Goal: Task Accomplishment & Management: Use online tool/utility

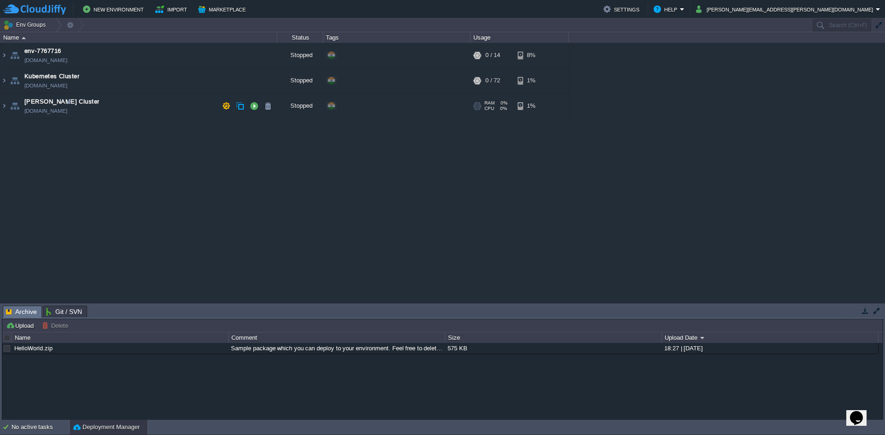
click at [161, 106] on td "[PERSON_NAME] Cluster [DOMAIN_NAME]" at bounding box center [138, 106] width 276 height 25
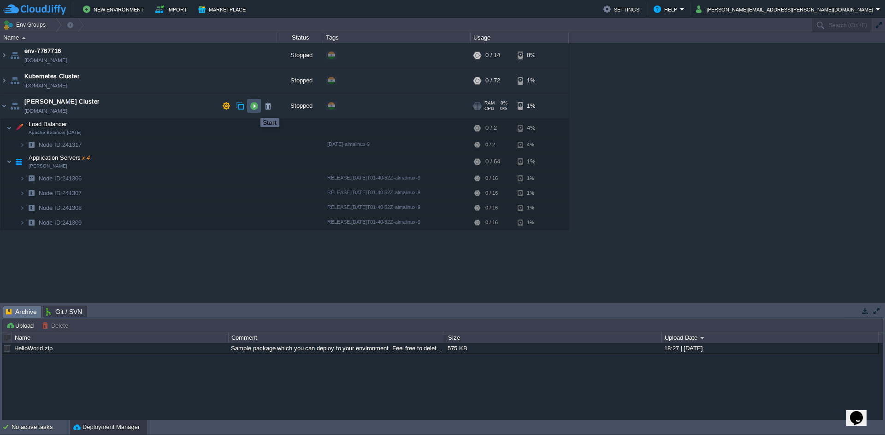
click at [253, 110] on button "button" at bounding box center [254, 106] width 8 height 8
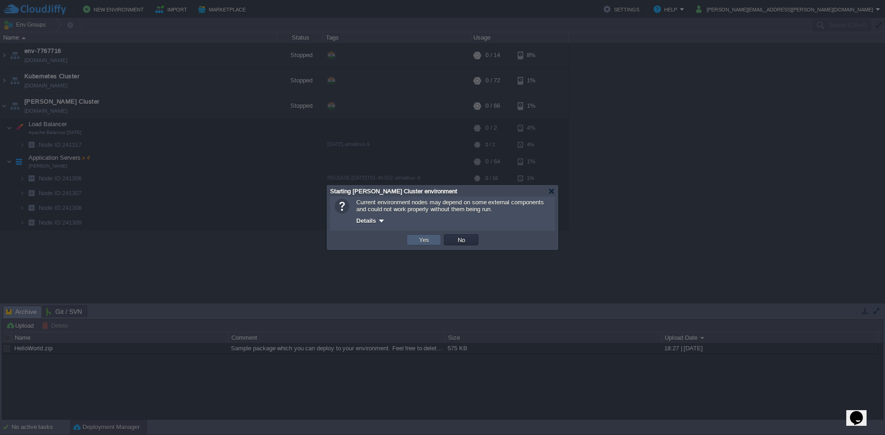
click at [430, 238] on button "Yes" at bounding box center [424, 240] width 16 height 8
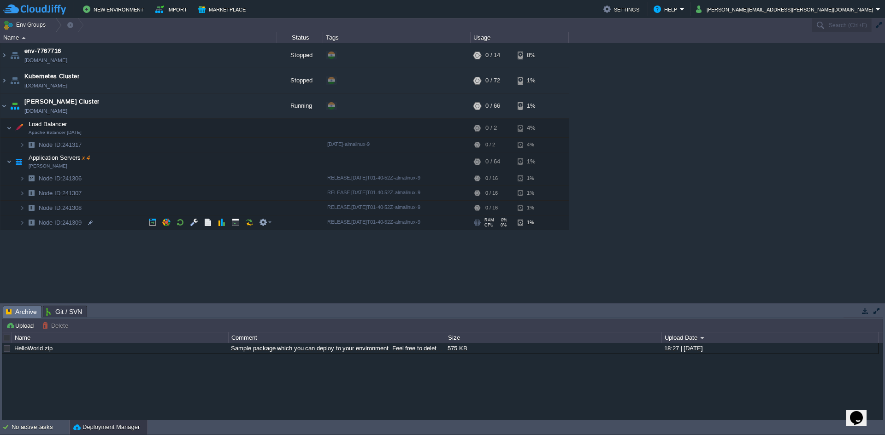
click at [133, 228] on td "Node ID: 241309" at bounding box center [138, 223] width 276 height 15
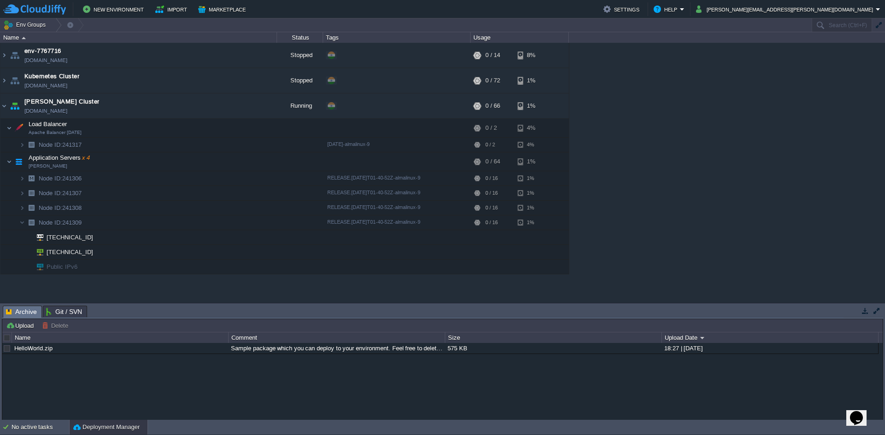
click at [53, 311] on span "Git / SVN" at bounding box center [64, 311] width 36 height 11
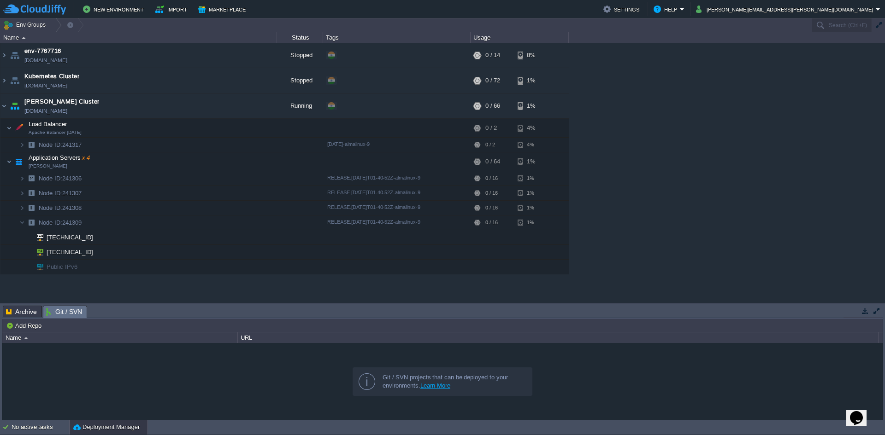
click at [26, 309] on span "Archive" at bounding box center [21, 311] width 31 height 11
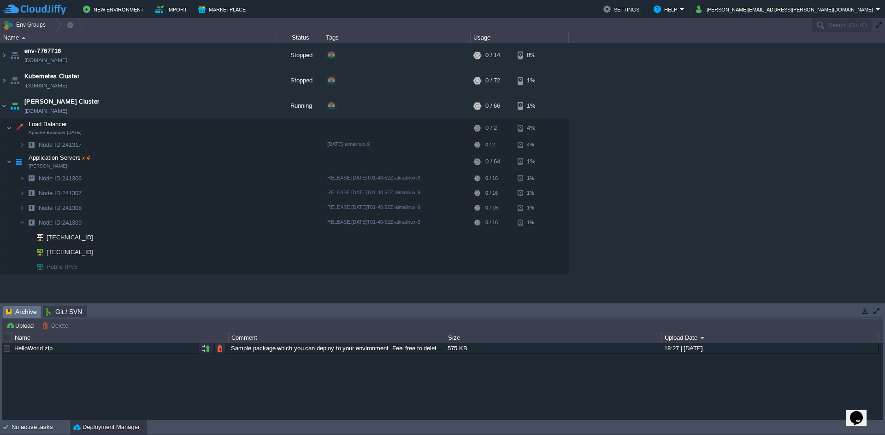
click at [35, 349] on link "HelloWorld.zip" at bounding box center [33, 348] width 38 height 7
click at [574, 346] on div "575 KB" at bounding box center [553, 348] width 216 height 11
click at [572, 347] on div "575 KB" at bounding box center [553, 348] width 216 height 11
click at [573, 346] on div "575 KB" at bounding box center [553, 348] width 216 height 11
click at [569, 351] on div "575 KB" at bounding box center [553, 348] width 216 height 11
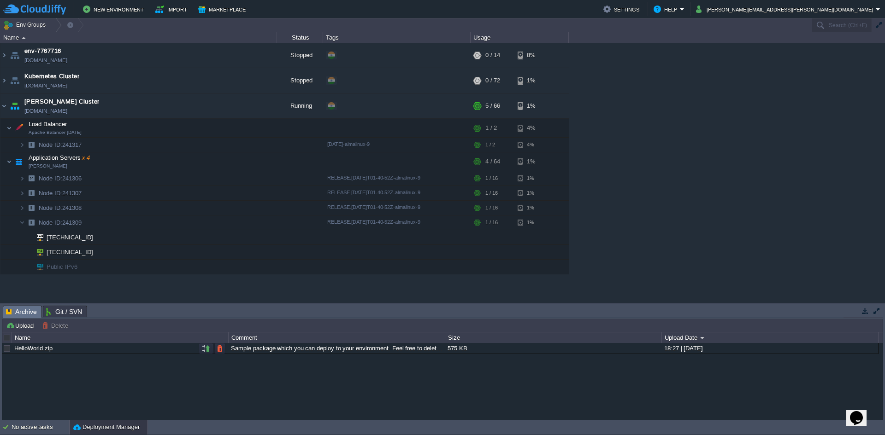
click at [569, 351] on div "575 KB" at bounding box center [553, 348] width 216 height 11
click at [568, 351] on div "575 KB" at bounding box center [553, 348] width 216 height 11
click at [482, 356] on div "HelloWorld.zip Sample package which you can deploy to your environment. Feel fr…" at bounding box center [442, 381] width 880 height 77
click at [187, 354] on div "HelloWorld.zip Sample package which you can deploy to your environment. Feel fr…" at bounding box center [440, 348] width 876 height 11
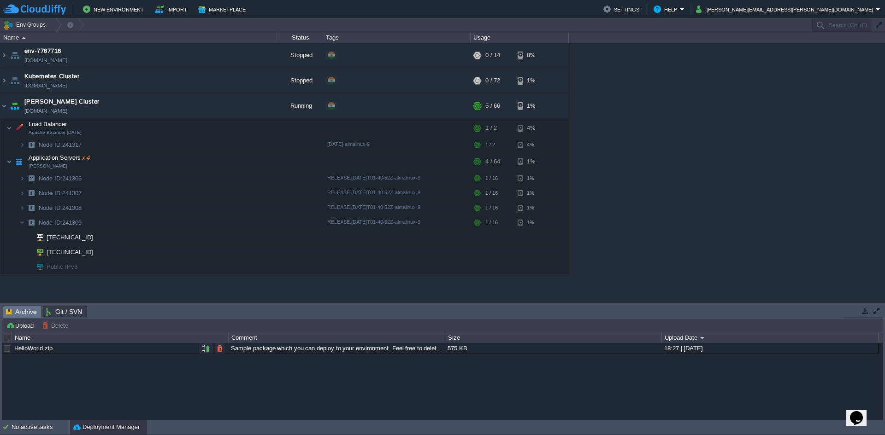
click at [187, 354] on div "HelloWorld.zip Sample package which you can deploy to your environment. Feel fr…" at bounding box center [440, 348] width 876 height 11
click at [203, 347] on button "button" at bounding box center [206, 349] width 8 height 8
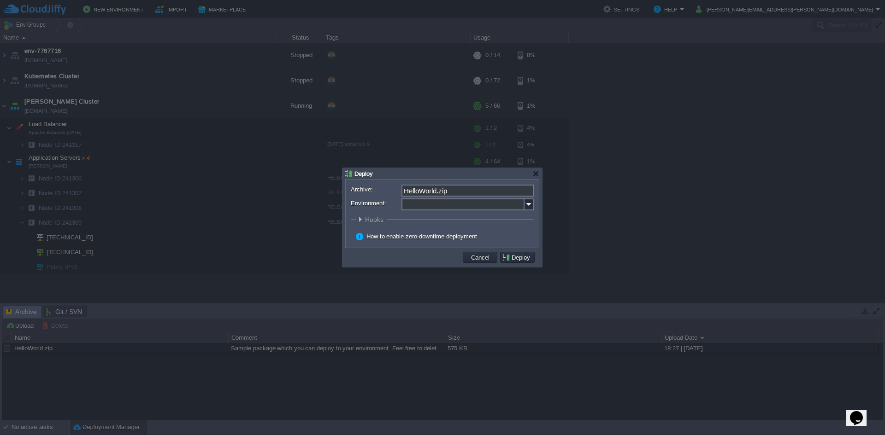
click at [81, 201] on div at bounding box center [442, 217] width 885 height 435
click at [94, 181] on div at bounding box center [442, 217] width 885 height 435
click at [488, 253] on button "Cancel" at bounding box center [480, 257] width 24 height 8
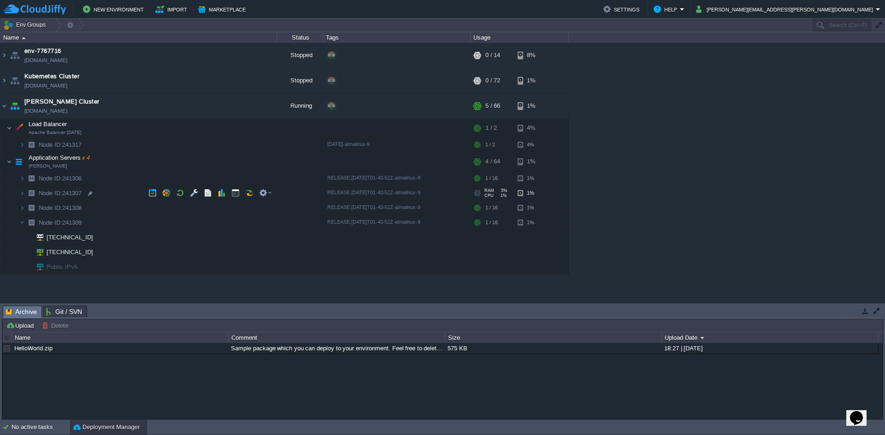
click at [141, 186] on td "Node ID: 241307" at bounding box center [138, 193] width 276 height 15
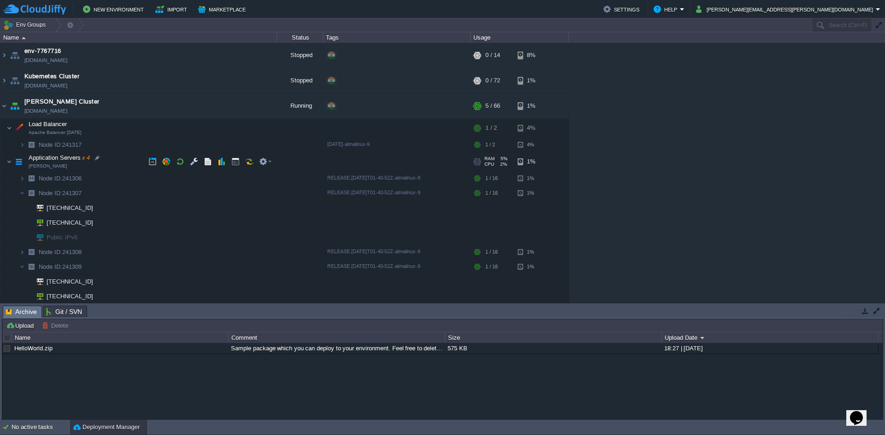
click at [60, 162] on td "Application Servers x 4 [PERSON_NAME]" at bounding box center [138, 161] width 276 height 19
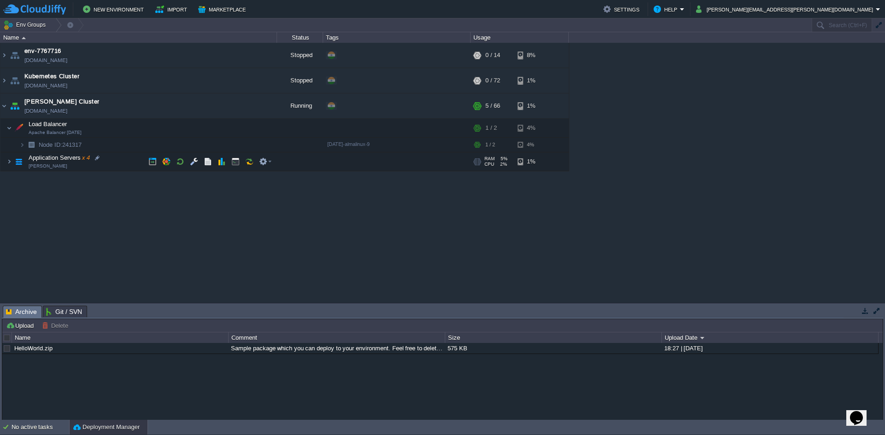
click at [53, 166] on td "Application Servers x 4 [PERSON_NAME]" at bounding box center [138, 161] width 276 height 19
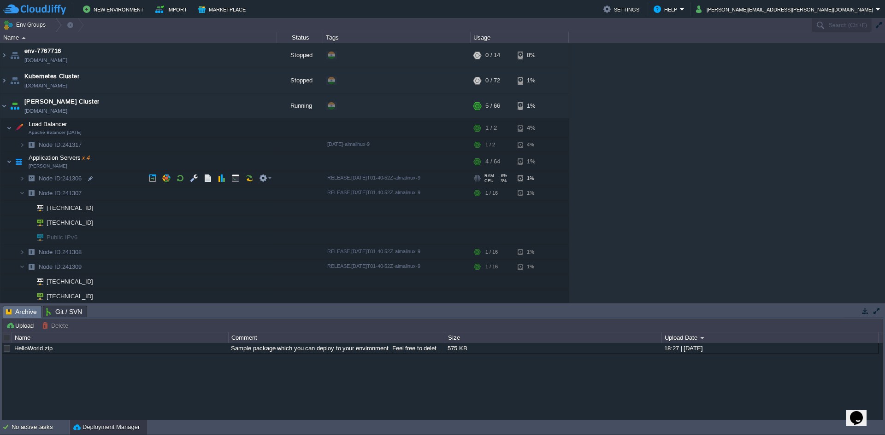
click at [53, 184] on td "Node ID: 241306" at bounding box center [138, 178] width 276 height 15
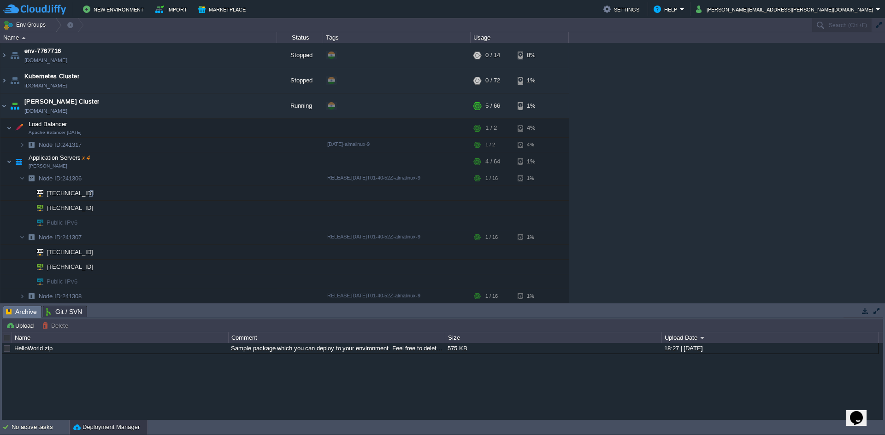
click at [48, 197] on span "[TECHNICAL_ID]" at bounding box center [70, 193] width 49 height 14
click at [56, 183] on td "Node ID: 241306" at bounding box center [138, 178] width 276 height 15
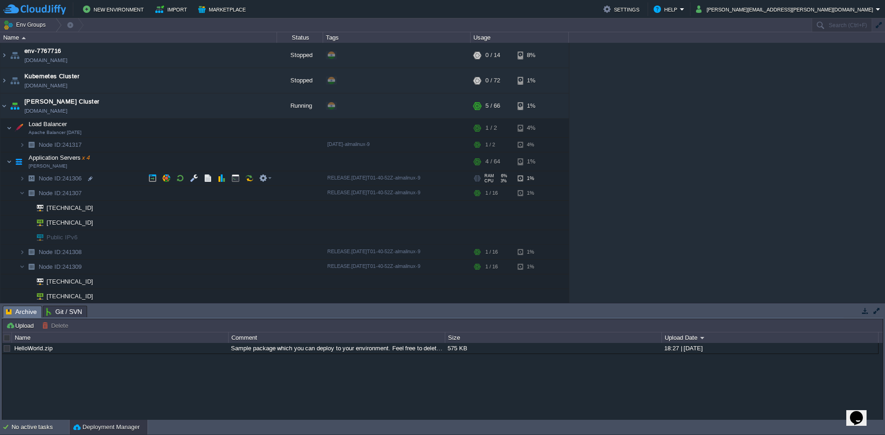
click at [56, 183] on td "Node ID: 241306" at bounding box center [138, 178] width 276 height 15
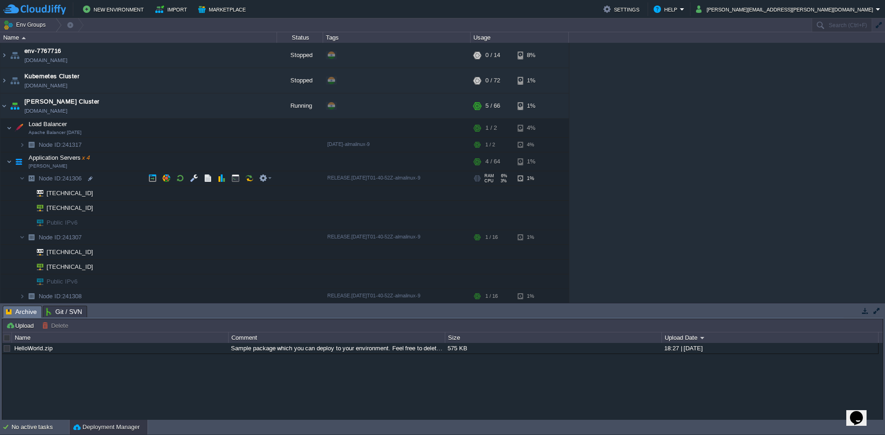
click at [56, 183] on td "Node ID: 241306" at bounding box center [138, 178] width 276 height 15
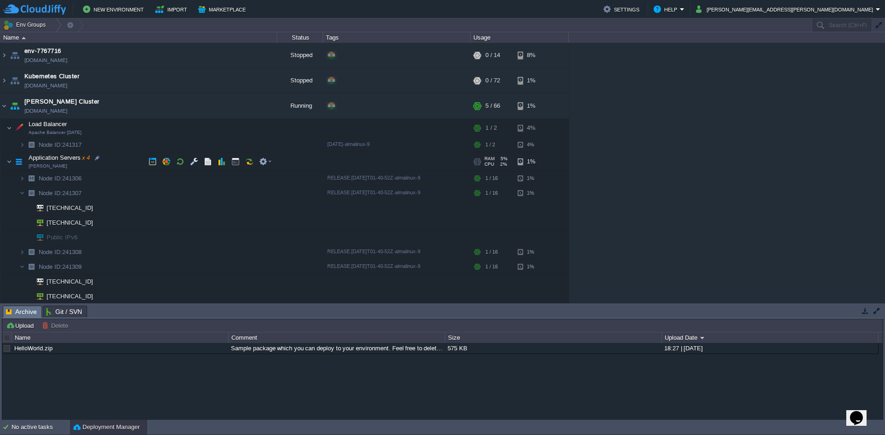
click at [55, 160] on span "Application Servers x 4" at bounding box center [59, 158] width 63 height 8
click at [52, 161] on span "Application Servers x 4" at bounding box center [59, 158] width 63 height 8
click at [13, 161] on img at bounding box center [18, 161] width 13 height 18
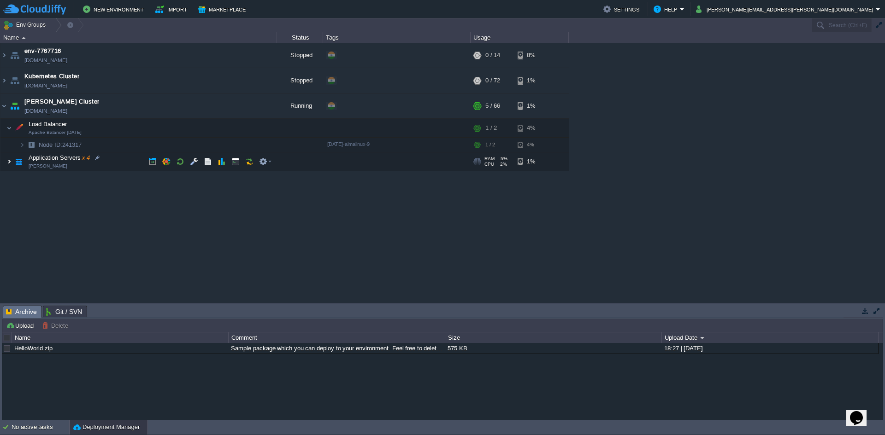
click at [8, 165] on img at bounding box center [9, 161] width 6 height 18
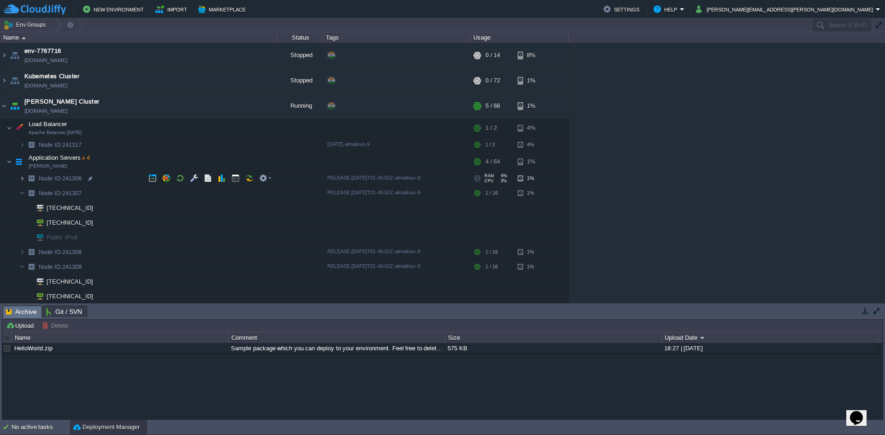
click at [23, 182] on img at bounding box center [22, 178] width 6 height 14
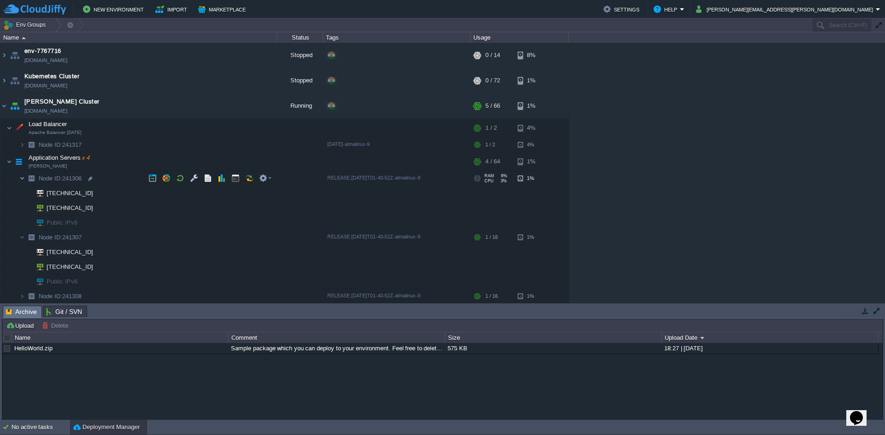
click at [23, 176] on img at bounding box center [22, 178] width 6 height 14
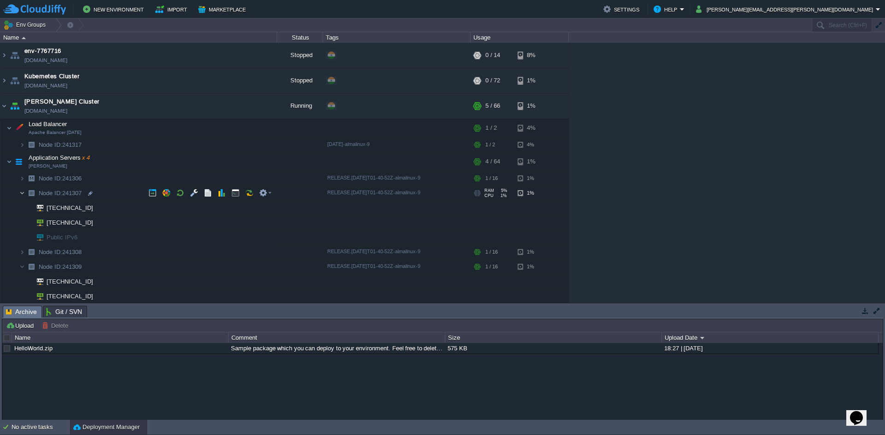
click at [24, 196] on img at bounding box center [22, 193] width 6 height 14
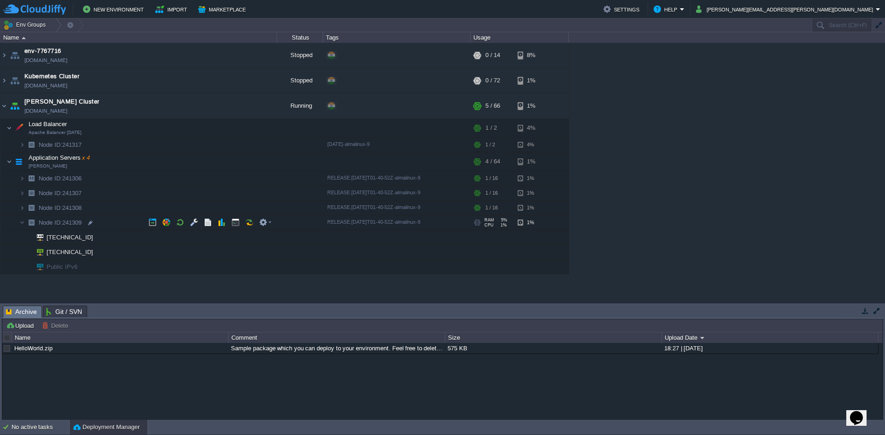
click at [25, 224] on img at bounding box center [31, 223] width 13 height 14
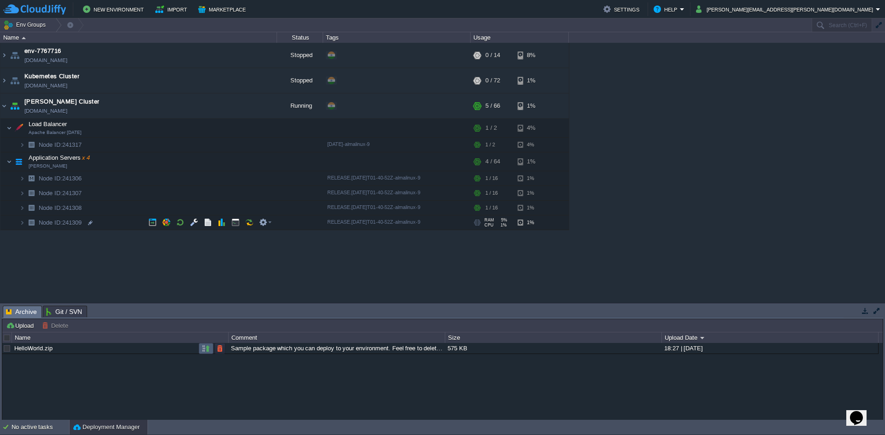
click at [209, 351] on button "button" at bounding box center [206, 349] width 8 height 8
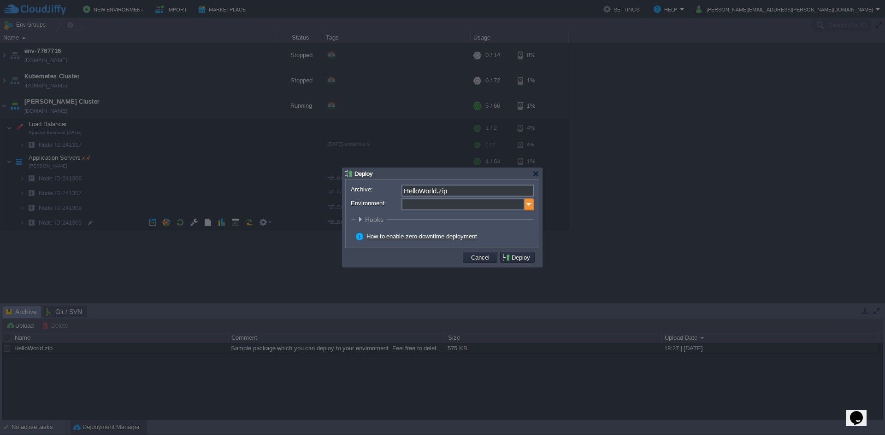
click at [529, 205] on img at bounding box center [528, 205] width 9 height 12
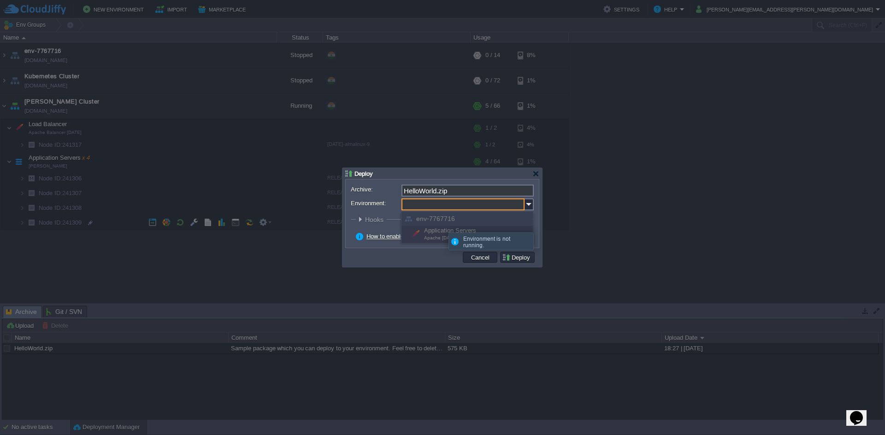
click at [442, 217] on div "env-7767716" at bounding box center [466, 219] width 131 height 14
click at [449, 228] on div "Application Servers Apache [DATE]" at bounding box center [466, 235] width 131 height 18
click at [443, 239] on span "Apache [DATE]" at bounding box center [440, 237] width 33 height 5
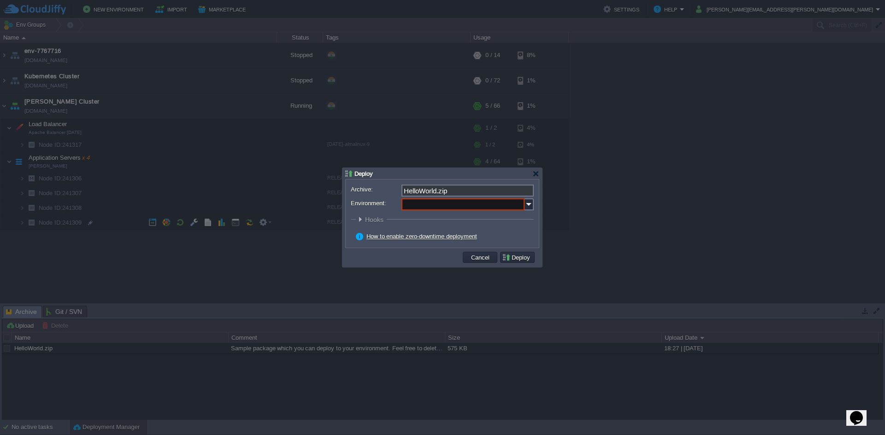
click at [431, 256] on td at bounding box center [404, 258] width 114 height 14
click at [518, 259] on button "Deploy" at bounding box center [517, 257] width 31 height 8
click at [524, 259] on button "Deploy" at bounding box center [517, 257] width 31 height 8
click at [525, 259] on button "Deploy" at bounding box center [517, 257] width 31 height 8
click at [527, 205] on img at bounding box center [528, 205] width 9 height 12
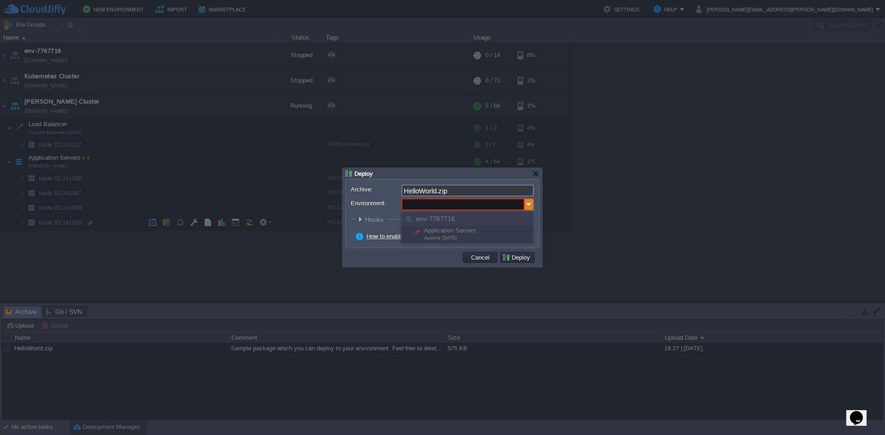
click at [527, 205] on img at bounding box center [528, 205] width 9 height 12
click at [525, 207] on img at bounding box center [528, 205] width 9 height 12
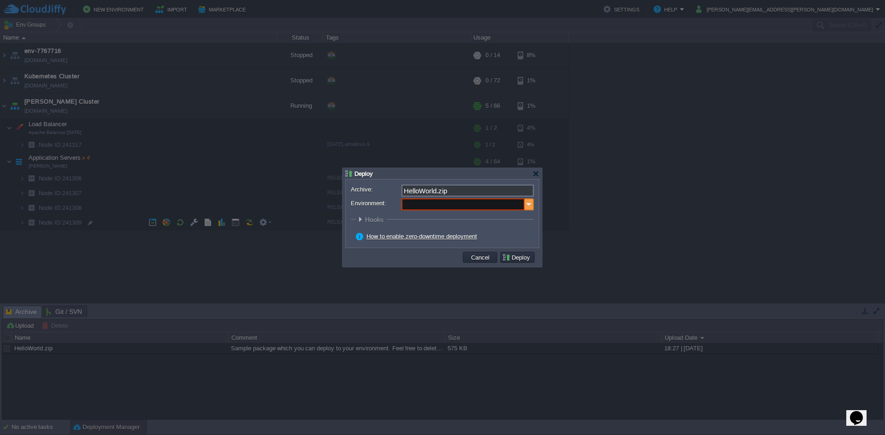
click at [526, 207] on img at bounding box center [528, 205] width 9 height 12
click at [537, 178] on div "Deploy" at bounding box center [442, 173] width 194 height 11
click at [535, 175] on div at bounding box center [535, 173] width 7 height 7
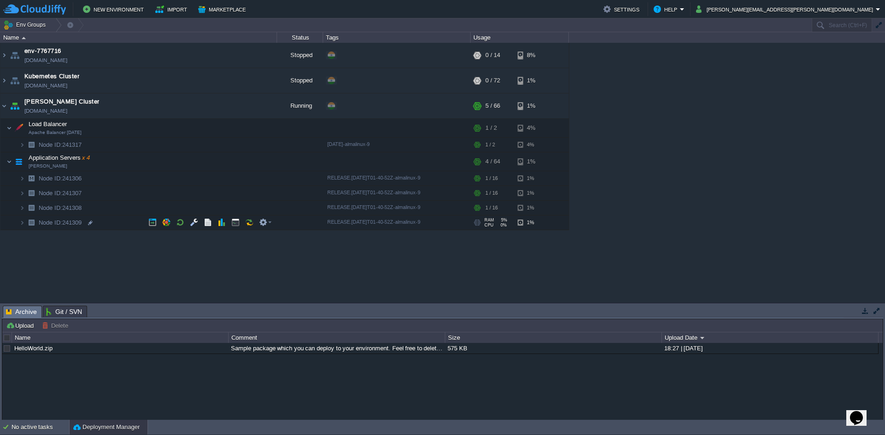
click at [44, 215] on td "Node ID: 241308" at bounding box center [138, 208] width 276 height 15
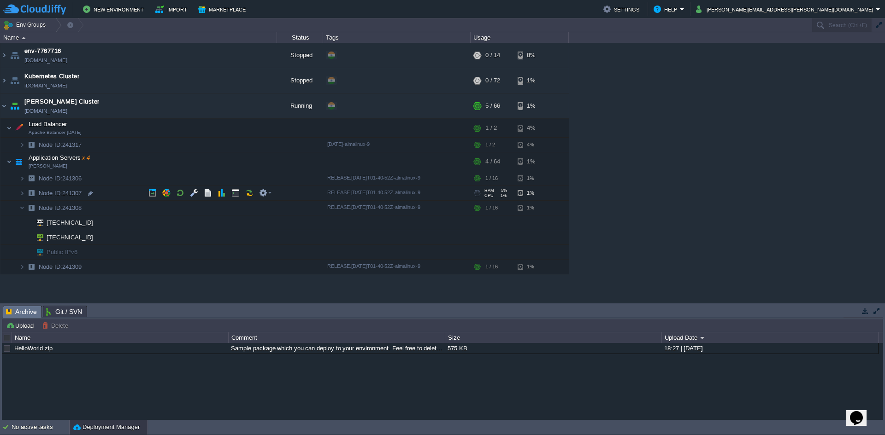
click at [44, 195] on span "Node ID:" at bounding box center [50, 193] width 23 height 7
click at [58, 131] on span "Apache Balancer [DATE]" at bounding box center [55, 133] width 53 height 6
click at [40, 105] on span "[PERSON_NAME] Cluster" at bounding box center [61, 101] width 75 height 9
click at [42, 101] on span "[PERSON_NAME] Cluster" at bounding box center [61, 101] width 75 height 9
click at [0, 110] on table "env-7767716 [DOMAIN_NAME] Stopped + Add to Env Group RAM 0% CPU 0% 0 / 14 8% Ku…" at bounding box center [284, 159] width 569 height 232
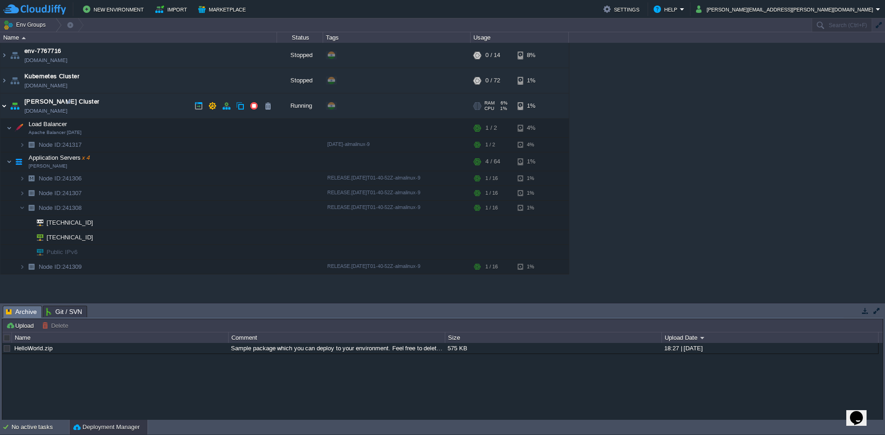
click at [6, 105] on img at bounding box center [3, 106] width 7 height 25
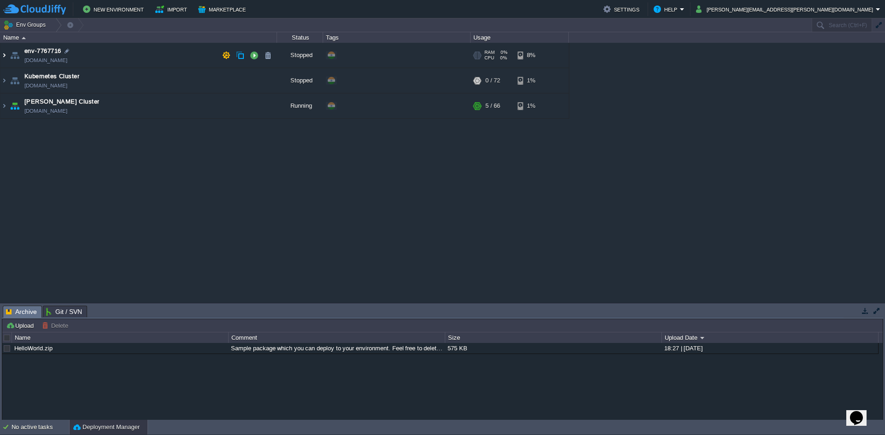
click at [5, 59] on img at bounding box center [3, 55] width 7 height 25
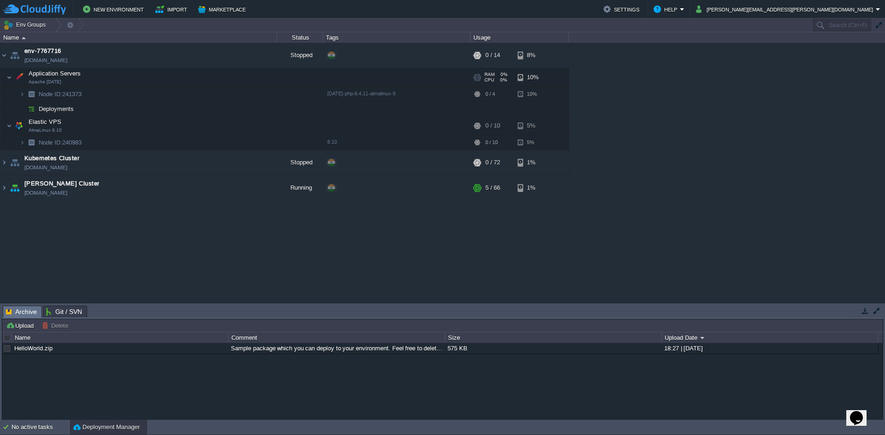
click at [93, 74] on td "Application Servers Apache [DATE]" at bounding box center [138, 77] width 276 height 19
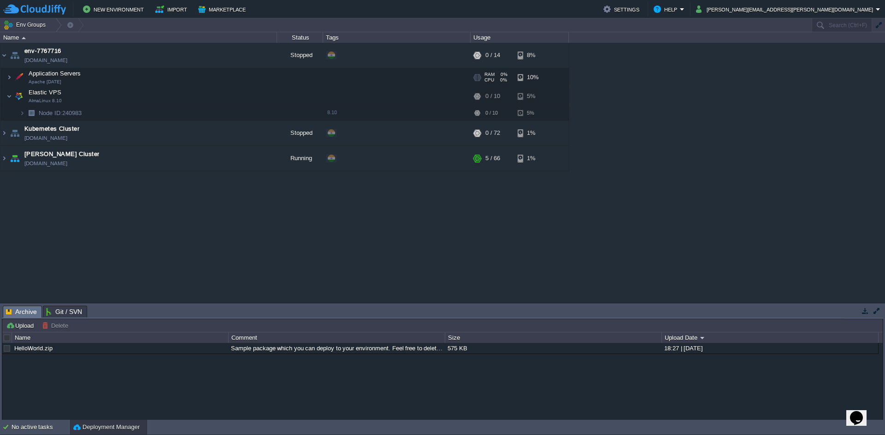
click at [82, 76] on td "Application Servers Apache [DATE]" at bounding box center [138, 77] width 276 height 19
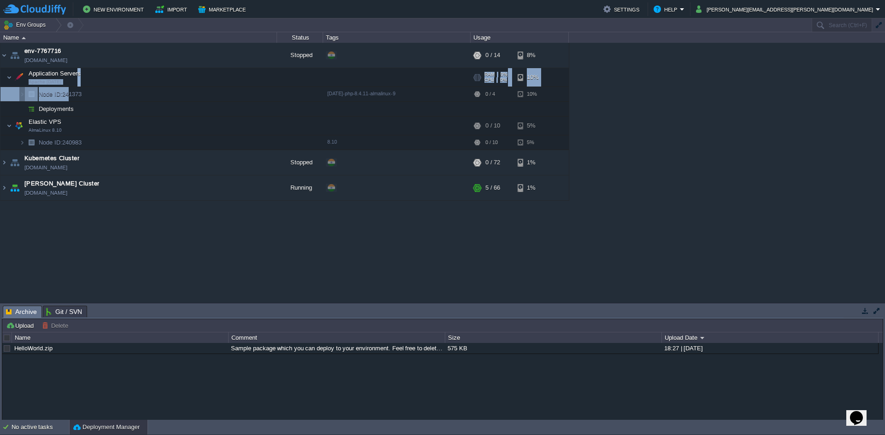
drag, startPoint x: 67, startPoint y: 94, endPoint x: 66, endPoint y: 99, distance: 5.3
click at [66, 98] on tbody "Application Servers Apache [DATE] RAM 0% CPU 0% 0 / 4 10% Node ID: 241373 [DATE…" at bounding box center [284, 92] width 568 height 48
click at [250, 56] on button "button" at bounding box center [254, 55] width 8 height 8
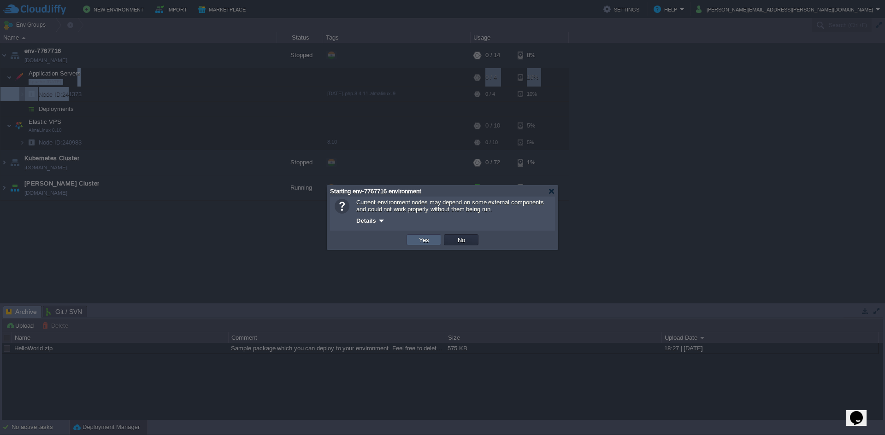
click at [428, 238] on button "Yes" at bounding box center [424, 240] width 16 height 8
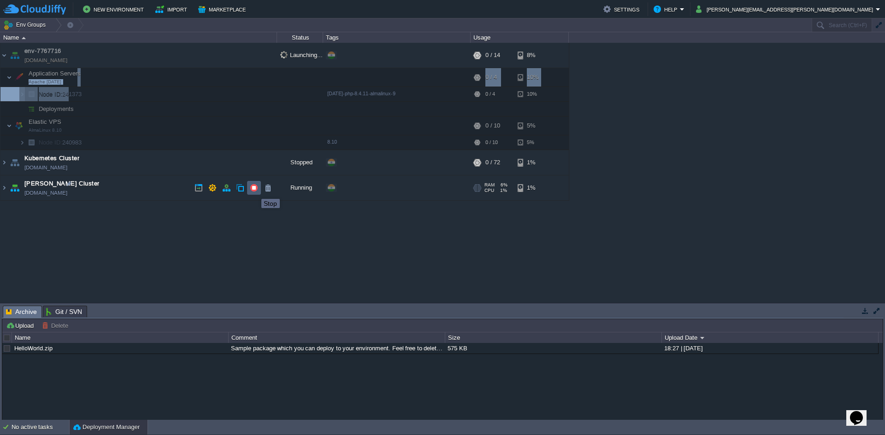
click at [254, 191] on button "button" at bounding box center [254, 188] width 8 height 8
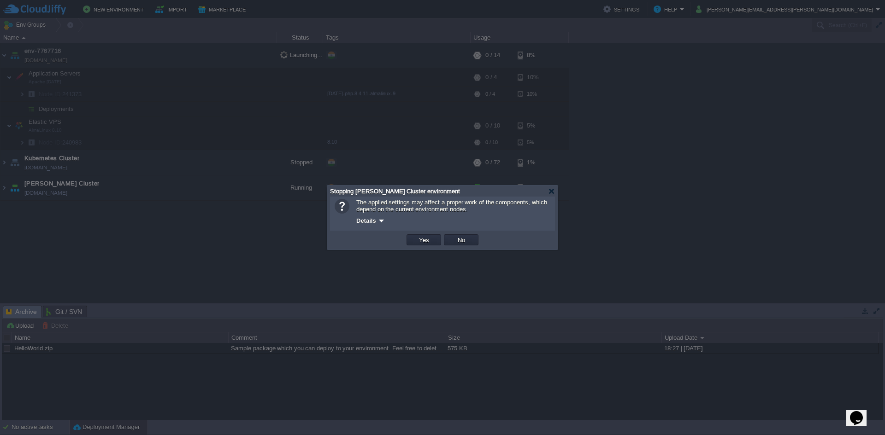
click at [432, 243] on td "Yes" at bounding box center [423, 239] width 35 height 11
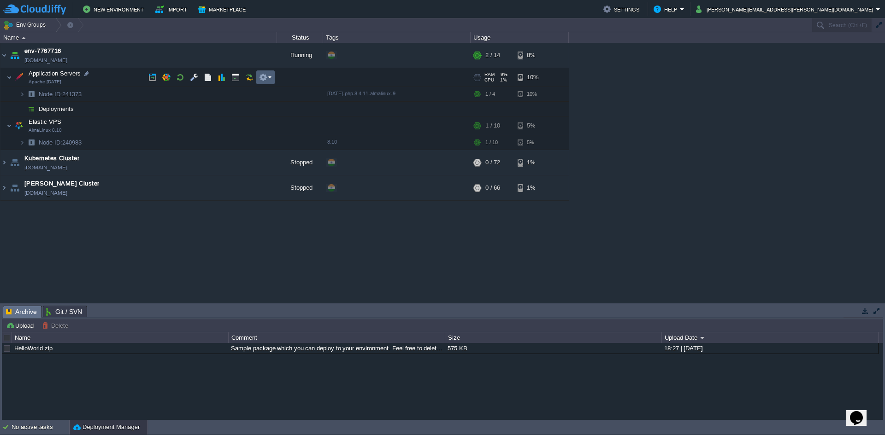
click at [271, 79] on em at bounding box center [265, 77] width 12 height 8
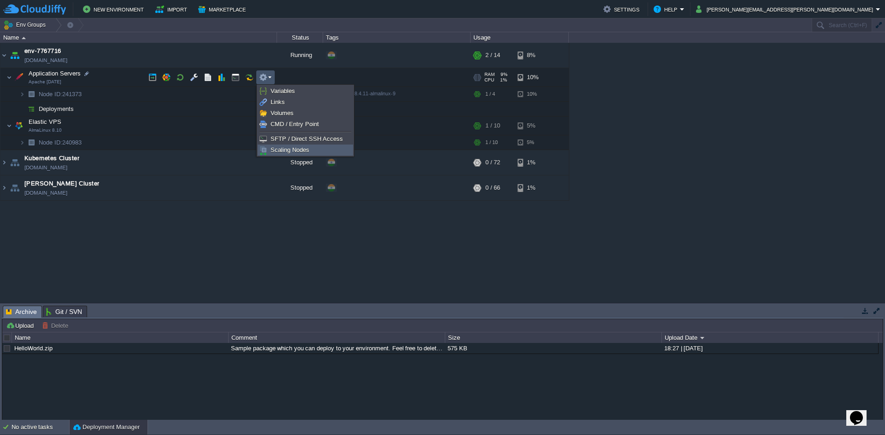
click at [285, 152] on span "Scaling Nodes" at bounding box center [289, 149] width 39 height 7
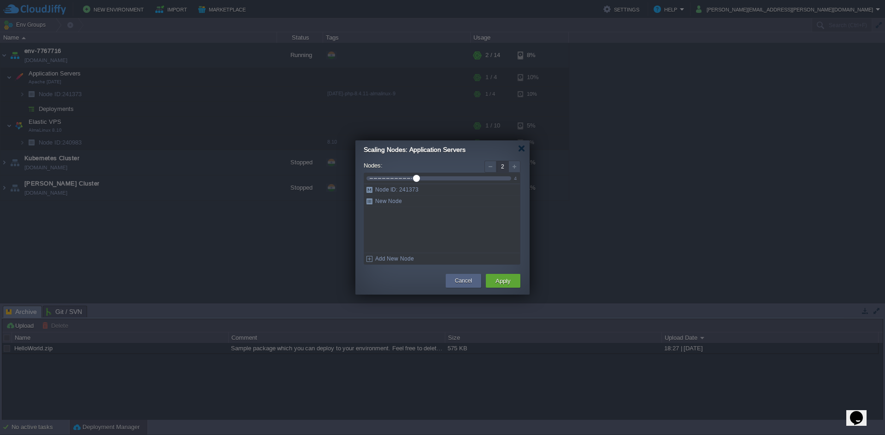
drag, startPoint x: 374, startPoint y: 177, endPoint x: 425, endPoint y: 180, distance: 51.2
click at [425, 180] on div at bounding box center [438, 178] width 145 height 10
drag, startPoint x: 423, startPoint y: 178, endPoint x: 433, endPoint y: 177, distance: 9.7
click at [433, 177] on div at bounding box center [438, 178] width 145 height 10
drag, startPoint x: 418, startPoint y: 181, endPoint x: 430, endPoint y: 181, distance: 12.0
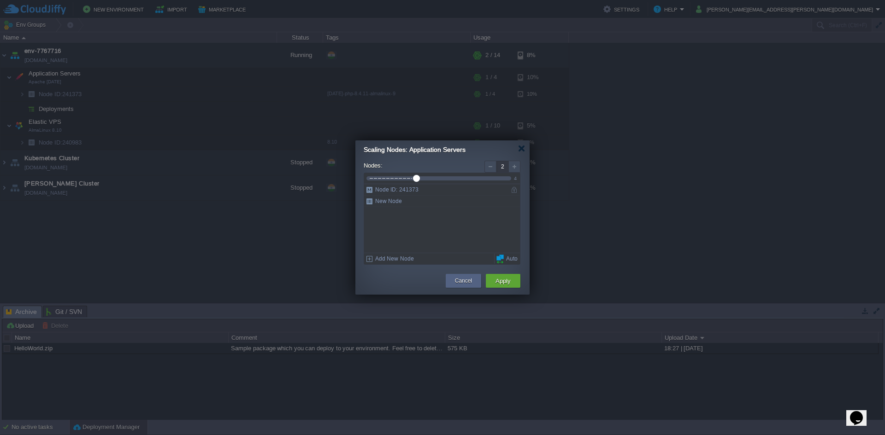
click at [419, 181] on div at bounding box center [438, 178] width 136 height 10
drag, startPoint x: 430, startPoint y: 181, endPoint x: 437, endPoint y: 181, distance: 7.4
click at [433, 181] on div at bounding box center [438, 178] width 136 height 10
drag, startPoint x: 437, startPoint y: 181, endPoint x: 444, endPoint y: 182, distance: 6.9
click at [444, 182] on div at bounding box center [438, 178] width 136 height 10
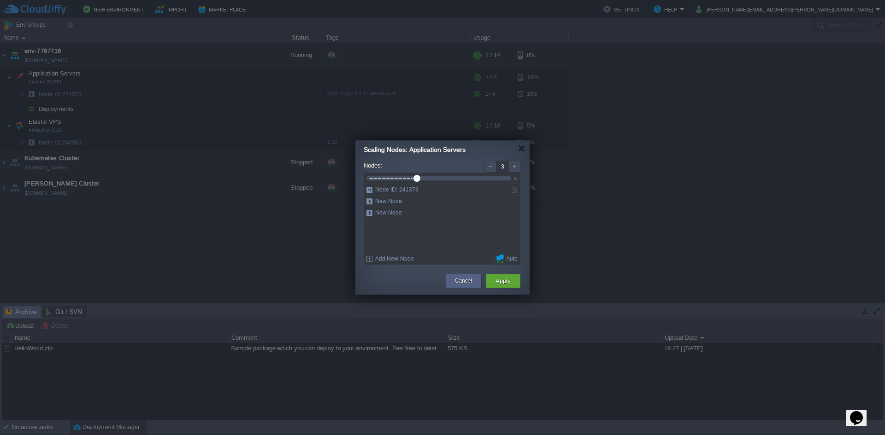
click at [444, 182] on div at bounding box center [438, 178] width 136 height 10
click at [445, 182] on div at bounding box center [438, 178] width 136 height 10
drag, startPoint x: 452, startPoint y: 182, endPoint x: 459, endPoint y: 183, distance: 6.5
click at [457, 182] on div at bounding box center [438, 178] width 136 height 10
drag, startPoint x: 459, startPoint y: 183, endPoint x: 466, endPoint y: 183, distance: 6.9
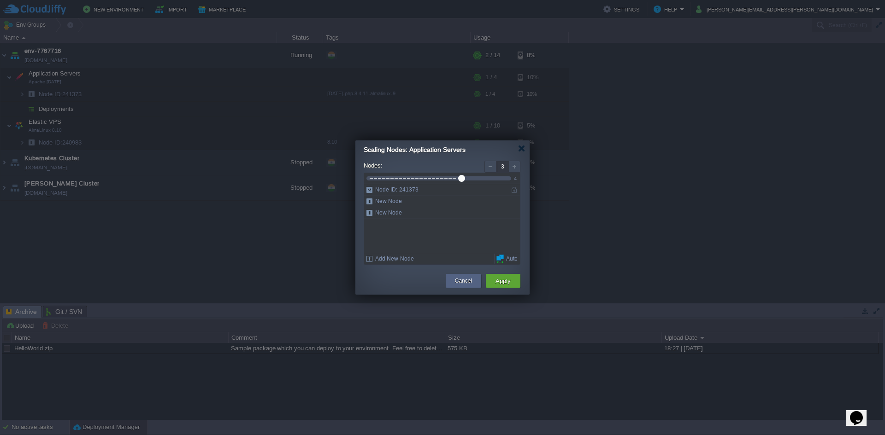
click at [466, 183] on div at bounding box center [438, 178] width 136 height 10
click at [468, 183] on div at bounding box center [438, 178] width 136 height 10
click at [469, 183] on div at bounding box center [438, 178] width 136 height 10
drag, startPoint x: 459, startPoint y: 179, endPoint x: 489, endPoint y: 181, distance: 30.5
click at [489, 181] on div at bounding box center [438, 178] width 136 height 10
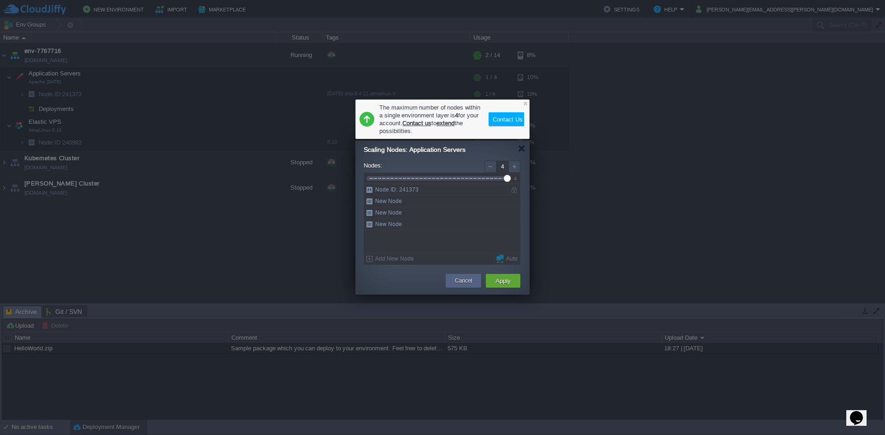
drag, startPoint x: 489, startPoint y: 182, endPoint x: 509, endPoint y: 181, distance: 19.8
click at [507, 181] on div at bounding box center [438, 178] width 136 height 10
click at [486, 181] on div at bounding box center [438, 178] width 136 height 10
drag, startPoint x: 411, startPoint y: 174, endPoint x: 322, endPoint y: 180, distance: 88.7
click at [344, 176] on body "New Environment Import Marketplace Bonus ₹0.00 Upgrade Account Settings Help [P…" at bounding box center [442, 217] width 885 height 435
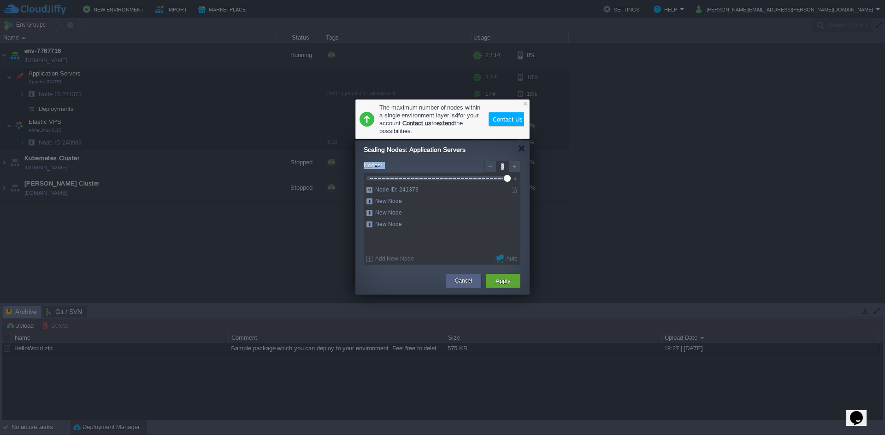
click at [322, 180] on div at bounding box center [442, 217] width 885 height 435
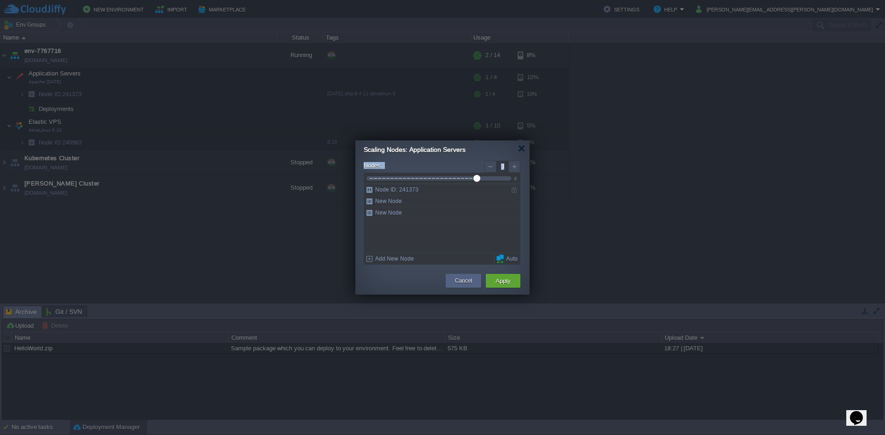
click at [322, 180] on div at bounding box center [442, 217] width 885 height 435
click at [373, 187] on div "1 4 Node ID: 241373 New Node New Node" at bounding box center [442, 213] width 156 height 80
type input "1"
click at [307, 191] on div at bounding box center [442, 217] width 885 height 435
click at [466, 278] on button "Cancel" at bounding box center [463, 280] width 17 height 9
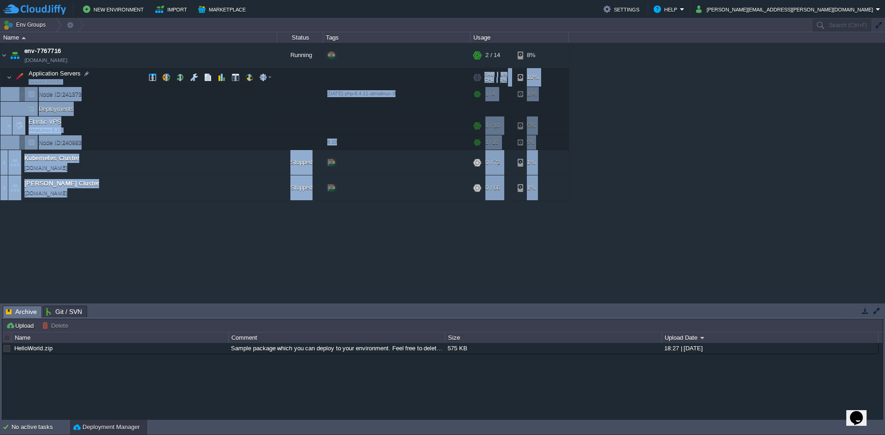
click at [274, 78] on div "env-7767716 [DOMAIN_NAME] Running + Add to Env Group RAM 4% CPU 1% 2 / 14 8% Ap…" at bounding box center [442, 173] width 885 height 260
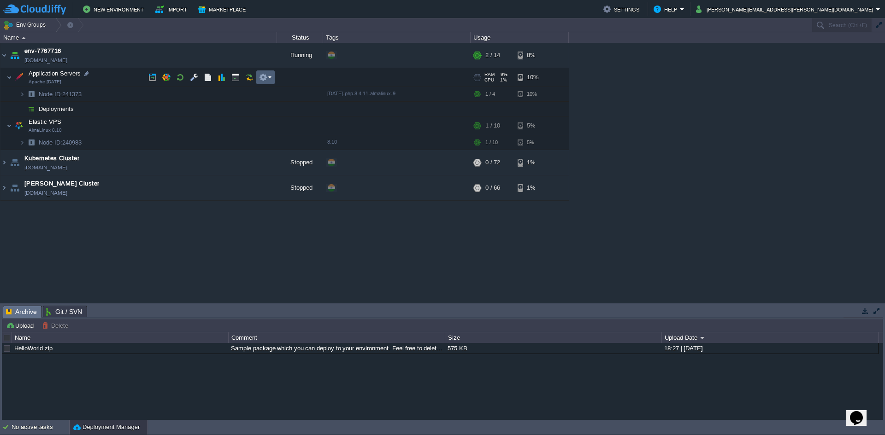
click at [271, 78] on td at bounding box center [265, 77] width 18 height 14
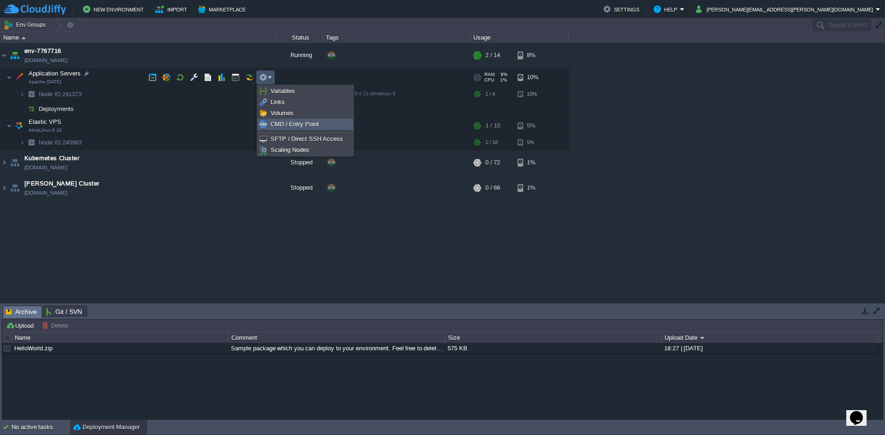
click at [304, 126] on span "CMD / Entry Point" at bounding box center [294, 124] width 48 height 7
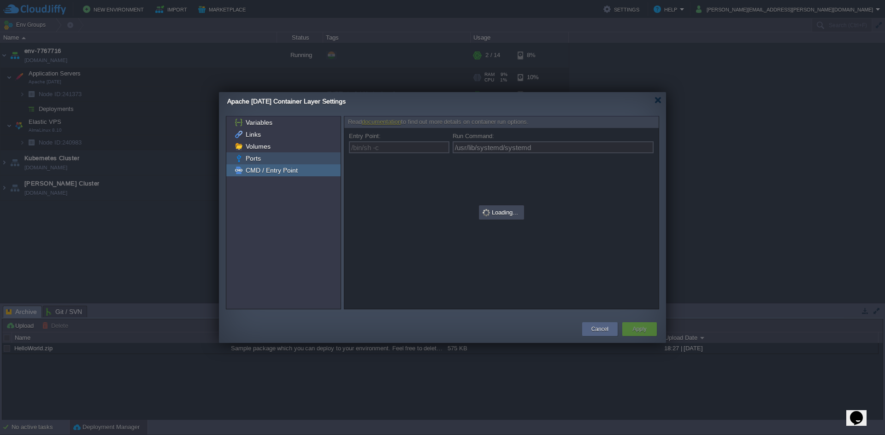
click at [260, 161] on span "Ports" at bounding box center [253, 158] width 18 height 8
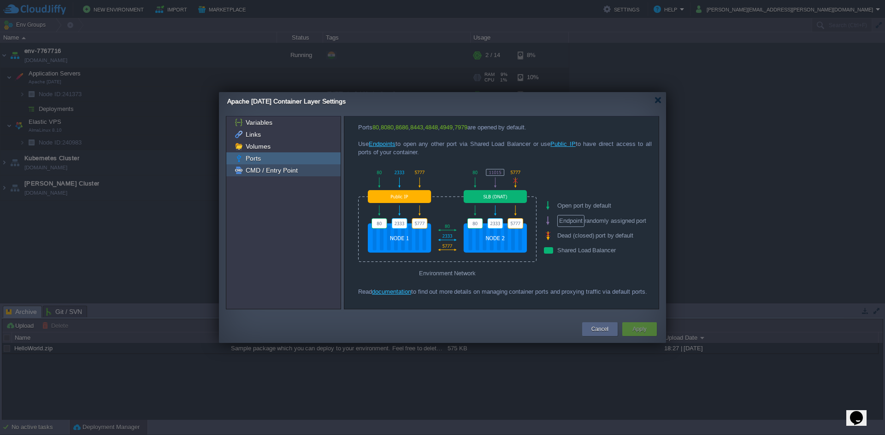
click at [260, 170] on span "CMD / Entry Point" at bounding box center [271, 170] width 55 height 8
type input "/bin/sh -c"
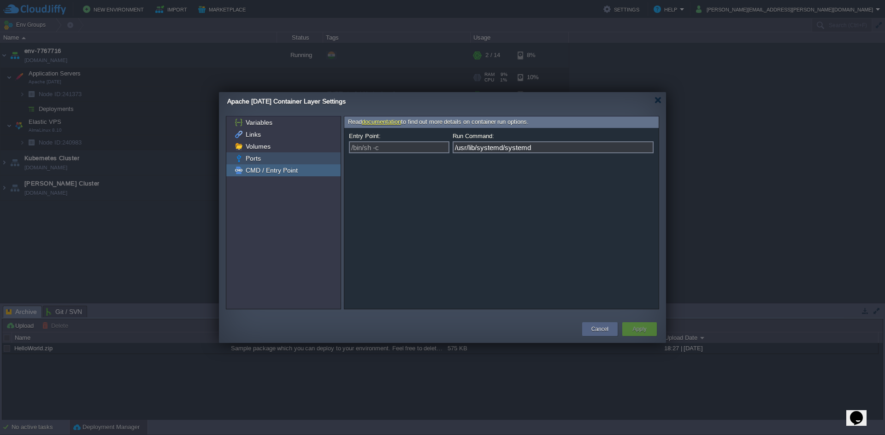
click at [259, 154] on span "Ports" at bounding box center [253, 158] width 18 height 8
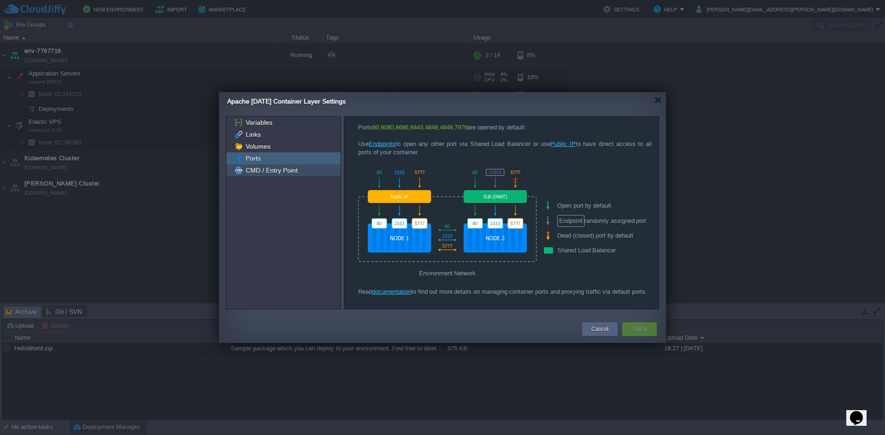
click at [260, 170] on span "CMD / Entry Point" at bounding box center [271, 170] width 55 height 8
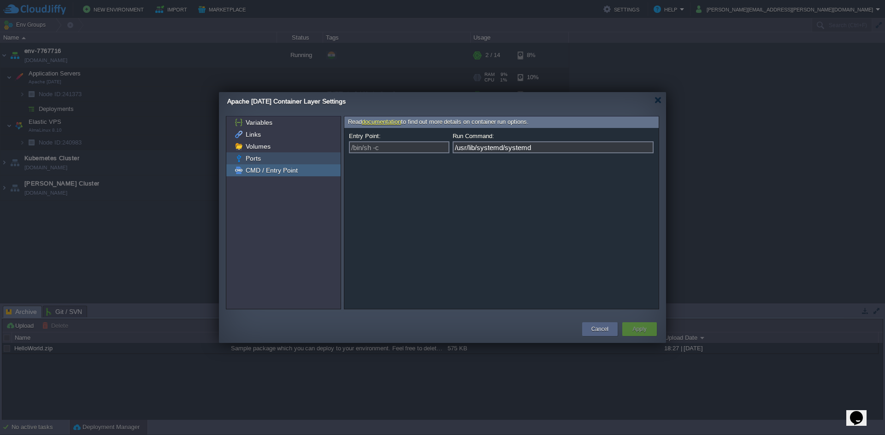
click at [260, 158] on span "Ports" at bounding box center [253, 158] width 18 height 8
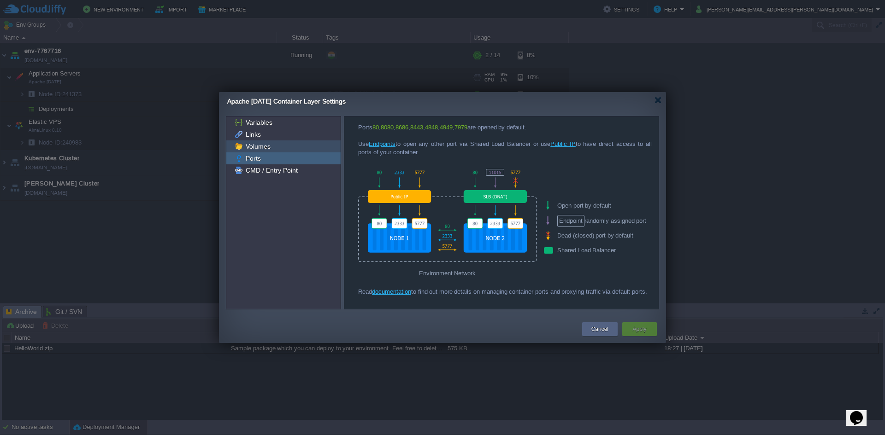
click at [262, 149] on span "Volumes" at bounding box center [258, 146] width 28 height 8
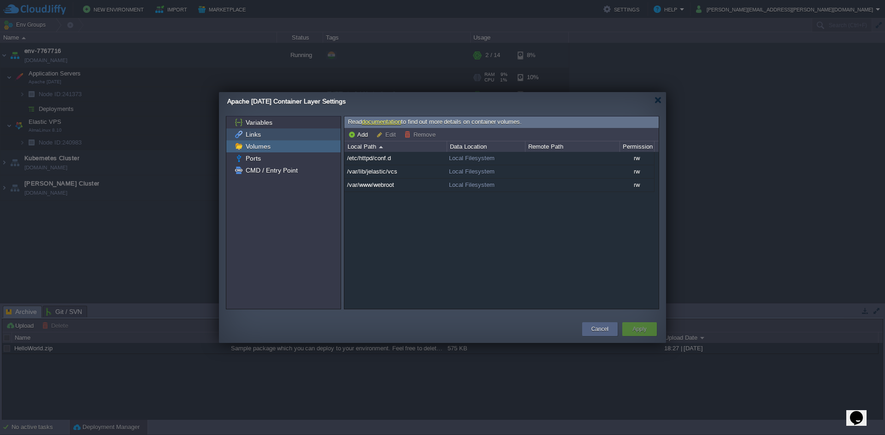
click at [262, 139] on div "Links" at bounding box center [283, 135] width 114 height 12
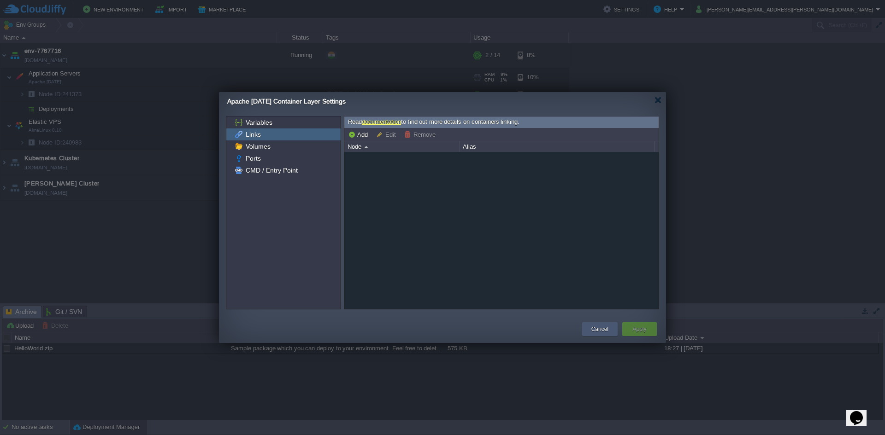
click at [602, 336] on td "Cancel" at bounding box center [600, 329] width 40 height 17
click at [592, 331] on button "Cancel" at bounding box center [599, 329] width 17 height 9
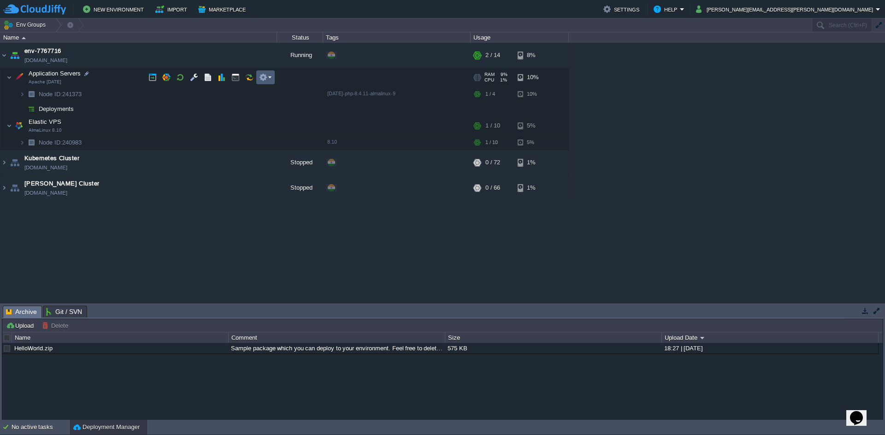
click at [270, 80] on em at bounding box center [265, 77] width 12 height 8
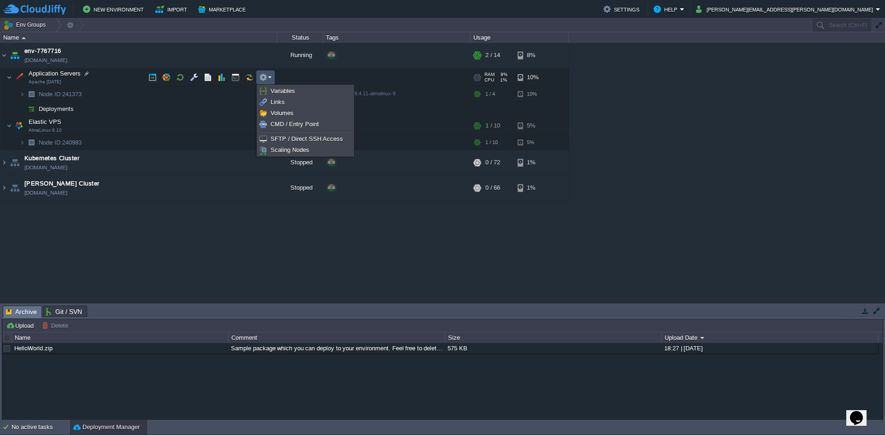
click at [267, 80] on button "button" at bounding box center [263, 77] width 8 height 8
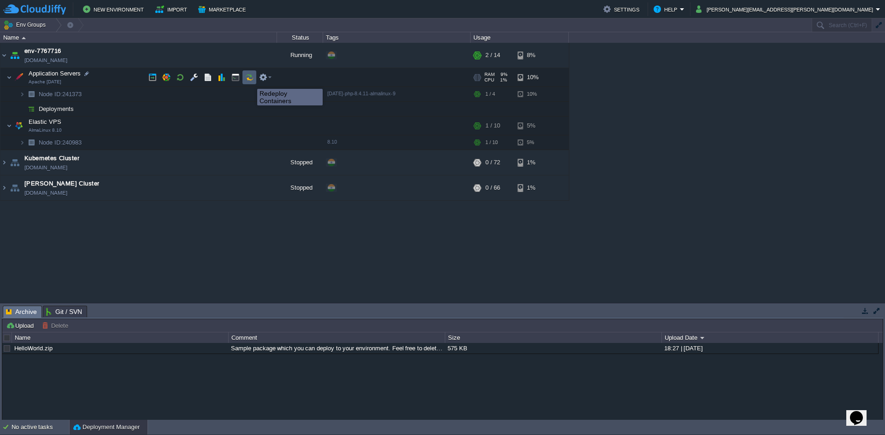
click at [250, 81] on button "button" at bounding box center [249, 77] width 8 height 8
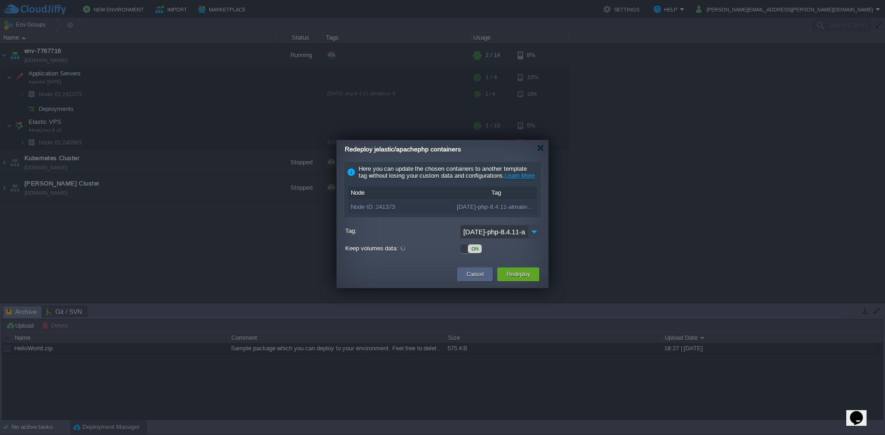
click at [532, 239] on img at bounding box center [533, 231] width 13 height 13
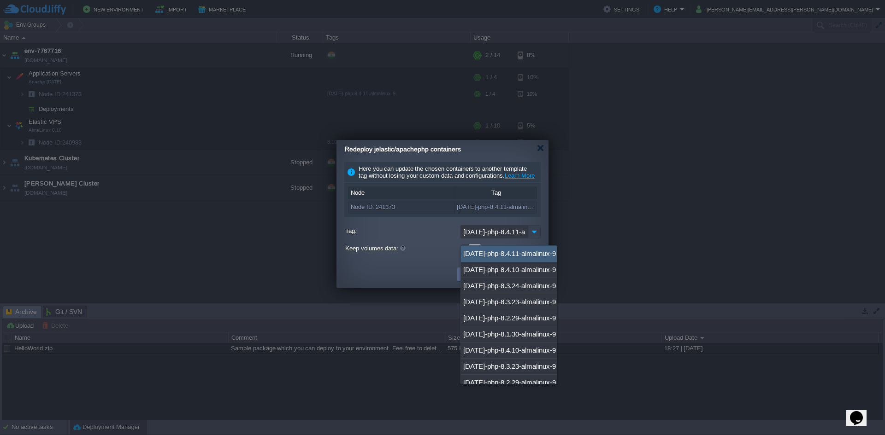
click at [532, 239] on img at bounding box center [533, 231] width 13 height 13
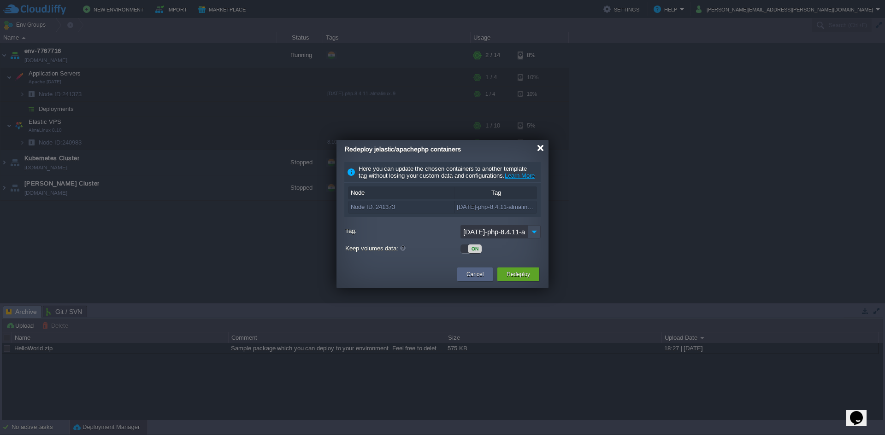
click at [537, 148] on div at bounding box center [540, 148] width 7 height 7
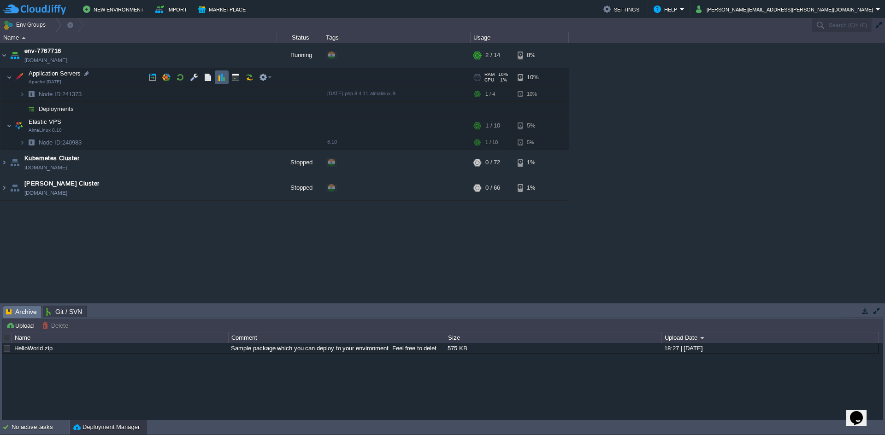
click at [209, 80] on td at bounding box center [208, 77] width 14 height 14
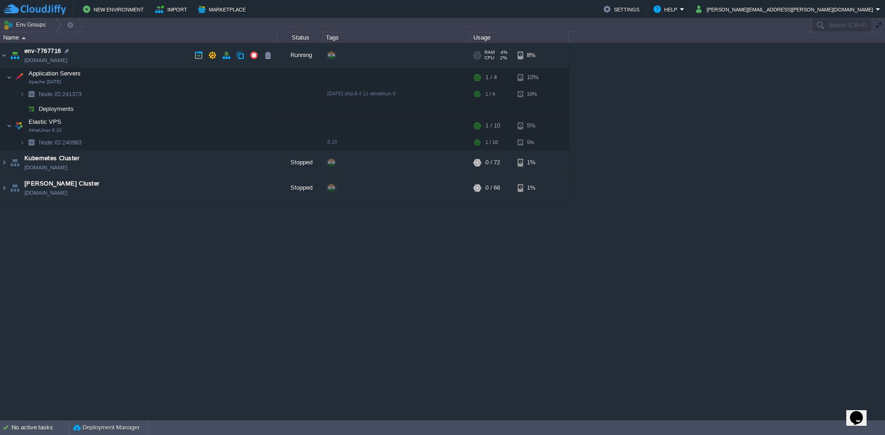
click at [53, 62] on link "[DOMAIN_NAME]" at bounding box center [45, 60] width 43 height 9
click at [49, 79] on td "Application Servers Apache [DATE]" at bounding box center [138, 77] width 276 height 19
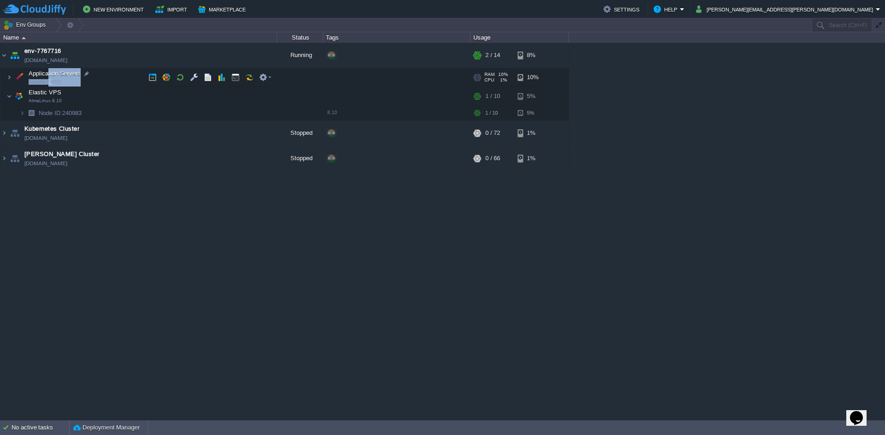
click at [49, 79] on span "Apache [DATE]" at bounding box center [45, 82] width 33 height 6
click at [266, 79] on button "button" at bounding box center [263, 77] width 8 height 8
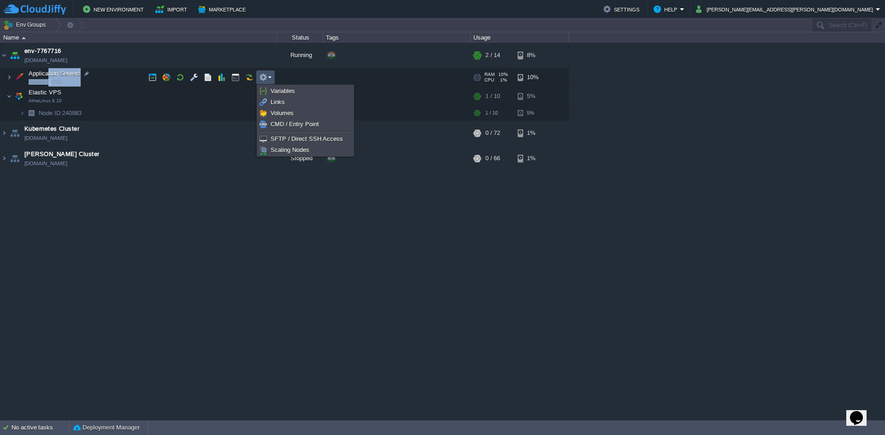
click at [119, 83] on td "Application Servers Apache [DATE]" at bounding box center [138, 77] width 276 height 19
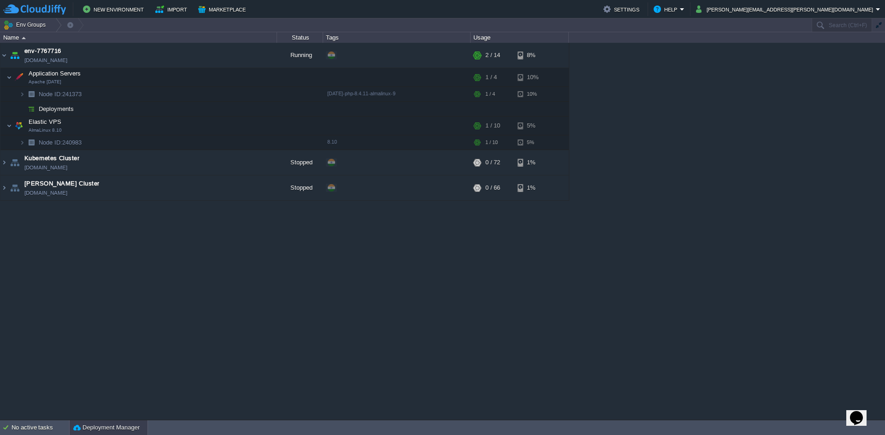
click at [101, 431] on button "Deployment Manager" at bounding box center [106, 427] width 66 height 9
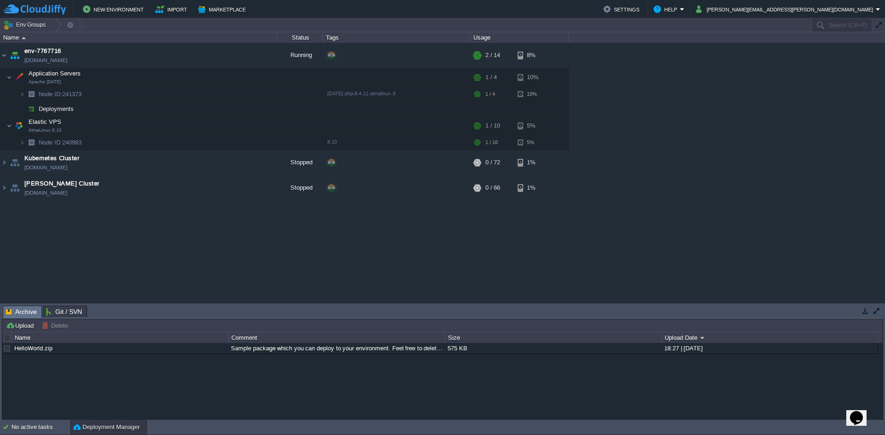
click at [20, 310] on span "Archive" at bounding box center [21, 312] width 31 height 12
click at [21, 313] on span "Archive" at bounding box center [21, 312] width 31 height 12
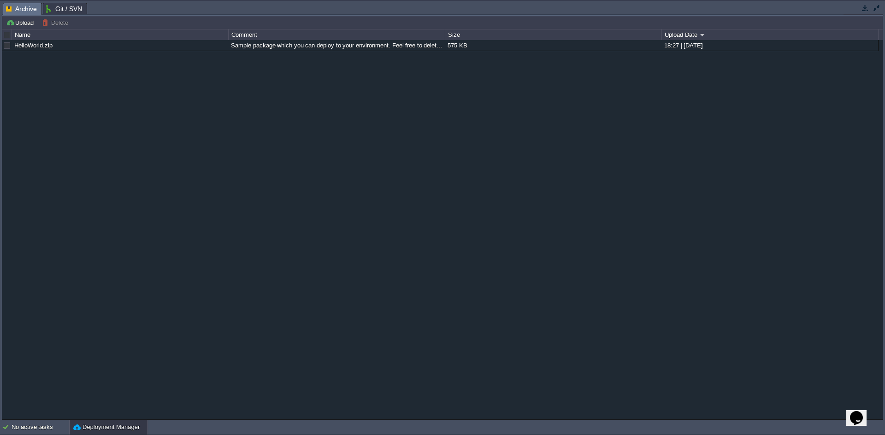
click at [21, 313] on div "HelloWorld.zip Sample package which you can deploy to your environment. Feel fr…" at bounding box center [442, 230] width 880 height 380
click at [65, 51] on div "HelloWorld.zip Sample package which you can deploy to your environment. Feel fr…" at bounding box center [440, 45] width 876 height 11
click at [206, 45] on button "button" at bounding box center [206, 45] width 8 height 8
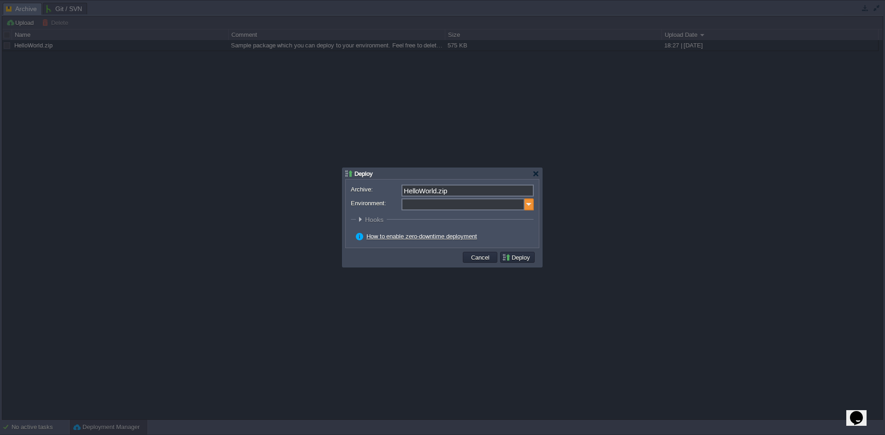
click at [524, 205] on img at bounding box center [528, 205] width 9 height 12
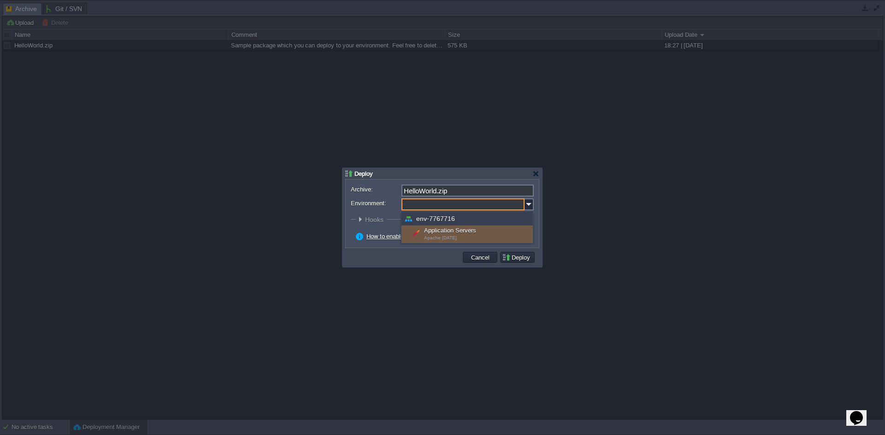
click at [447, 234] on div "Application Servers Apache [DATE]" at bounding box center [466, 235] width 131 height 18
type input "Application Servers (env-7767716)"
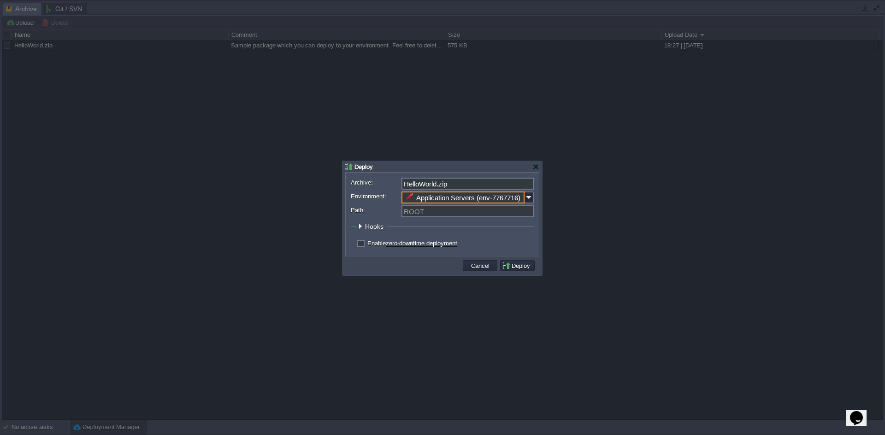
click at [526, 265] on button "Deploy" at bounding box center [517, 266] width 31 height 8
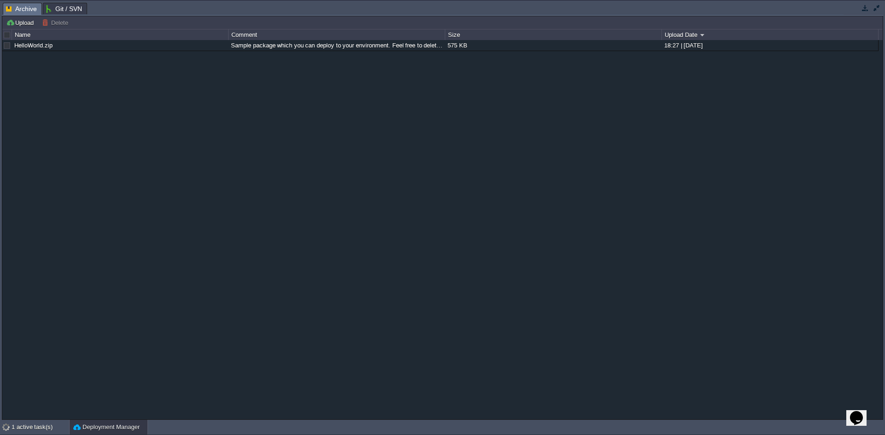
click at [872, 12] on td at bounding box center [876, 7] width 12 height 11
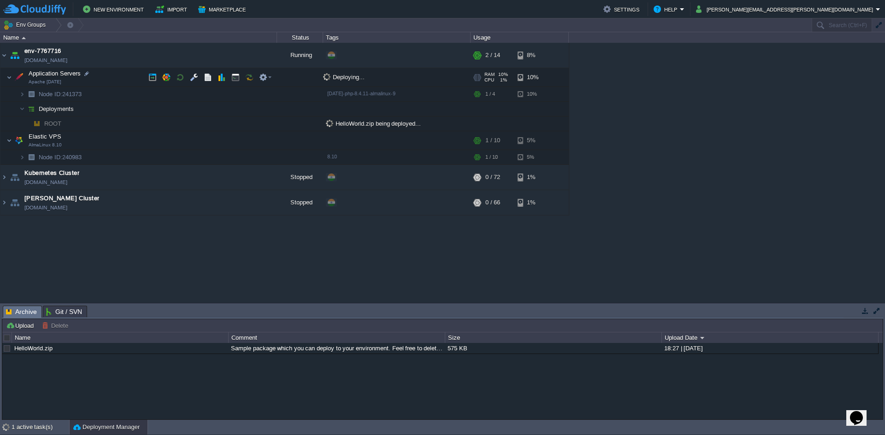
click at [291, 76] on tr "Application Servers Apache [DATE] Deploying... RAM 10% CPU 1% 1 / 4 10%" at bounding box center [284, 77] width 568 height 19
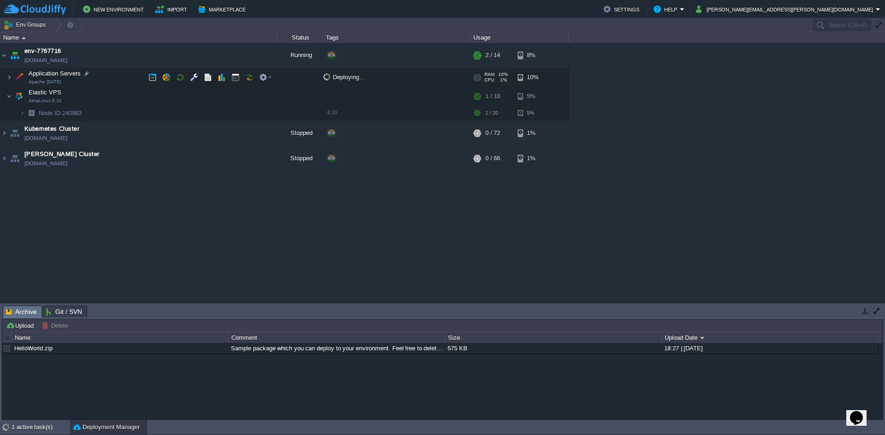
click at [290, 76] on div at bounding box center [300, 77] width 46 height 18
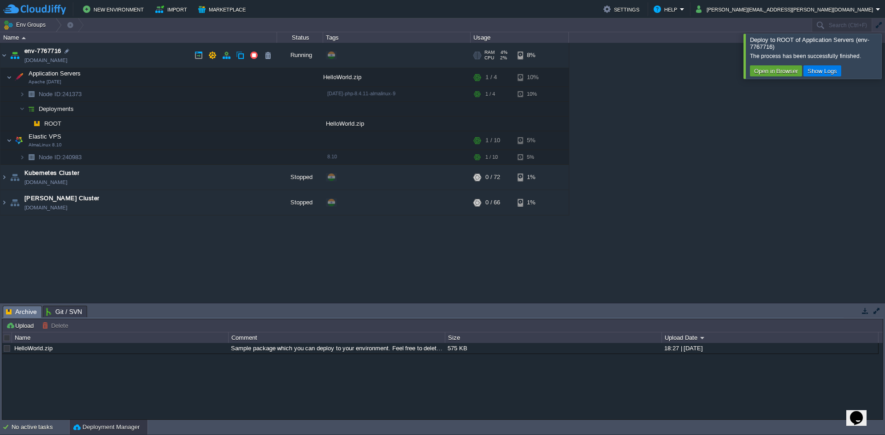
click at [53, 62] on link "[DOMAIN_NAME]" at bounding box center [45, 60] width 43 height 9
click at [78, 114] on td "Deployments" at bounding box center [138, 109] width 276 height 15
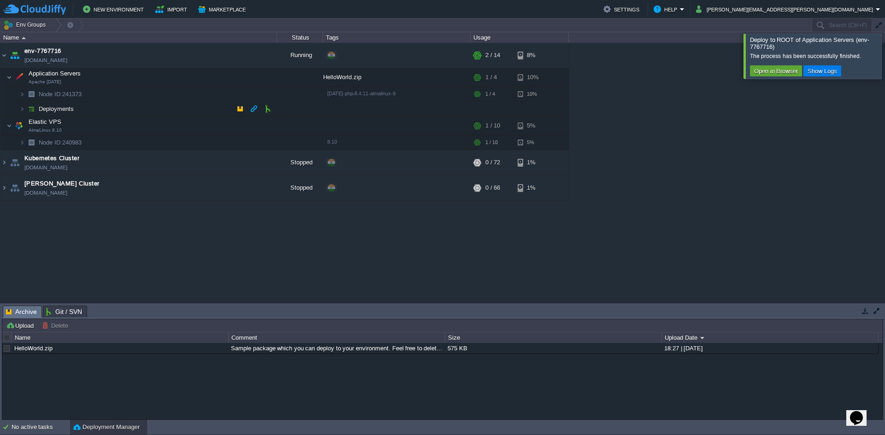
click at [78, 114] on td "Deployments" at bounding box center [138, 109] width 276 height 15
click at [17, 112] on td "Deployments" at bounding box center [138, 109] width 276 height 15
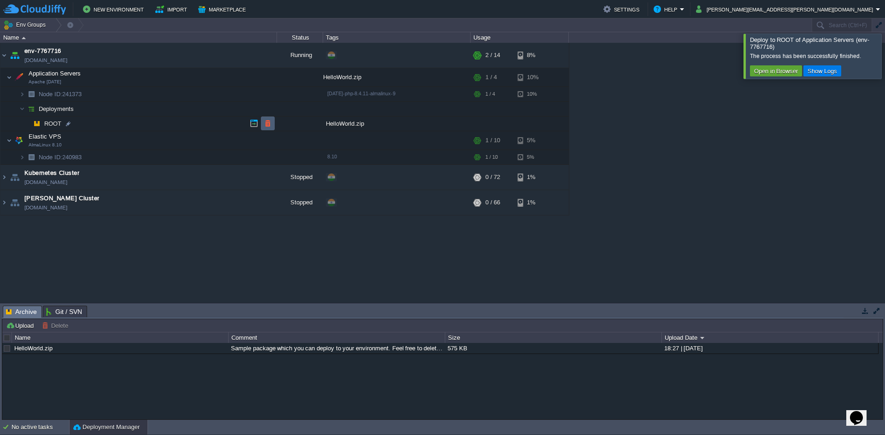
click at [265, 123] on button "button" at bounding box center [268, 123] width 8 height 8
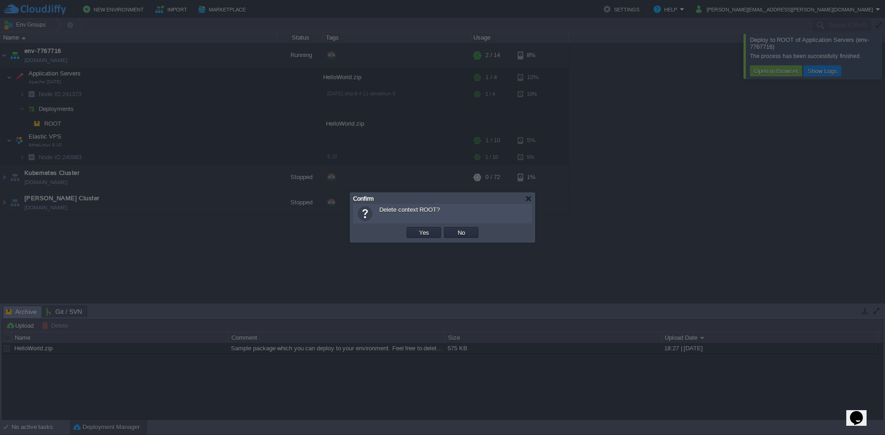
click at [432, 241] on div "OK Yes No Cancel" at bounding box center [442, 232] width 179 height 19
click at [431, 235] on td "Yes" at bounding box center [423, 232] width 35 height 11
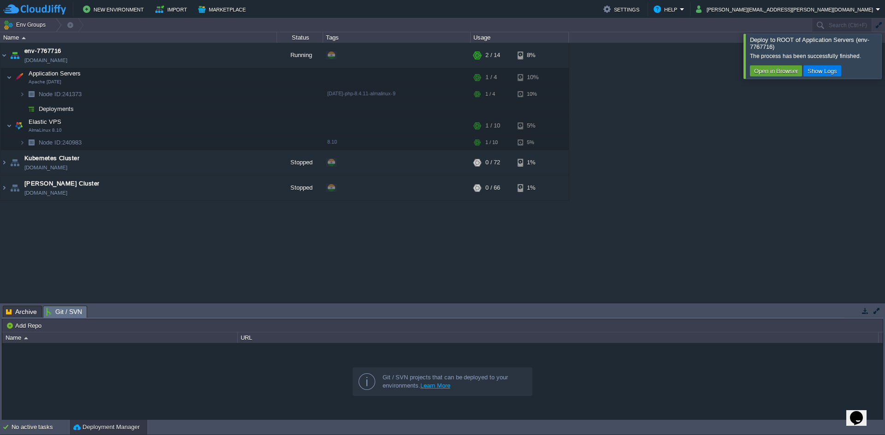
click at [71, 314] on span "Git / SVN" at bounding box center [64, 312] width 36 height 12
click at [31, 326] on button "Add Repo" at bounding box center [25, 326] width 38 height 8
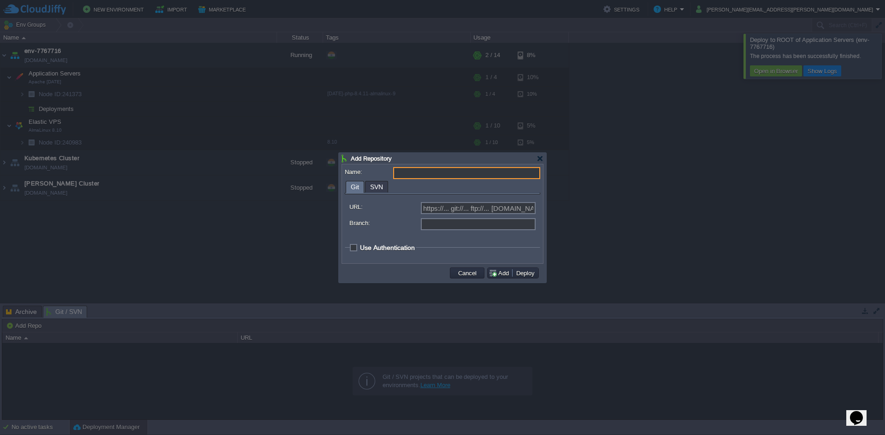
click at [480, 230] on input "Branch:" at bounding box center [478, 224] width 115 height 12
type input "main"
click at [471, 175] on input "Name:" at bounding box center [466, 173] width 147 height 12
click at [377, 189] on span "SVN" at bounding box center [376, 187] width 13 height 11
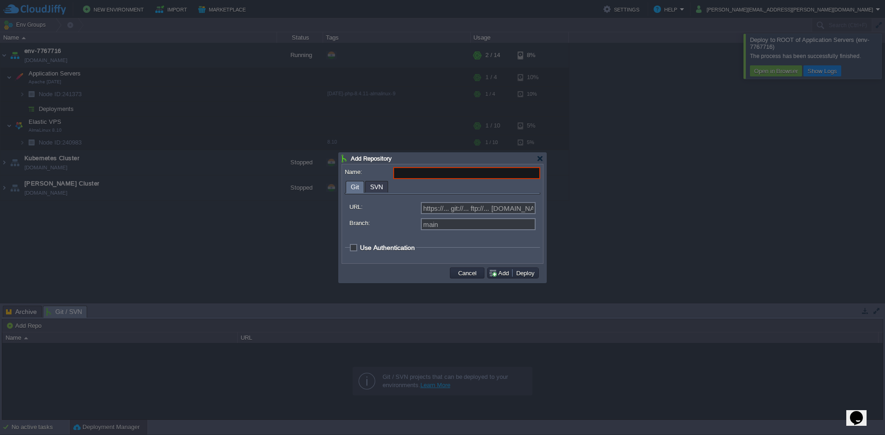
click at [353, 190] on span "Git" at bounding box center [355, 188] width 8 height 12
click at [539, 159] on div at bounding box center [539, 158] width 7 height 7
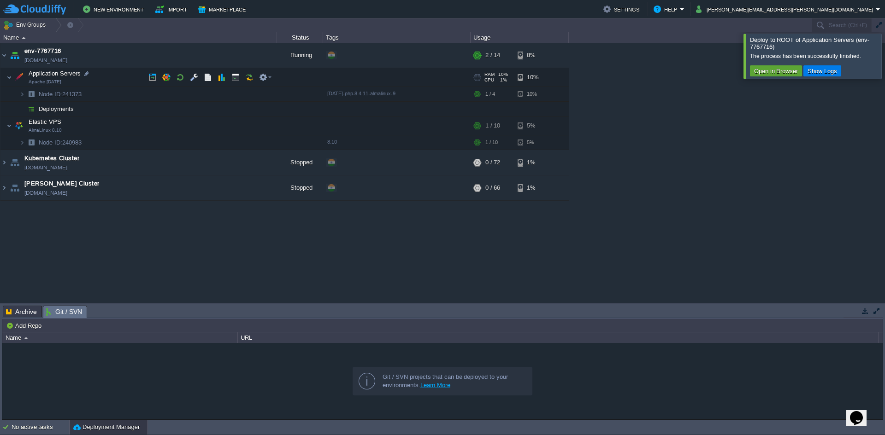
click at [63, 77] on span "Application Servers" at bounding box center [55, 74] width 54 height 8
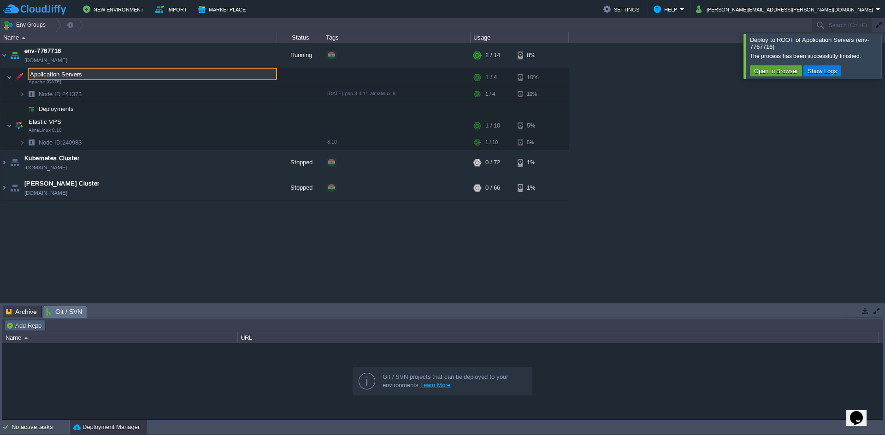
click at [36, 328] on button "Add Repo" at bounding box center [25, 326] width 38 height 8
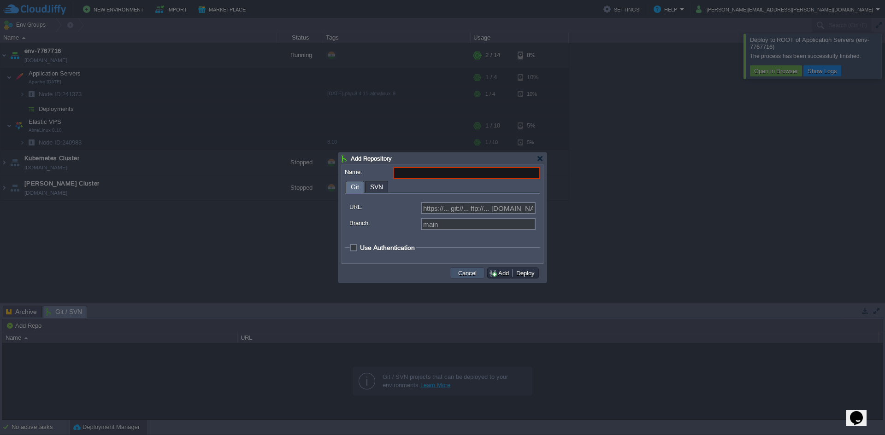
click at [469, 270] on button "Cancel" at bounding box center [467, 273] width 24 height 8
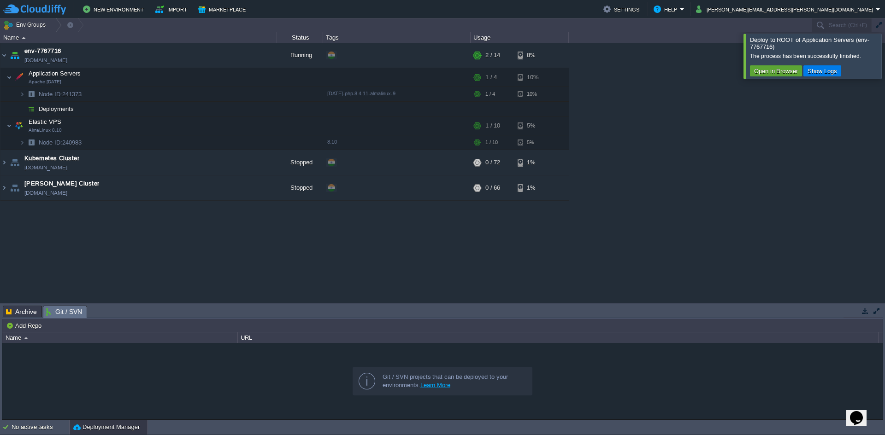
click at [75, 312] on span "Git / SVN" at bounding box center [64, 312] width 36 height 12
click at [70, 312] on span "Git / SVN" at bounding box center [64, 312] width 36 height 12
click at [27, 323] on button "Add Repo" at bounding box center [25, 326] width 38 height 8
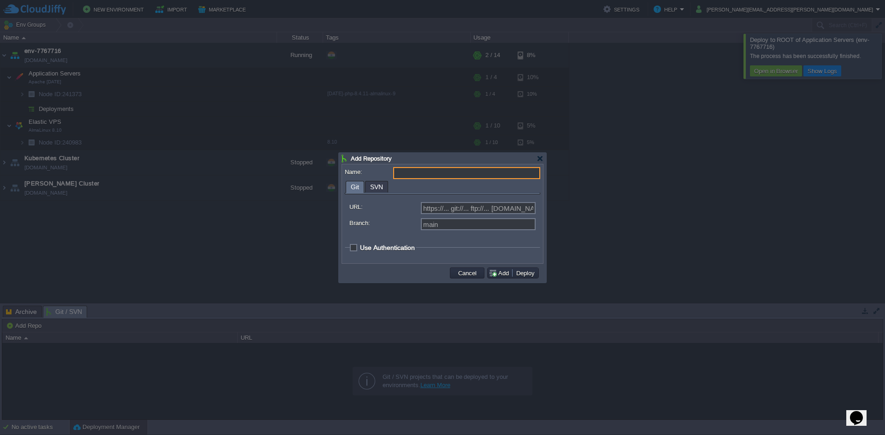
drag, startPoint x: 488, startPoint y: 194, endPoint x: 477, endPoint y: 205, distance: 15.3
click at [486, 197] on fieldset "URL: https://... git://... ftp://... [DOMAIN_NAME]:repo... Branch: main" at bounding box center [442, 216] width 195 height 45
click at [462, 215] on div "https://... git://... ftp://... [DOMAIN_NAME]:repo..." at bounding box center [442, 209] width 186 height 14
click at [469, 206] on input "URL:" at bounding box center [478, 208] width 115 height 12
type input "https://... git://... ftp://... [DOMAIN_NAME]:repo..."
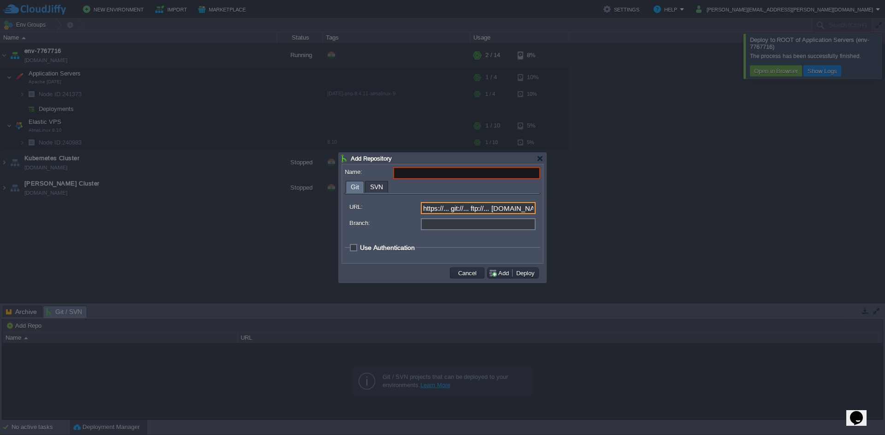
drag, startPoint x: 448, startPoint y: 223, endPoint x: 443, endPoint y: 227, distance: 6.0
click at [446, 224] on input "Branch:" at bounding box center [478, 224] width 115 height 12
click at [443, 227] on input "Branch:" at bounding box center [478, 224] width 115 height 12
type input "main"
click at [458, 205] on input "URL:" at bounding box center [478, 208] width 115 height 12
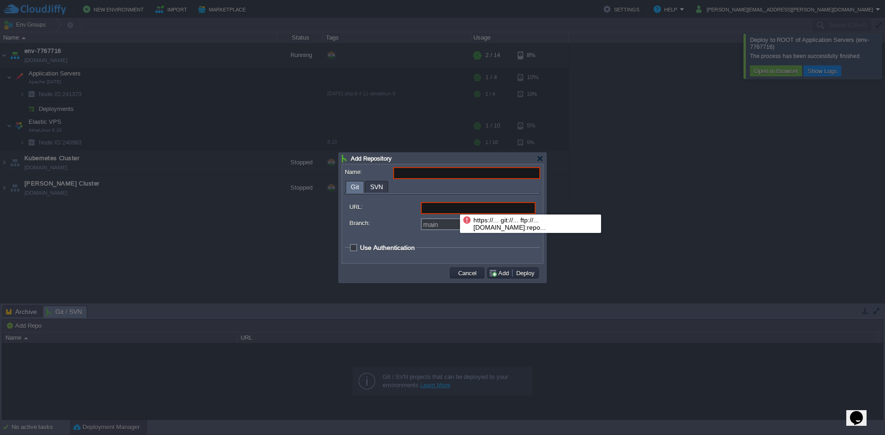
type input "https://... git://... ftp://... [DOMAIN_NAME]:repo..."
click at [453, 174] on input "Name:" at bounding box center [466, 173] width 147 height 12
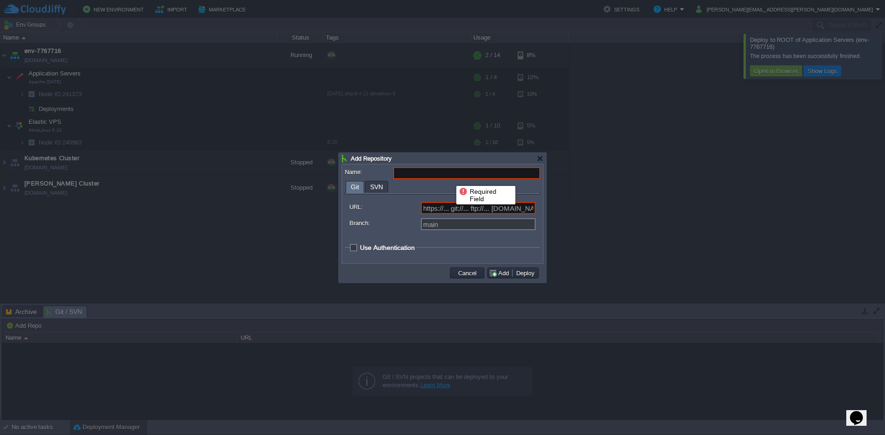
click at [453, 174] on input "Name:" at bounding box center [466, 173] width 147 height 12
click at [377, 188] on span "SVN" at bounding box center [376, 187] width 13 height 11
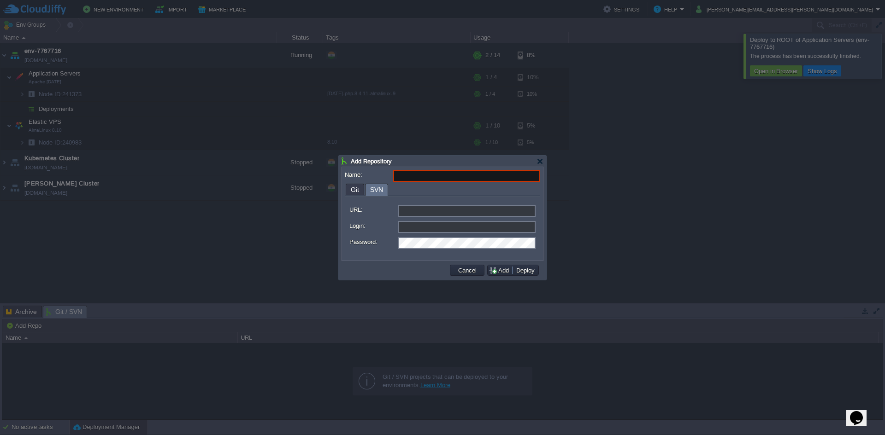
click at [356, 193] on span "Git" at bounding box center [355, 189] width 8 height 11
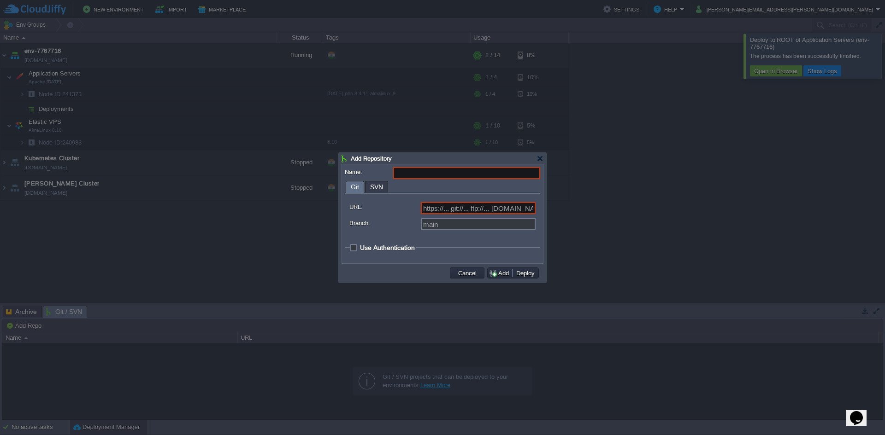
click at [418, 165] on div "Name: Git SVN URL: https://... git://... ftp://... [DOMAIN_NAME]:repo... Branch…" at bounding box center [442, 213] width 201 height 99
click at [415, 173] on input "Name:" at bounding box center [466, 173] width 147 height 12
click at [385, 244] on span "Use Authentication" at bounding box center [387, 247] width 55 height 7
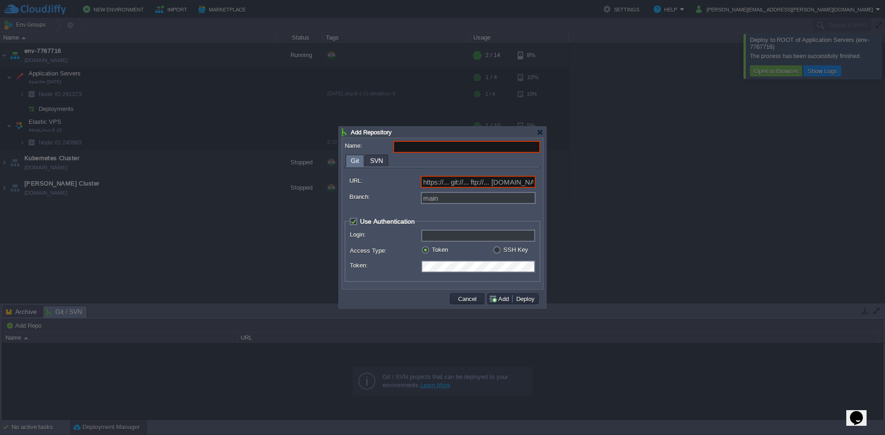
click at [387, 225] on fieldset "Use Authentication Login: Access Type: Token SSH Key Token: Select Key: Select.…" at bounding box center [442, 249] width 195 height 64
click at [395, 220] on span "Use Authentication" at bounding box center [387, 221] width 55 height 7
checkbox input "false"
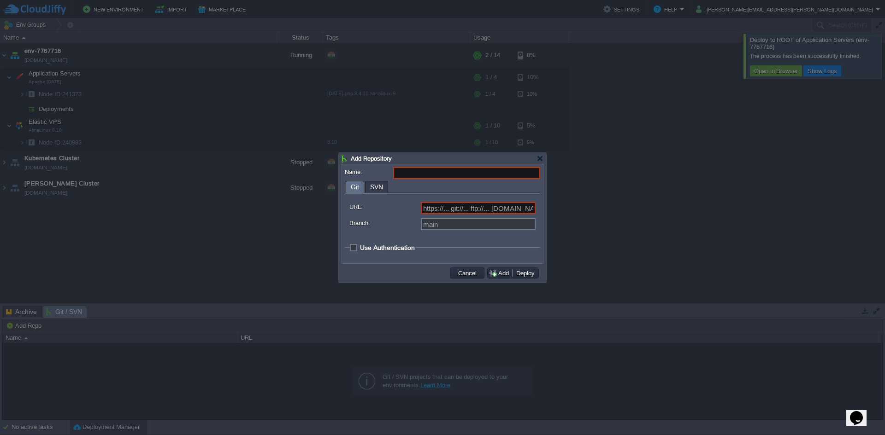
click at [524, 279] on td "Add Deploy" at bounding box center [513, 273] width 54 height 14
click at [524, 274] on button "Deploy" at bounding box center [525, 273] width 24 height 8
click at [497, 276] on button "Add" at bounding box center [499, 273] width 23 height 8
click at [463, 276] on button "Cancel" at bounding box center [467, 273] width 24 height 8
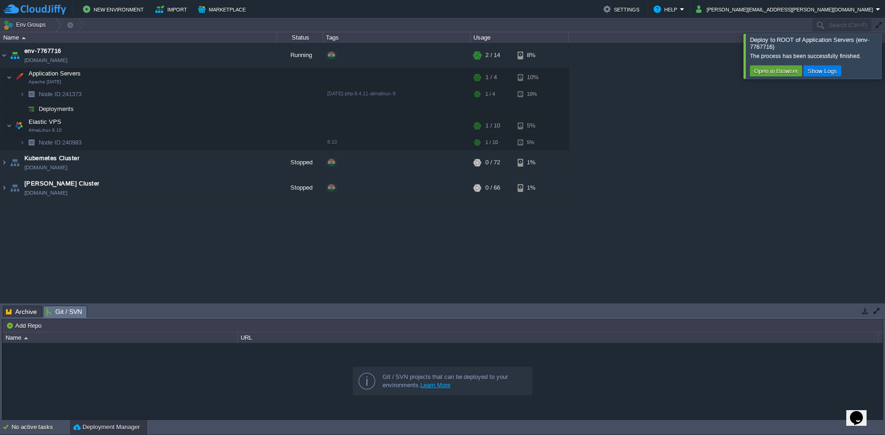
click at [703, 165] on div "env-7767716 [DOMAIN_NAME] Running + Add to Env Group RAM 4% CPU 1% 2 / 14 8% Ap…" at bounding box center [442, 173] width 885 height 260
click at [222, 12] on button "Marketplace" at bounding box center [223, 9] width 50 height 11
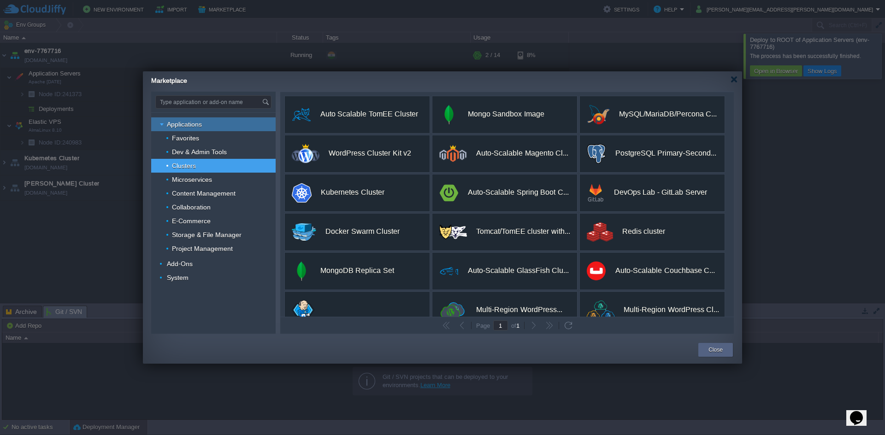
click at [186, 125] on span "Applications" at bounding box center [184, 124] width 37 height 8
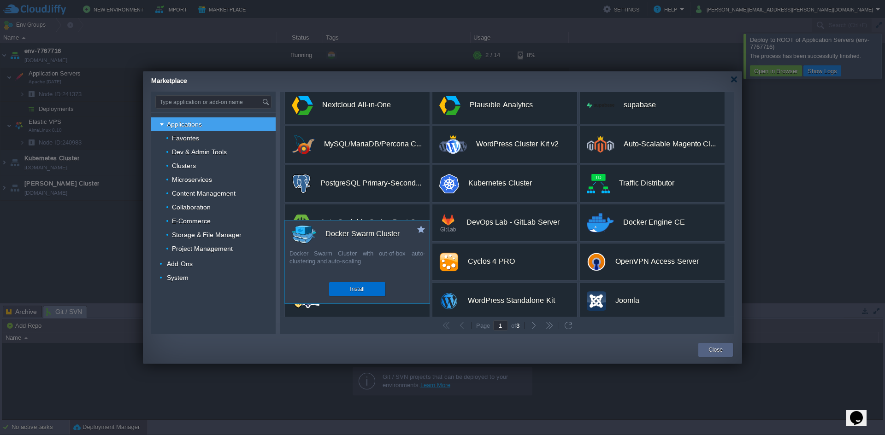
scroll to position [173, 0]
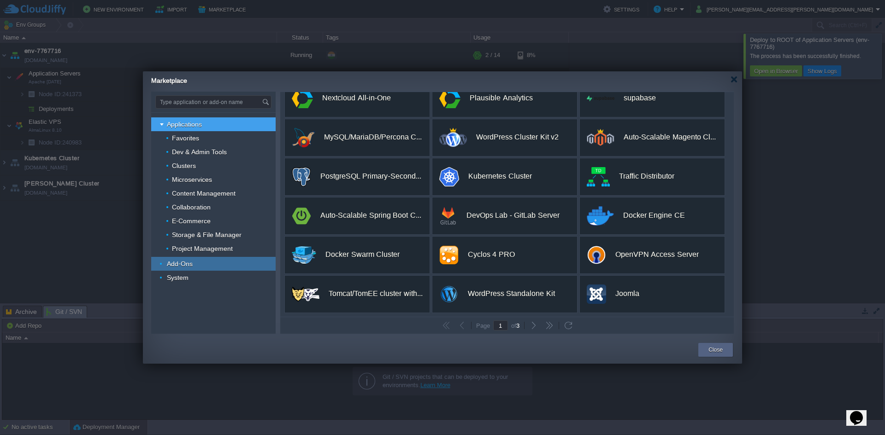
click at [183, 263] on span "Add-Ons" at bounding box center [180, 264] width 28 height 8
type input "Type application or add-on name"
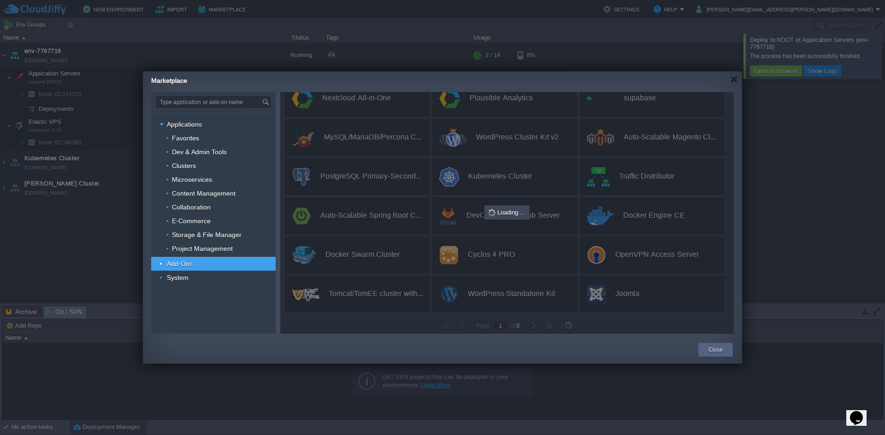
scroll to position [0, 0]
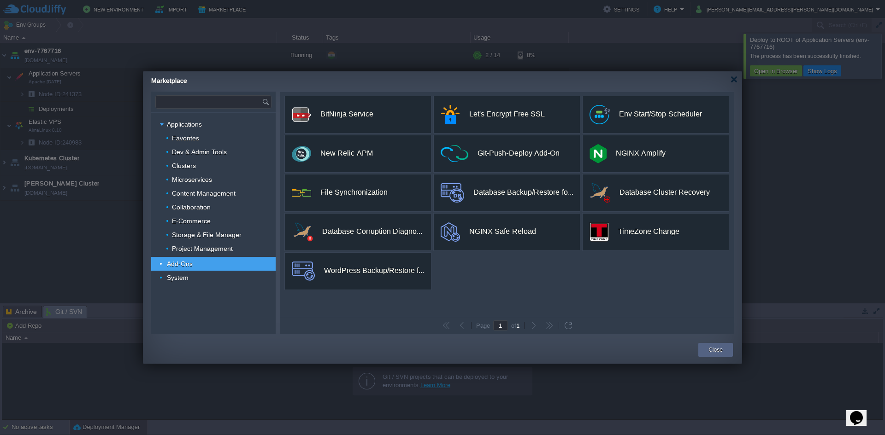
click at [199, 100] on input "text" at bounding box center [209, 102] width 106 height 12
click at [208, 129] on div "WebMail Lite" at bounding box center [213, 128] width 115 height 12
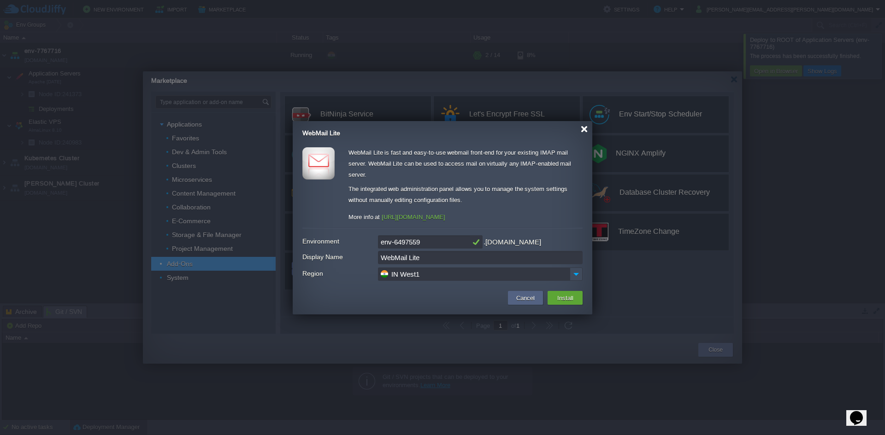
click at [584, 127] on div at bounding box center [583, 129] width 7 height 7
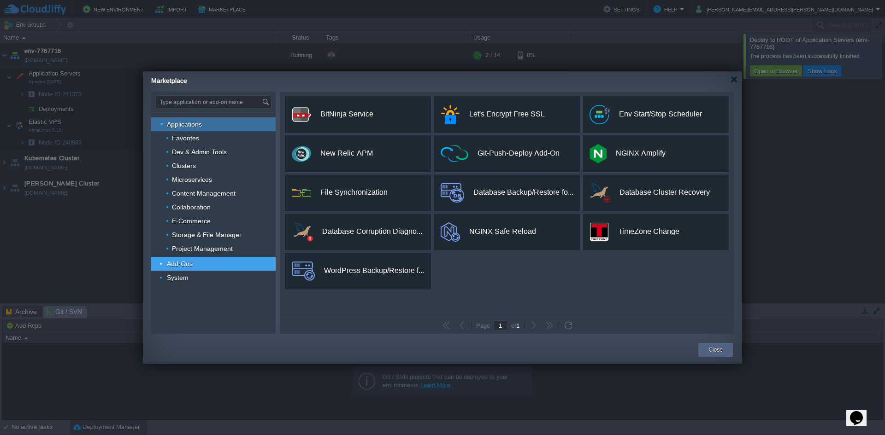
click at [205, 120] on div "Applications" at bounding box center [213, 124] width 124 height 14
type input "Type application or add-on name"
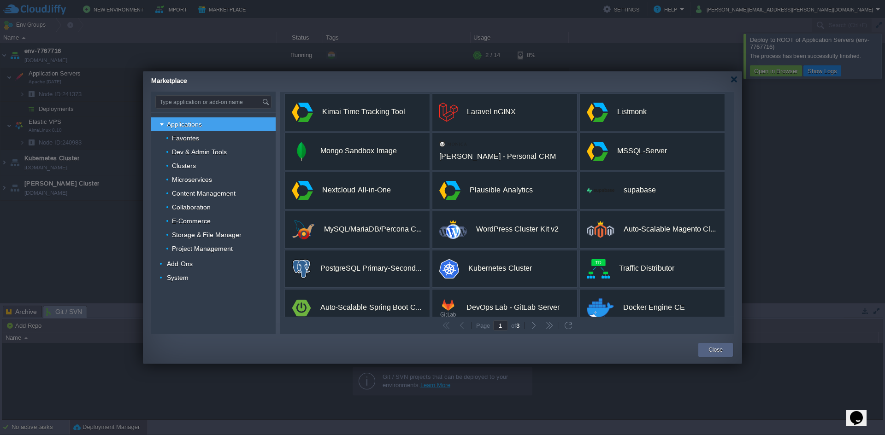
scroll to position [173, 0]
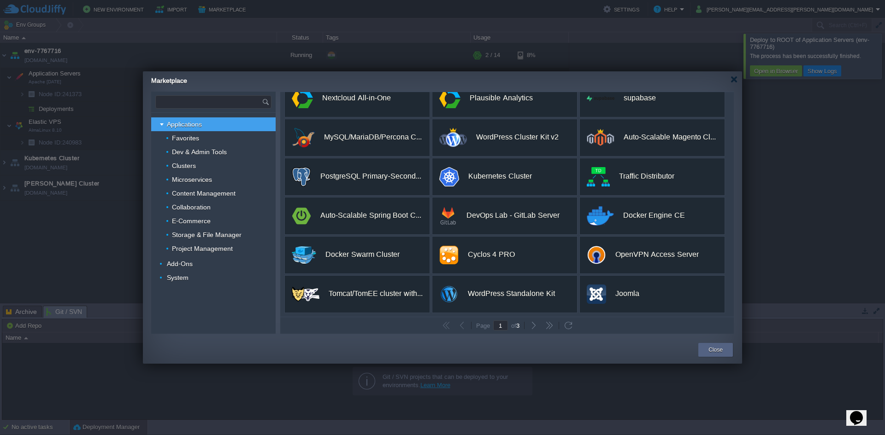
click at [177, 105] on input "text" at bounding box center [209, 102] width 106 height 12
click at [183, 119] on span "Multi-Region WordPress Standalone" at bounding box center [217, 116] width 92 height 12
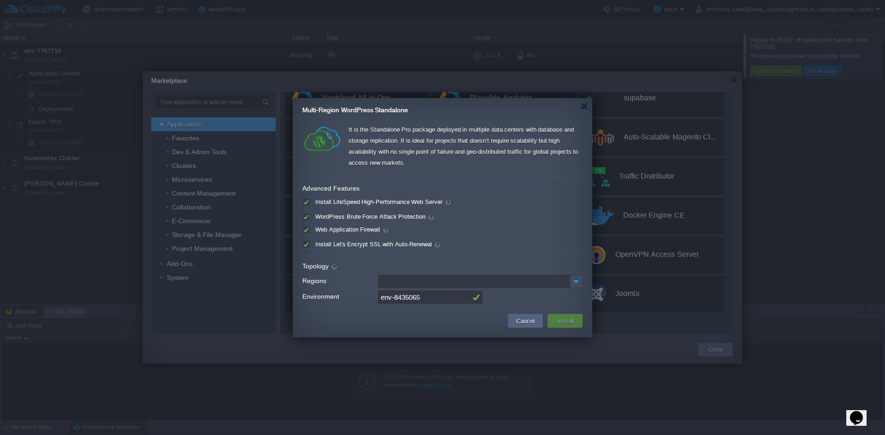
type input "Type application or add-on name"
drag, startPoint x: 337, startPoint y: 204, endPoint x: 449, endPoint y: 201, distance: 112.0
click at [449, 201] on label "Install LiteSpeed High-Performance Web Server" at bounding box center [382, 202] width 139 height 7
click at [308, 201] on input "checkbox" at bounding box center [305, 204] width 6 height 6
click at [407, 203] on label "Install LiteSpeed High-Performance Web Server" at bounding box center [382, 202] width 139 height 7
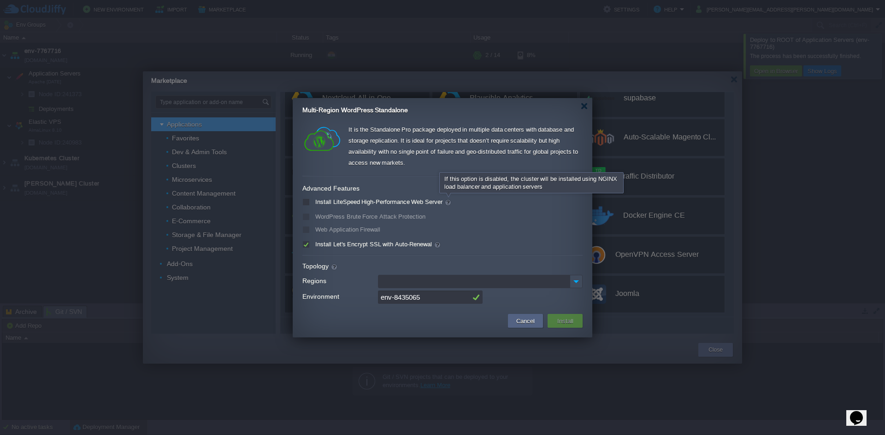
click at [308, 203] on input "checkbox" at bounding box center [305, 204] width 6 height 6
checkbox input "true"
click at [385, 284] on input "Regions" at bounding box center [385, 281] width 12 height 12
click at [574, 283] on img at bounding box center [576, 281] width 12 height 12
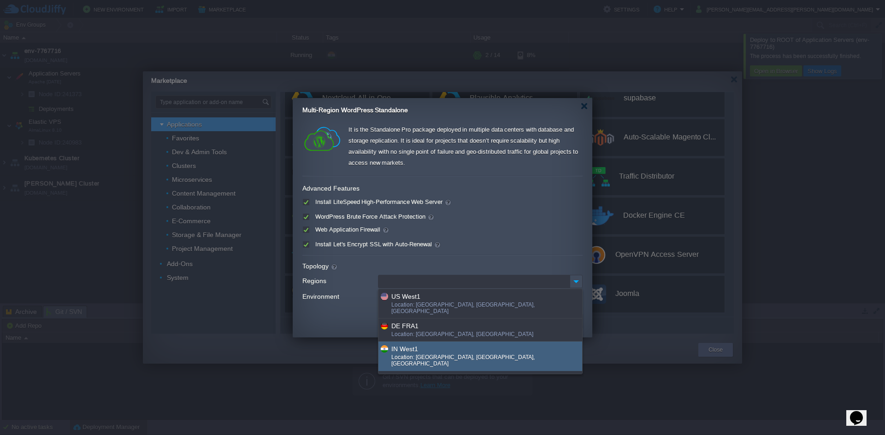
click at [422, 354] on div "Location: [GEOGRAPHIC_DATA], [GEOGRAPHIC_DATA], [GEOGRAPHIC_DATA]" at bounding box center [486, 361] width 190 height 15
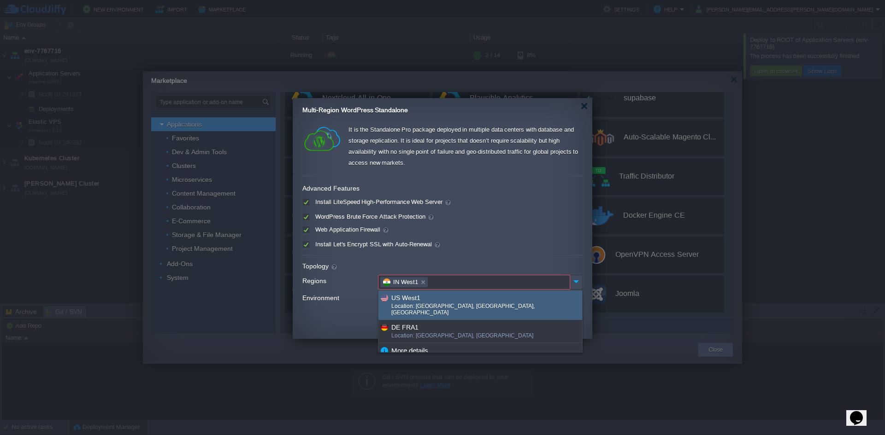
click at [521, 250] on form "Advanced Features Install LiteSpeed High-Performance Web Server WordPress Brute…" at bounding box center [442, 243] width 280 height 127
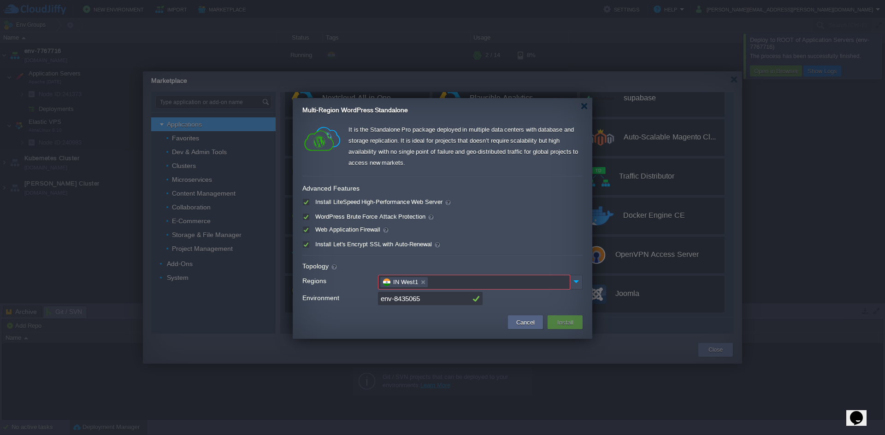
click at [559, 324] on button "Install" at bounding box center [565, 322] width 22 height 11
click at [557, 320] on button "Install" at bounding box center [565, 322] width 22 height 11
click at [574, 283] on img at bounding box center [576, 281] width 12 height 12
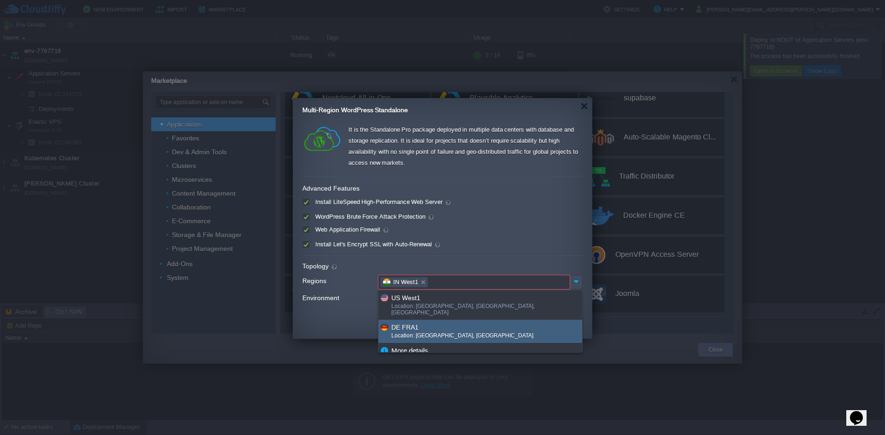
click at [431, 324] on div "DE FRA1" at bounding box center [486, 327] width 190 height 11
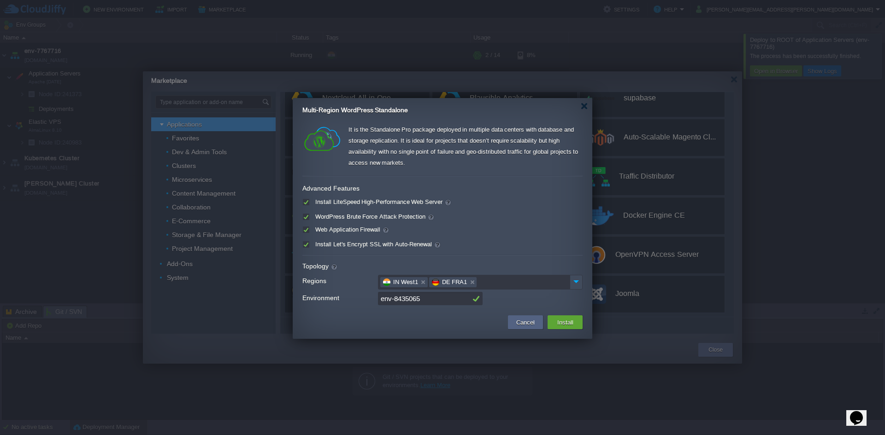
click at [496, 409] on div at bounding box center [442, 217] width 885 height 435
click at [559, 321] on button "Install" at bounding box center [565, 322] width 22 height 11
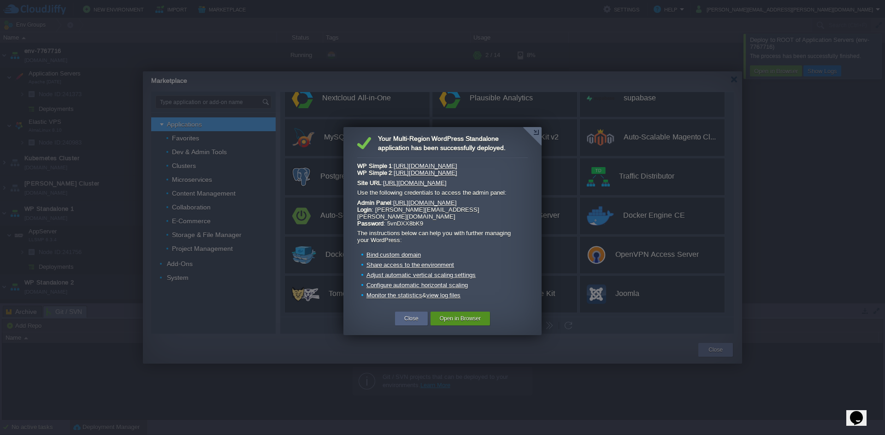
click at [439, 322] on button "Open in Browser" at bounding box center [459, 318] width 41 height 9
click at [411, 318] on button "Close" at bounding box center [411, 318] width 14 height 9
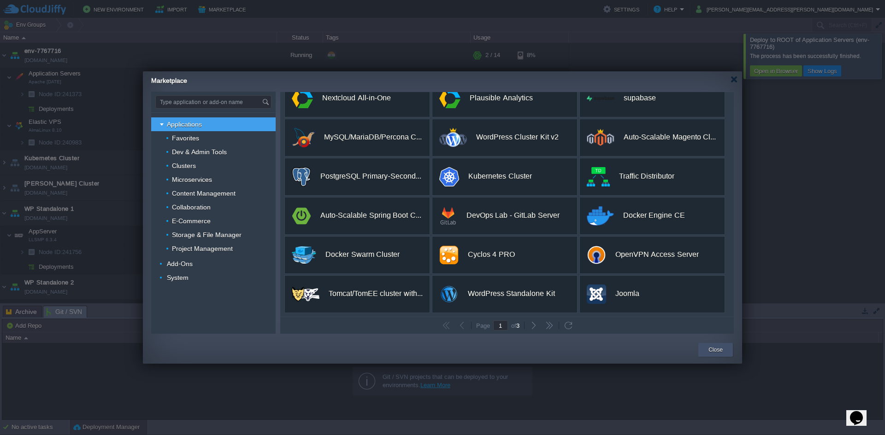
click at [709, 353] on button "Close" at bounding box center [715, 350] width 14 height 9
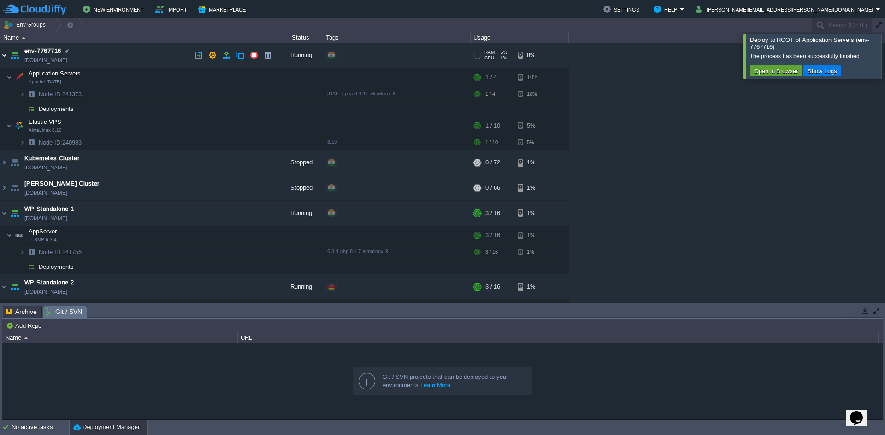
click at [1, 58] on img at bounding box center [3, 55] width 7 height 25
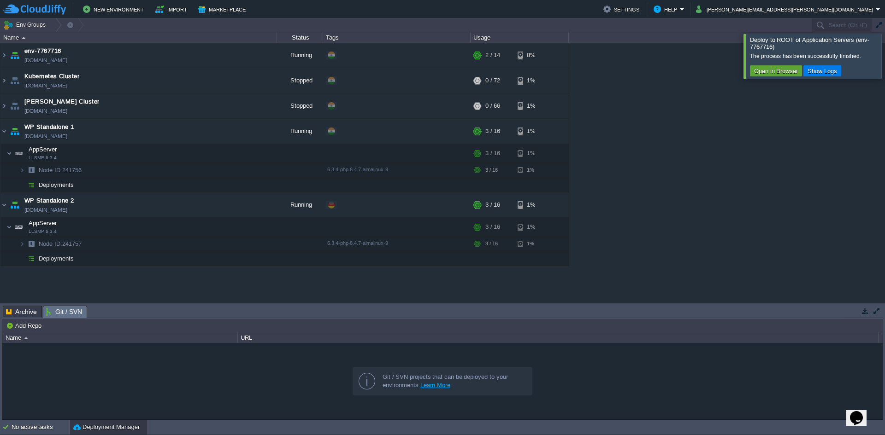
click at [0, 59] on table "env-7767716 [DOMAIN_NAME] Running + Add to Env Group RAM 5% CPU 1% 2 / 14 8% Ap…" at bounding box center [284, 154] width 569 height 223
click at [6, 57] on img at bounding box center [3, 55] width 7 height 25
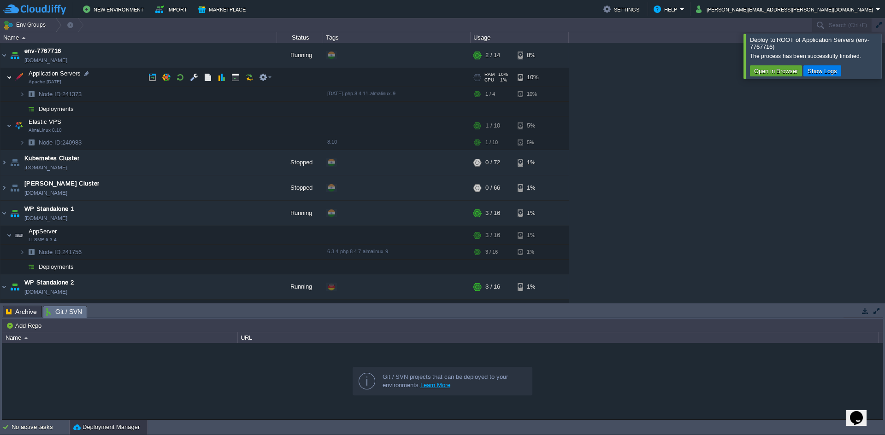
click at [9, 75] on img at bounding box center [9, 77] width 6 height 18
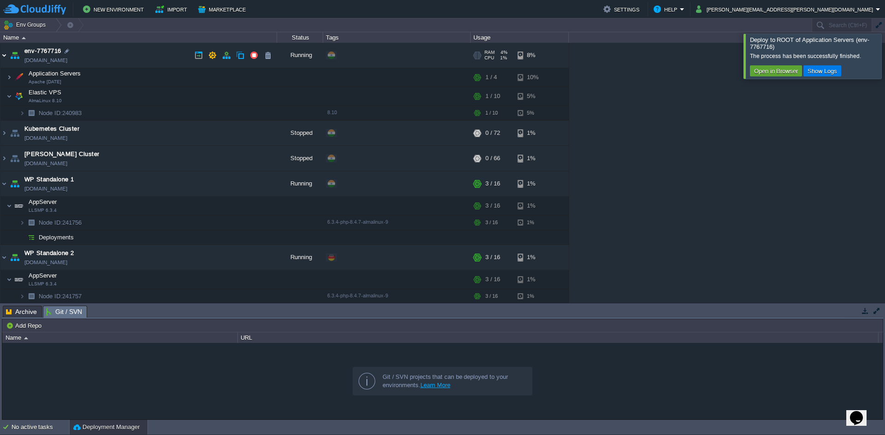
click at [6, 56] on img at bounding box center [3, 55] width 7 height 25
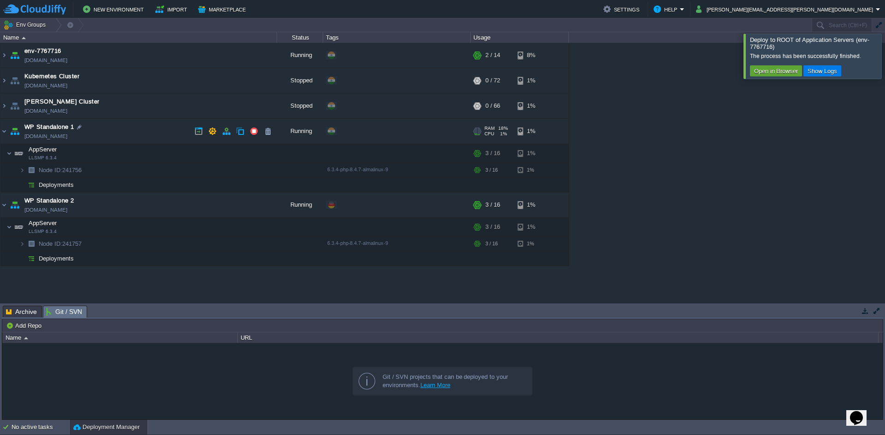
click at [6, 132] on img at bounding box center [3, 131] width 7 height 25
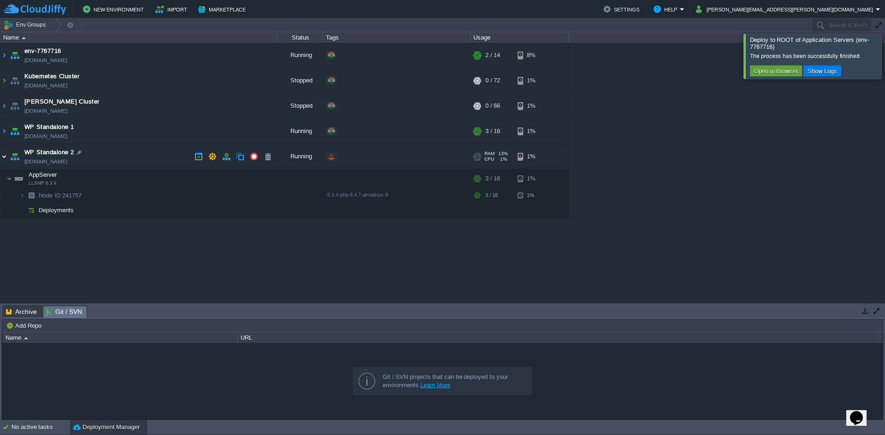
click at [4, 158] on img at bounding box center [3, 156] width 7 height 25
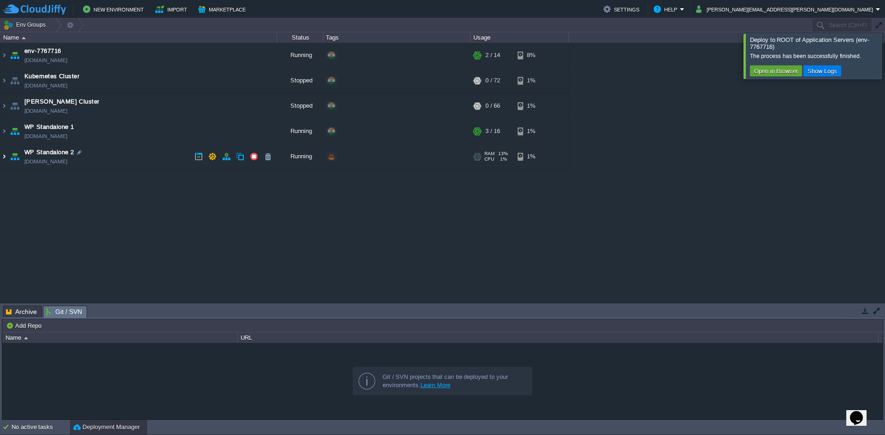
click at [4, 158] on img at bounding box center [3, 156] width 7 height 25
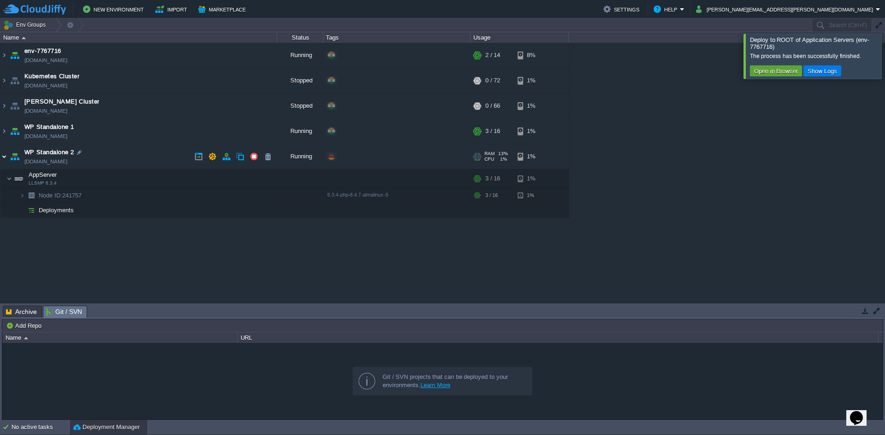
click at [4, 158] on img at bounding box center [3, 156] width 7 height 25
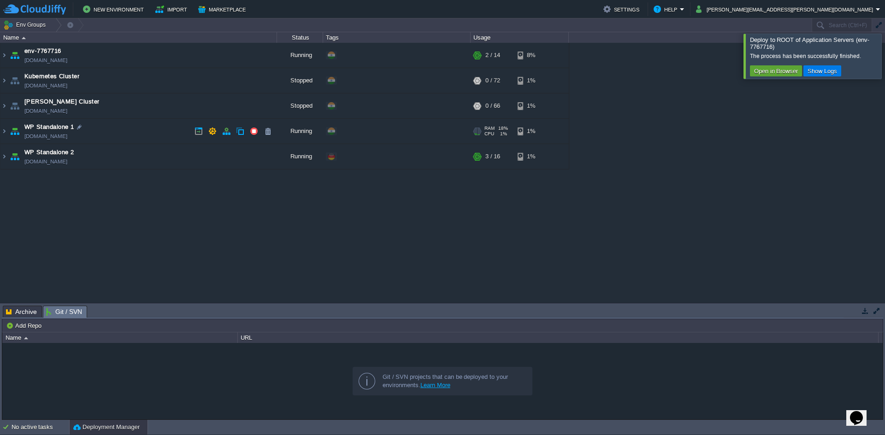
click at [8, 137] on img at bounding box center [14, 131] width 13 height 25
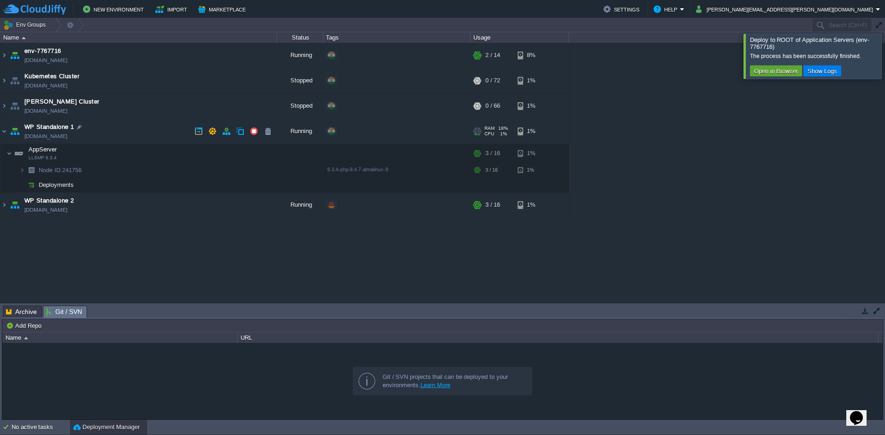
click at [59, 139] on link "[DOMAIN_NAME]" at bounding box center [45, 136] width 43 height 9
click at [0, 129] on img at bounding box center [3, 131] width 7 height 25
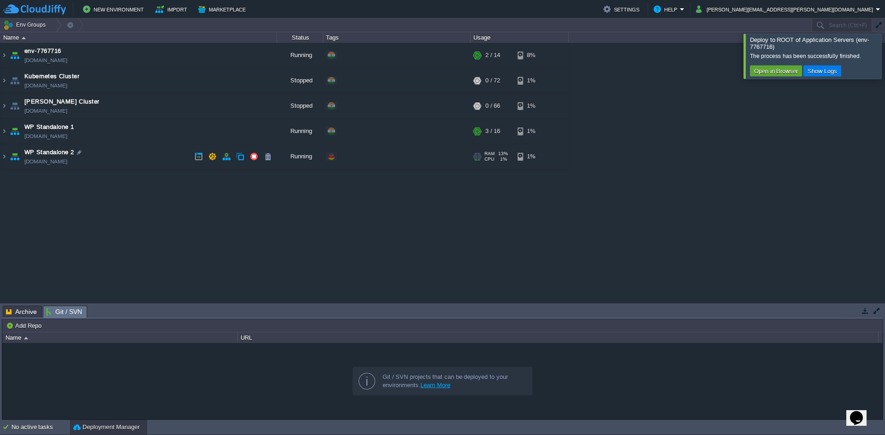
click at [67, 164] on link "[DOMAIN_NAME]" at bounding box center [45, 161] width 43 height 9
click at [61, 138] on link "[DOMAIN_NAME]" at bounding box center [45, 136] width 43 height 9
click at [67, 164] on link "[DOMAIN_NAME]" at bounding box center [45, 161] width 43 height 9
click at [55, 156] on span "WP Standalone 2" at bounding box center [48, 152] width 49 height 9
click at [223, 159] on button "button" at bounding box center [226, 156] width 8 height 8
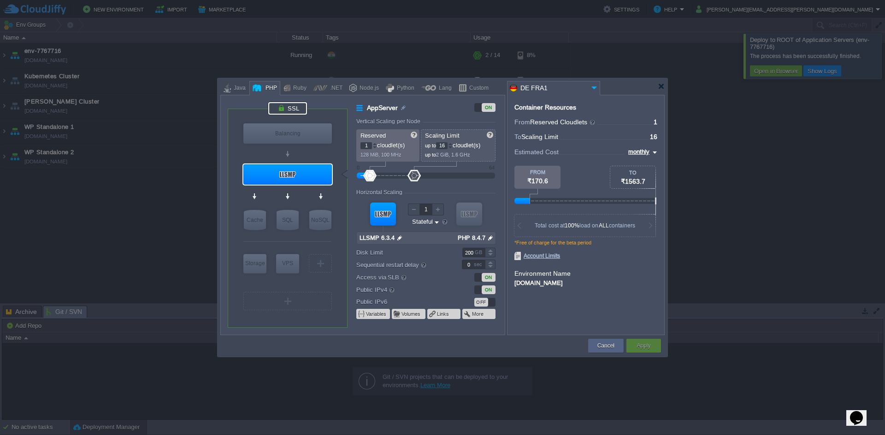
click at [290, 111] on div at bounding box center [287, 108] width 39 height 12
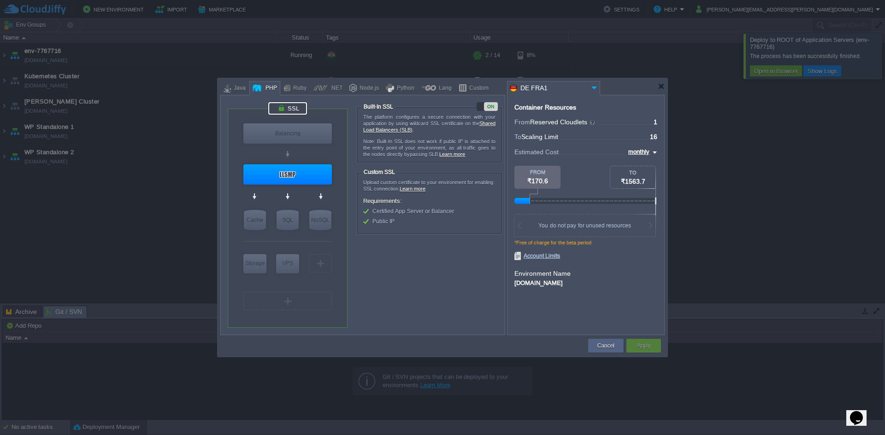
drag, startPoint x: 376, startPoint y: 212, endPoint x: 404, endPoint y: 211, distance: 28.6
click at [404, 211] on span "Certified App Server or Balancer" at bounding box center [413, 211] width 82 height 6
type input "NGINX 1.28.0"
click at [600, 342] on button "Cancel" at bounding box center [605, 345] width 17 height 9
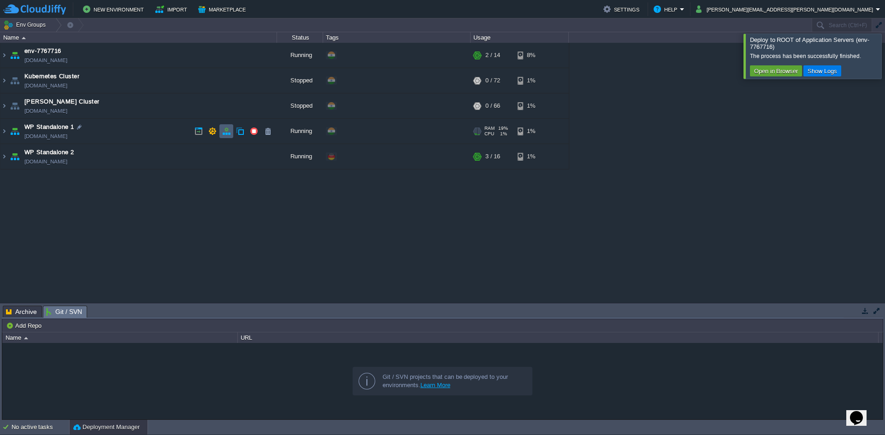
click at [227, 133] on button "button" at bounding box center [226, 131] width 8 height 8
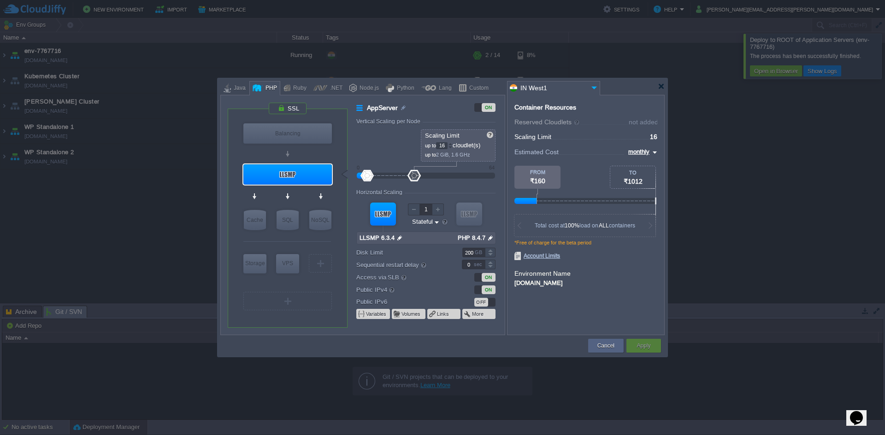
click at [603, 353] on td "Cancel" at bounding box center [605, 346] width 38 height 17
click at [605, 347] on button "Cancel" at bounding box center [605, 345] width 17 height 9
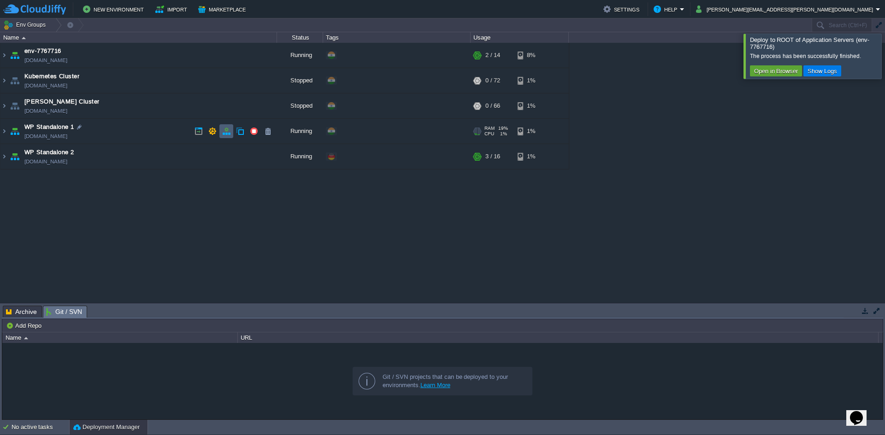
click at [231, 132] on td at bounding box center [226, 131] width 14 height 14
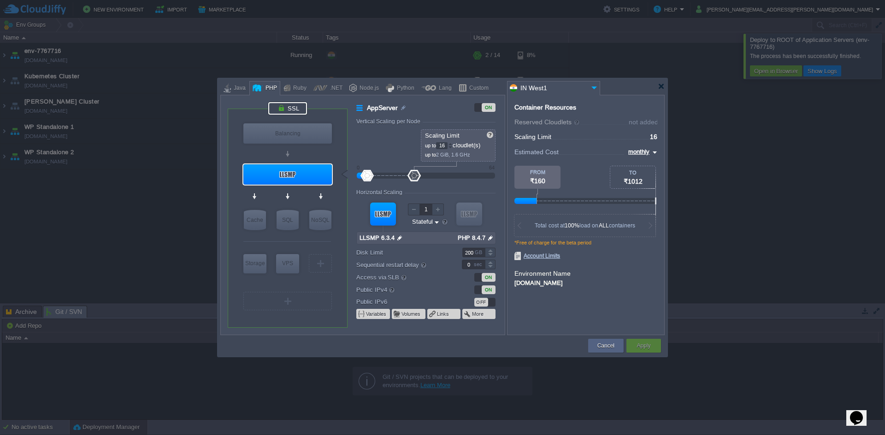
click at [290, 106] on div at bounding box center [287, 108] width 39 height 12
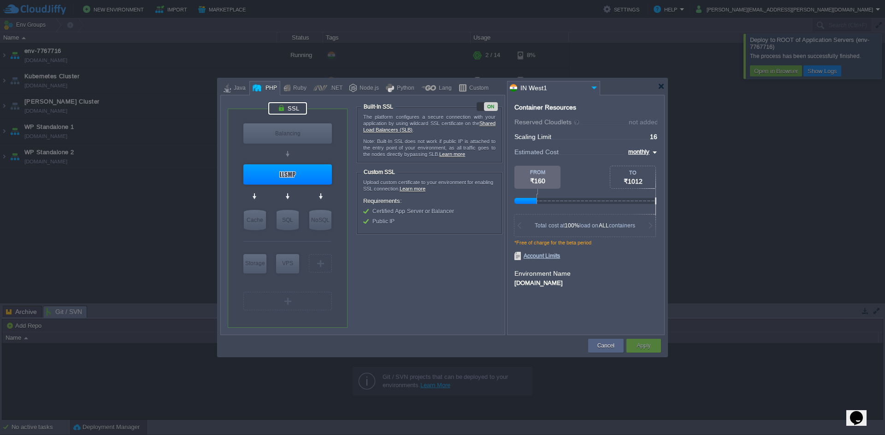
click at [290, 106] on div at bounding box center [287, 108] width 39 height 12
click at [279, 129] on div "Balancing" at bounding box center [287, 133] width 88 height 20
type input "Load Balancer"
type input "1"
type input "4"
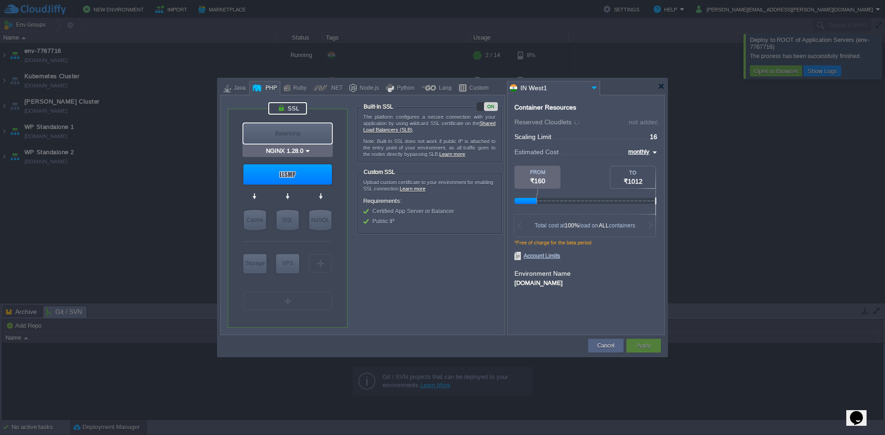
type input "NGINX 1.28.0"
type input "1.28.0-almalinux-9"
type input "20"
type input "30"
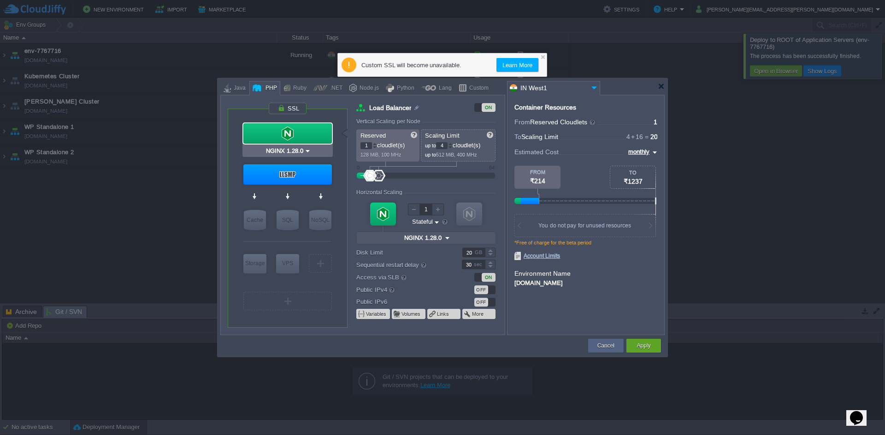
click at [280, 126] on div at bounding box center [287, 133] width 88 height 20
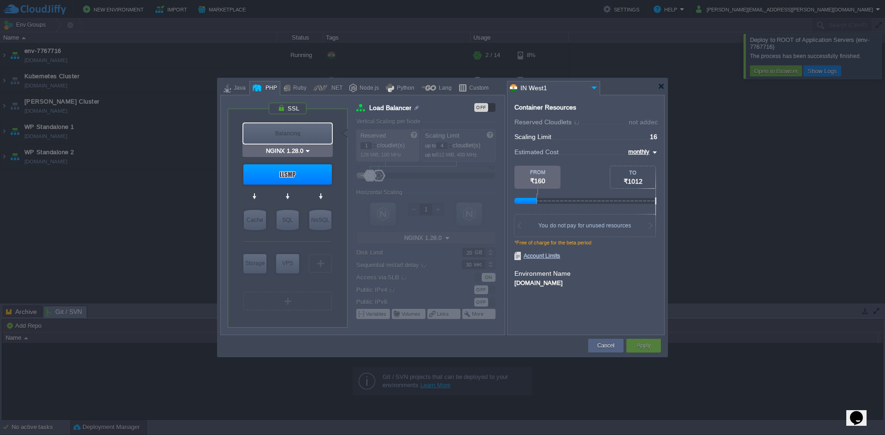
click at [293, 135] on div "Balancing" at bounding box center [287, 133] width 88 height 20
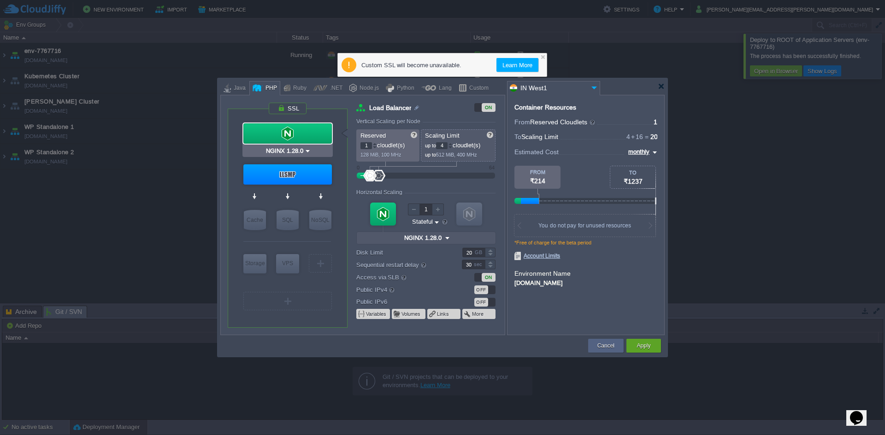
click at [292, 136] on div at bounding box center [287, 133] width 88 height 20
click at [0, 0] on div "Balancing" at bounding box center [0, 0] width 0 height 0
type input "NGINX 1.28.0"
click at [293, 137] on div at bounding box center [287, 133] width 88 height 20
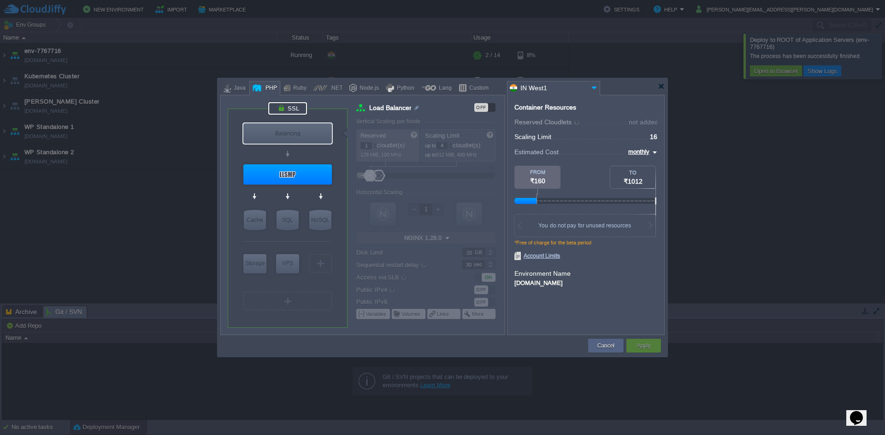
click at [292, 107] on div at bounding box center [287, 108] width 39 height 12
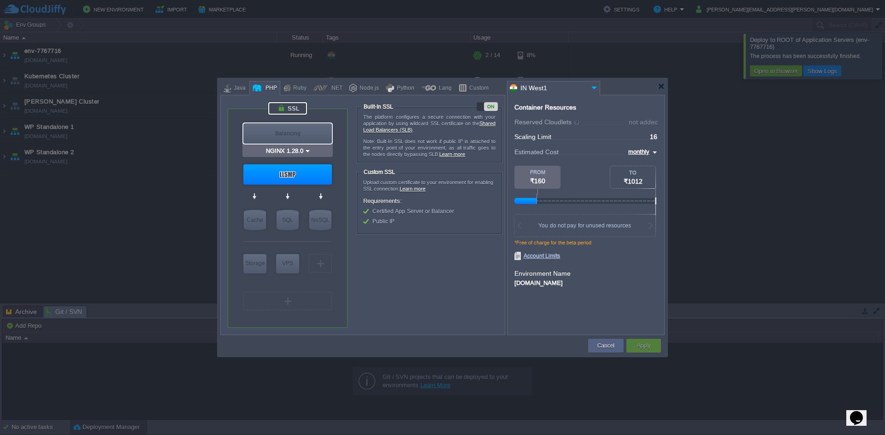
click at [287, 136] on div "Balancing" at bounding box center [287, 133] width 88 height 20
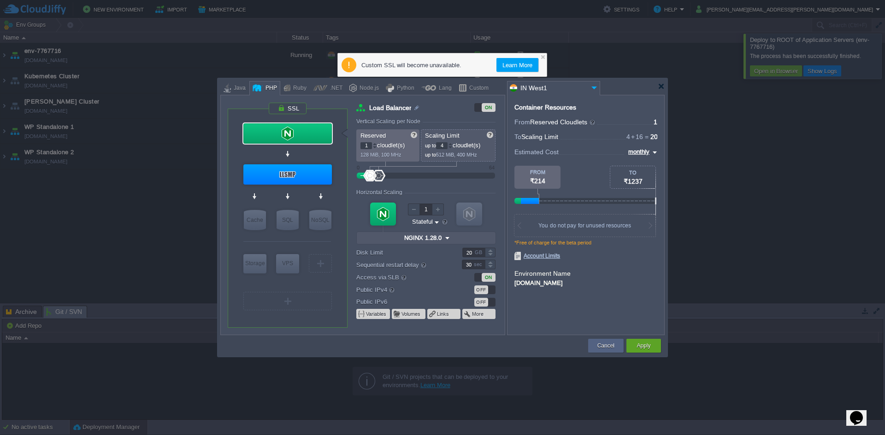
click at [523, 66] on button "Learn More" at bounding box center [516, 64] width 35 height 11
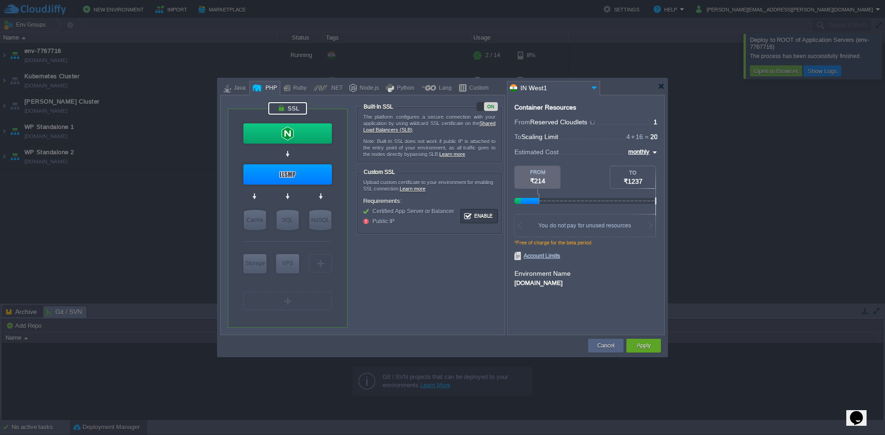
drag, startPoint x: 402, startPoint y: 117, endPoint x: 451, endPoint y: 118, distance: 49.8
click at [451, 118] on p "The platform configures a secure connection with your application by using wild…" at bounding box center [429, 123] width 132 height 19
click at [282, 136] on div at bounding box center [287, 133] width 88 height 20
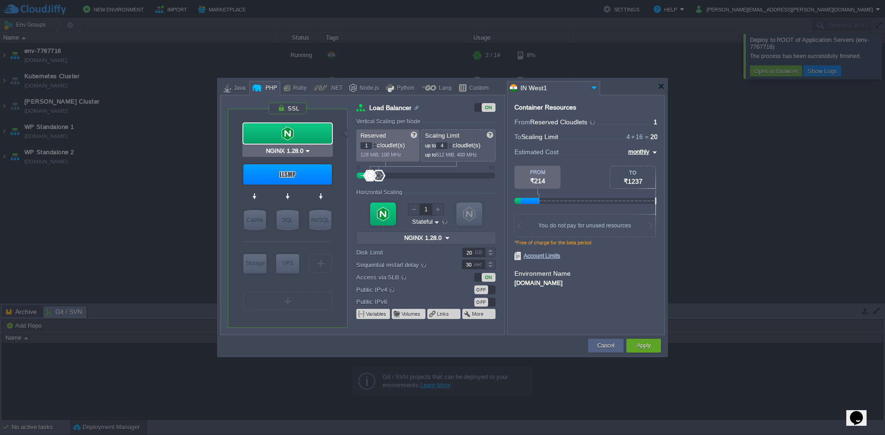
click at [276, 140] on div at bounding box center [287, 133] width 88 height 20
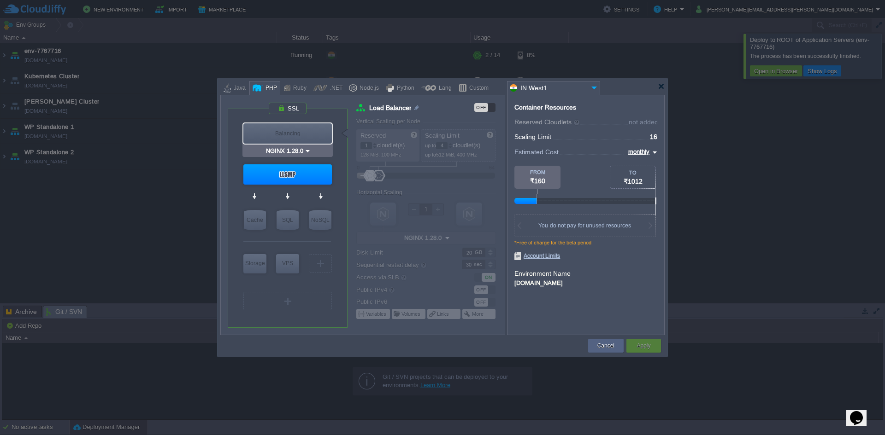
click at [276, 140] on div "Balancing" at bounding box center [287, 133] width 88 height 20
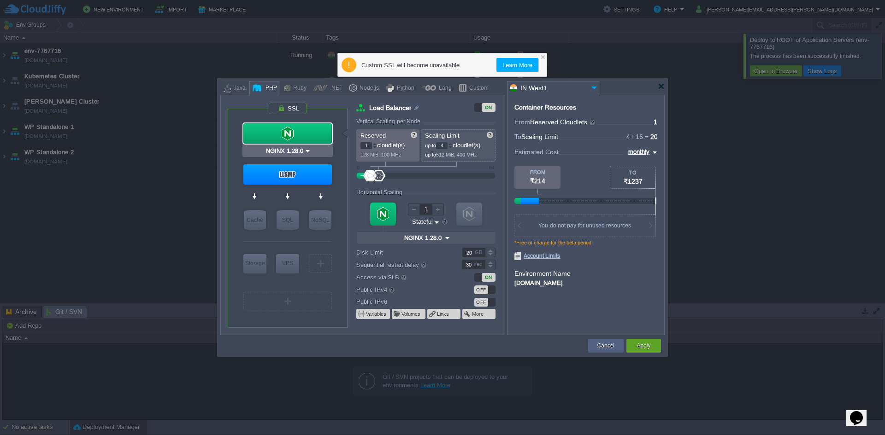
click at [276, 140] on div at bounding box center [287, 133] width 88 height 20
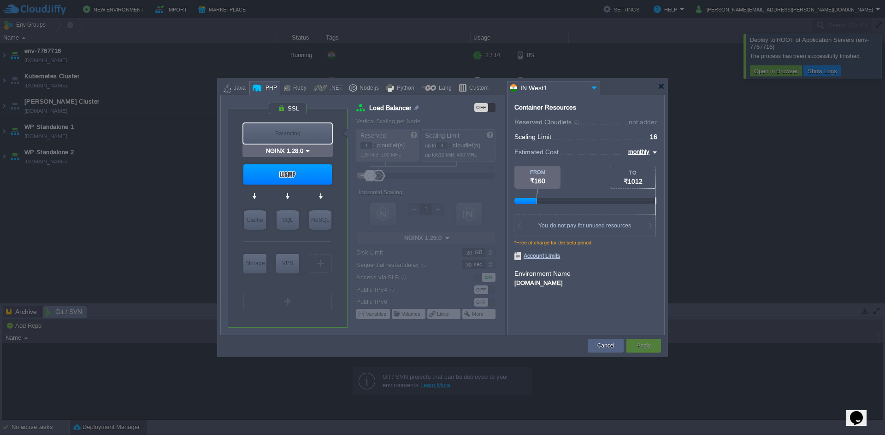
click at [281, 153] on input "NGINX 1.28.0" at bounding box center [284, 150] width 40 height 9
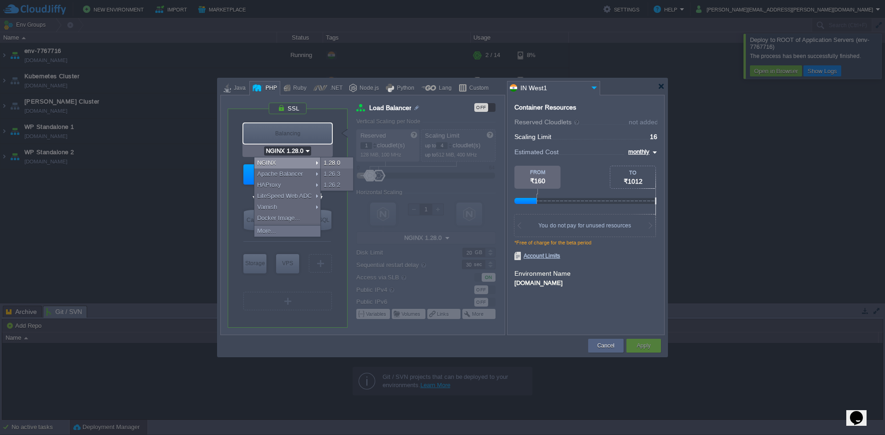
click at [289, 131] on div "Balancing" at bounding box center [287, 133] width 88 height 20
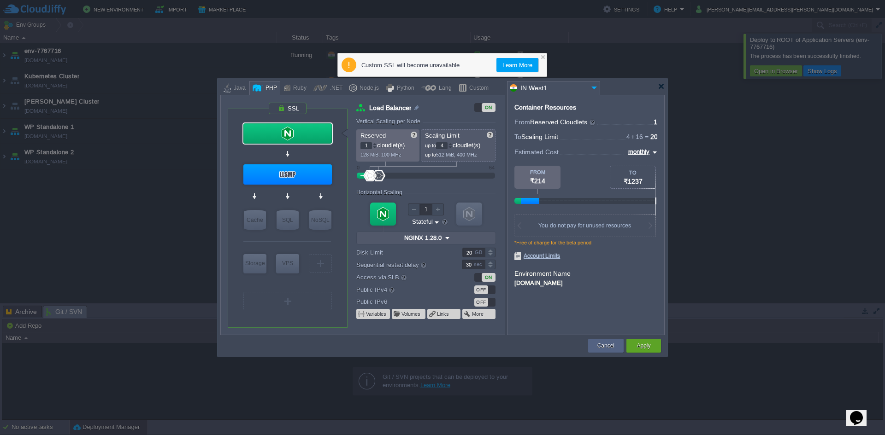
click at [512, 68] on button "Learn More" at bounding box center [516, 64] width 35 height 11
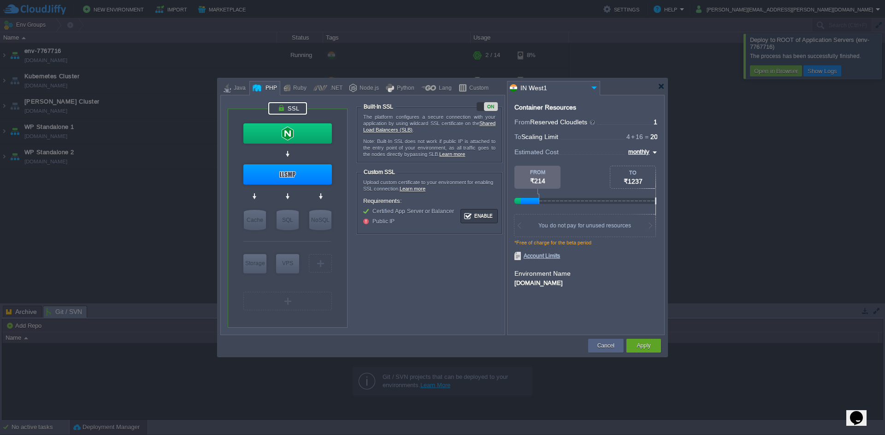
drag, startPoint x: 380, startPoint y: 185, endPoint x: 470, endPoint y: 195, distance: 90.9
click at [462, 189] on div "Upload custom certificate to your environment for enabling SSL connection. Lear…" at bounding box center [429, 185] width 132 height 13
click at [662, 85] on div at bounding box center [660, 86] width 7 height 7
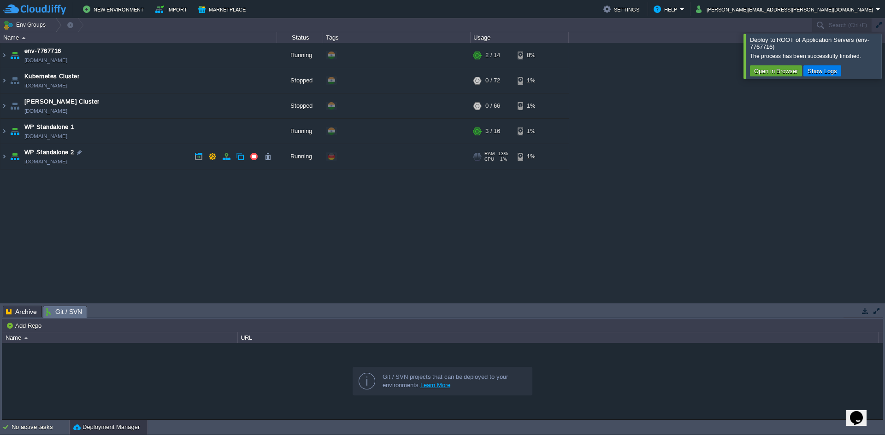
click at [149, 164] on td "WP Standalone 2 [DOMAIN_NAME]" at bounding box center [138, 156] width 276 height 25
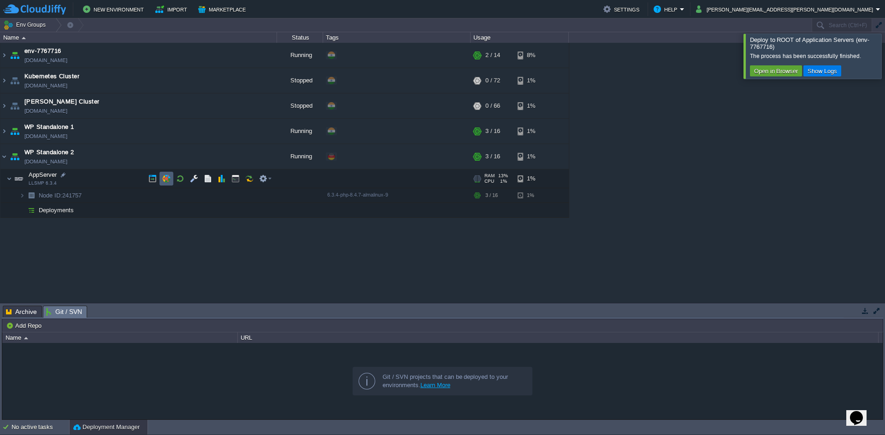
click at [164, 183] on td at bounding box center [166, 179] width 14 height 14
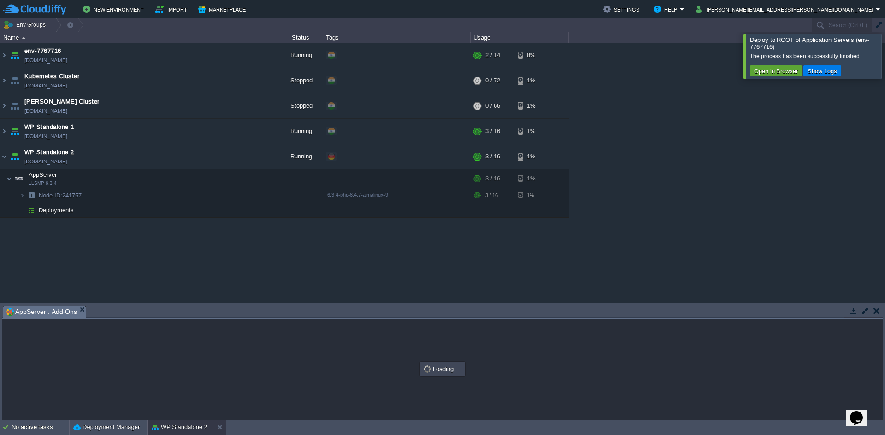
click at [884, 58] on div at bounding box center [896, 56] width 0 height 45
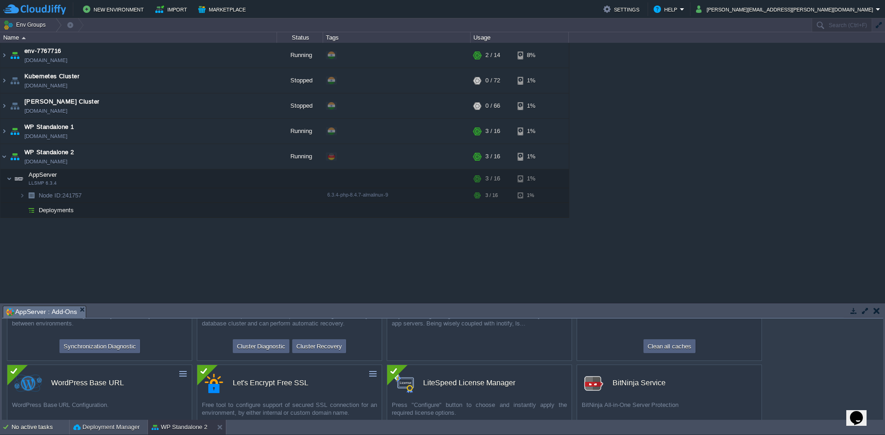
scroll to position [0, 0]
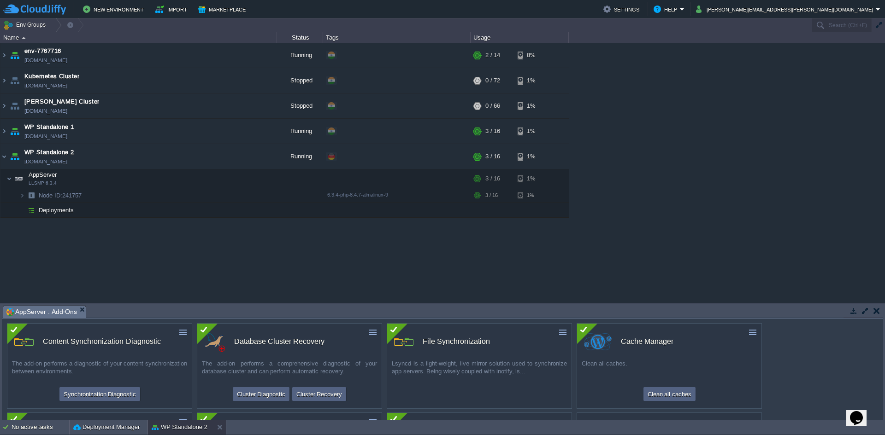
click at [861, 316] on td at bounding box center [865, 310] width 12 height 11
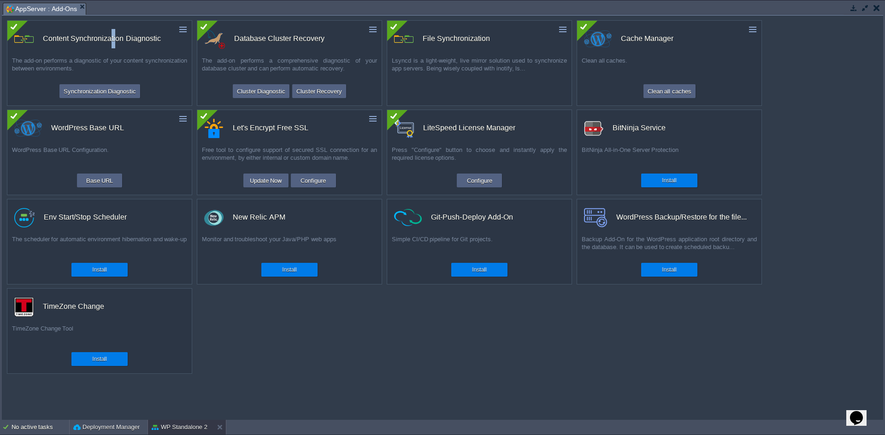
click at [114, 42] on div "Content Synchronization Diagnostic" at bounding box center [102, 38] width 118 height 19
click at [483, 184] on button "Configure" at bounding box center [479, 180] width 31 height 11
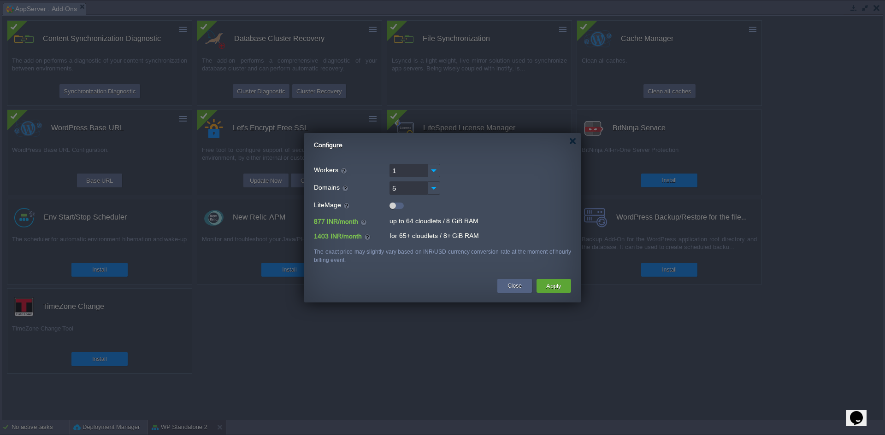
click at [403, 186] on input "5" at bounding box center [408, 188] width 38 height 13
click at [401, 187] on input "5" at bounding box center [408, 188] width 38 height 13
click at [400, 172] on input "1" at bounding box center [408, 170] width 38 height 13
click at [401, 172] on input "1" at bounding box center [408, 170] width 38 height 13
click at [400, 189] on input "5" at bounding box center [408, 188] width 38 height 13
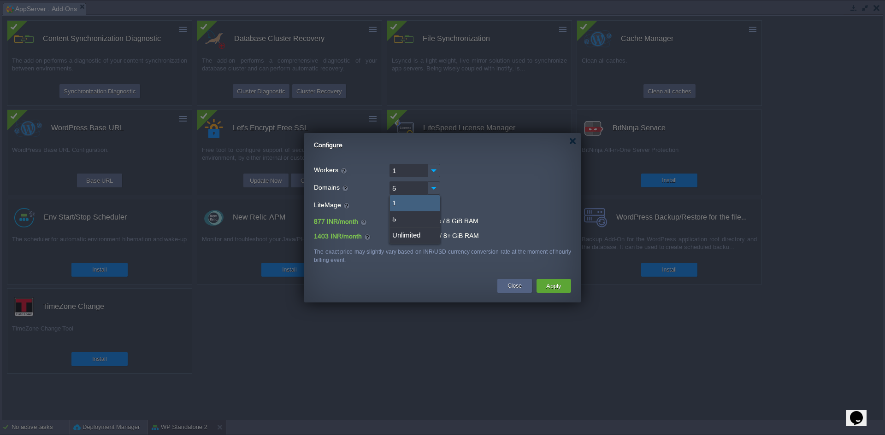
click at [398, 200] on div "1" at bounding box center [415, 203] width 50 height 16
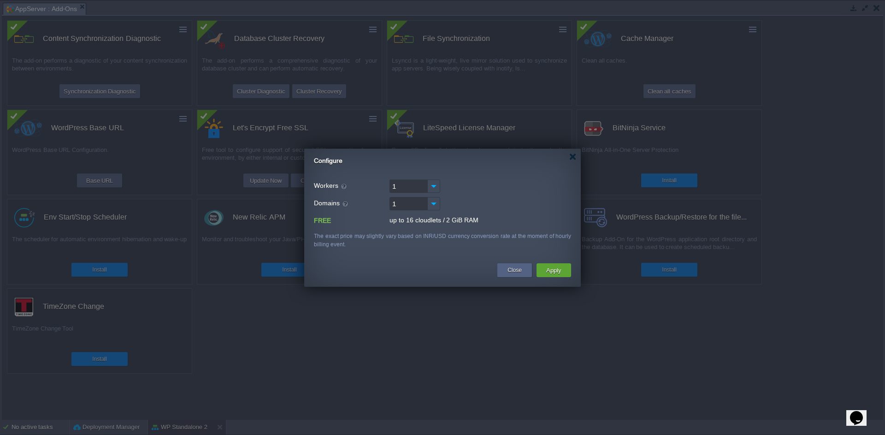
click at [410, 189] on input "1" at bounding box center [408, 186] width 38 height 13
click at [404, 206] on input "1" at bounding box center [408, 203] width 38 height 13
click at [405, 231] on div "5" at bounding box center [415, 235] width 50 height 16
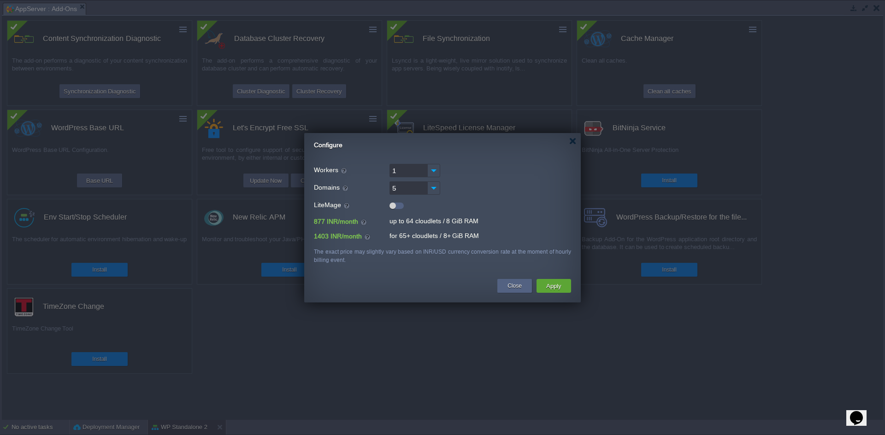
click at [416, 187] on input "5" at bounding box center [408, 188] width 38 height 13
click at [403, 234] on div "Unlimited" at bounding box center [415, 236] width 50 height 16
click at [0, 0] on div "for 65+ cloudlets / 8+ GiB RAM" at bounding box center [0, 0] width 0 height 0
click at [423, 197] on div "LiteMage 2280 INR/month up to 64 cloudlets / 8 GiB RAM 3157 INR/month for 65+ c…" at bounding box center [442, 221] width 257 height 48
click at [422, 190] on input "Unlimited" at bounding box center [408, 188] width 38 height 13
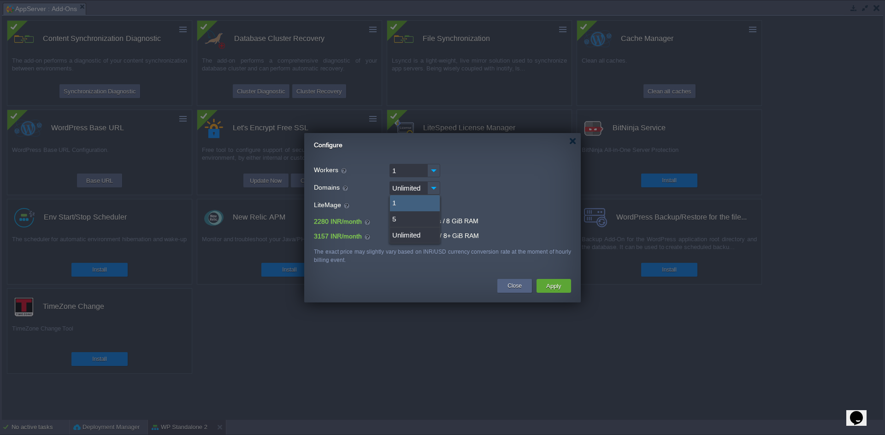
click at [408, 202] on div "1" at bounding box center [415, 203] width 50 height 16
type input "1"
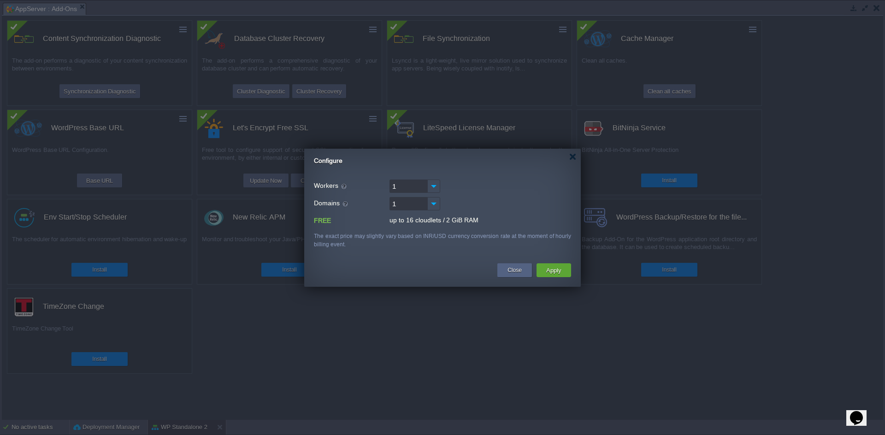
click at [510, 215] on div "up to 16 cloudlets / 2 GiB RAM" at bounding box center [480, 220] width 182 height 11
click at [558, 275] on button "Apply" at bounding box center [553, 270] width 21 height 11
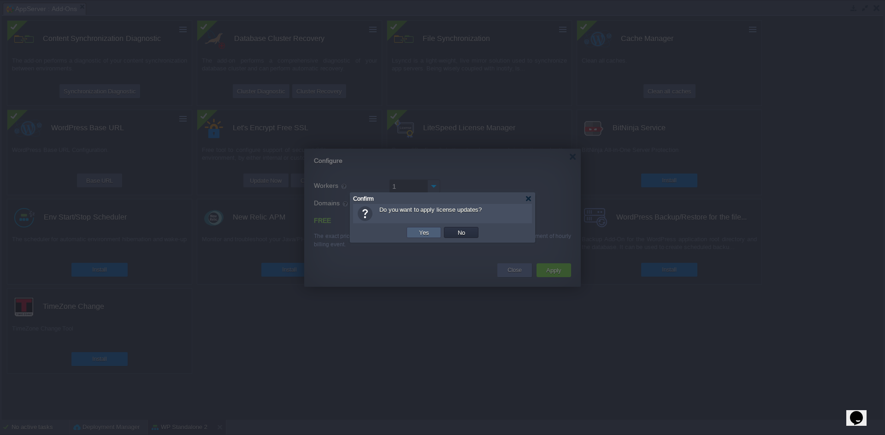
drag, startPoint x: 422, startPoint y: 230, endPoint x: 412, endPoint y: 250, distance: 21.6
click at [422, 231] on button "Yes" at bounding box center [424, 232] width 16 height 8
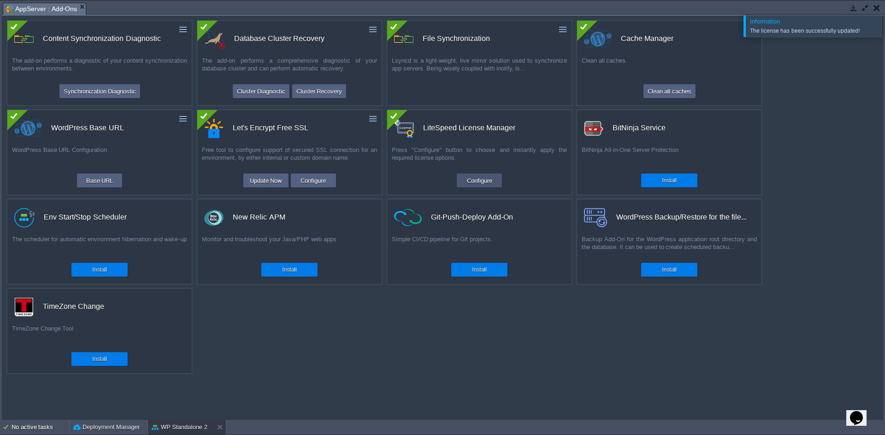
click at [486, 182] on button "Configure" at bounding box center [479, 180] width 31 height 11
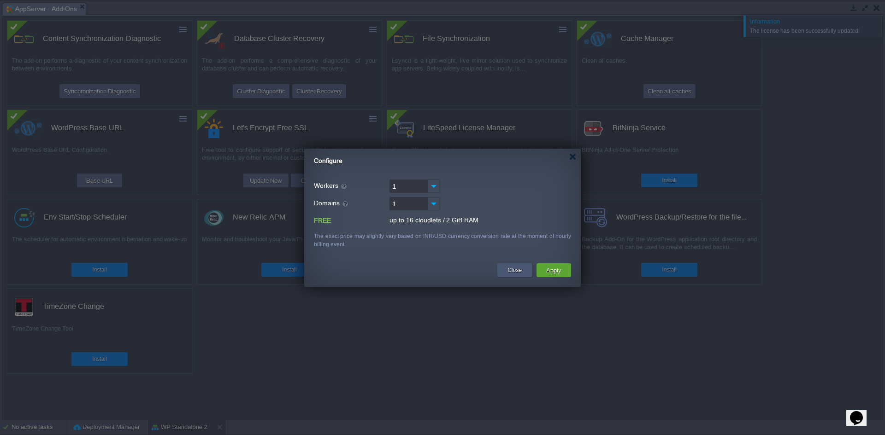
click at [506, 272] on div "Close" at bounding box center [514, 271] width 21 height 14
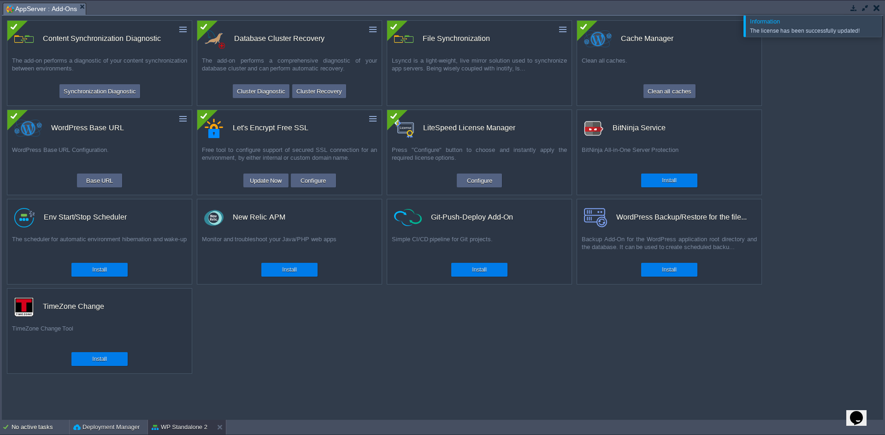
click at [835, 33] on div "The license has been successfully updated!" at bounding box center [813, 30] width 127 height 7
click at [876, 8] on button "button" at bounding box center [876, 8] width 6 height 8
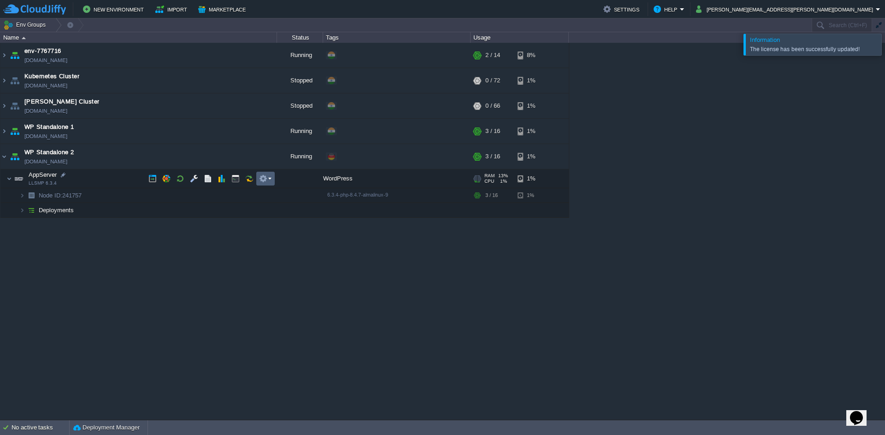
click at [269, 181] on em at bounding box center [265, 179] width 12 height 8
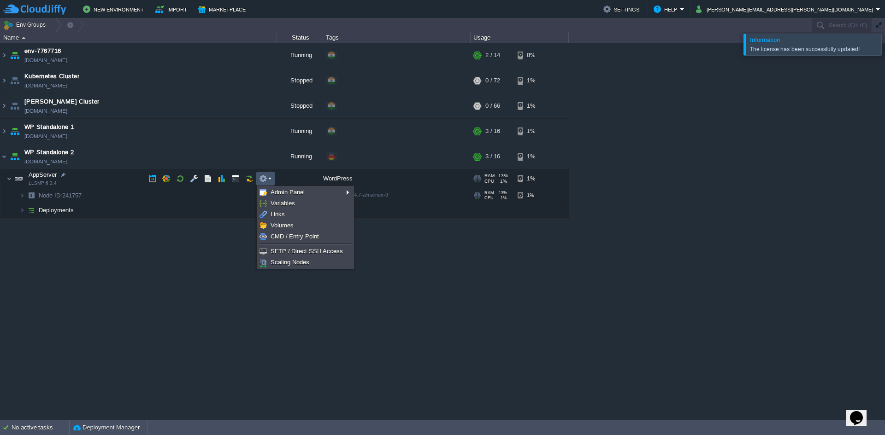
click at [75, 199] on span "Node ID: 241757" at bounding box center [60, 196] width 45 height 8
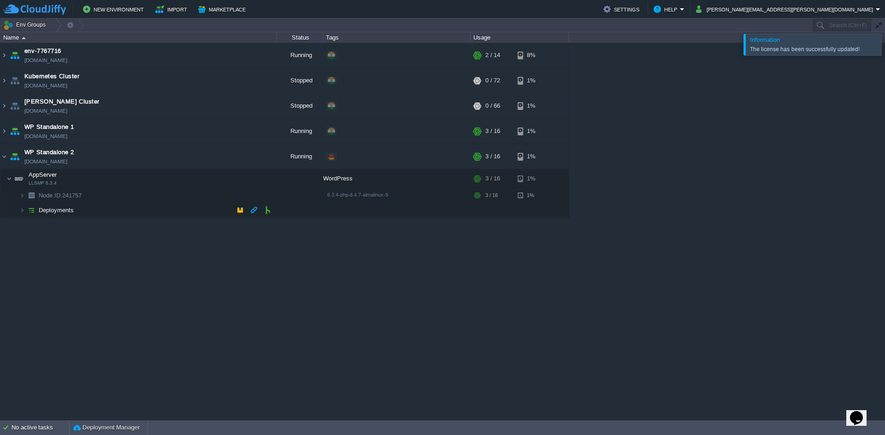
click at [29, 210] on img at bounding box center [31, 210] width 13 height 14
click at [0, 156] on table "env-7767716 [DOMAIN_NAME] Running + Add to Env Group RAM 4% CPU 1% 2 / 14 8% Ap…" at bounding box center [284, 138] width 569 height 190
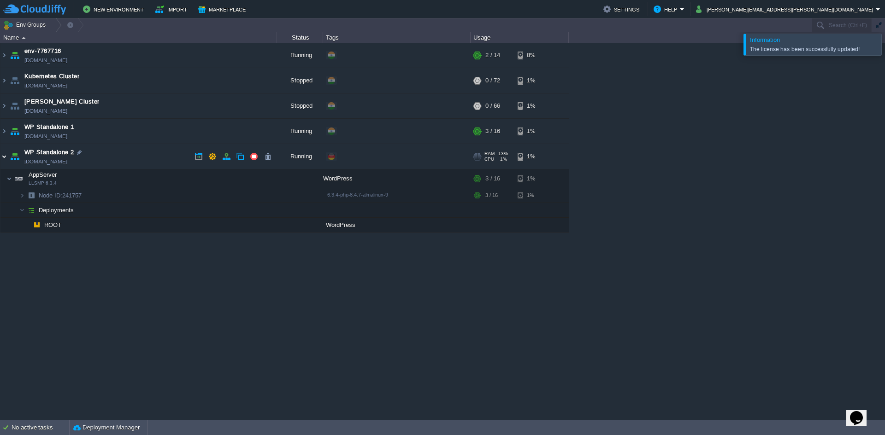
click at [6, 158] on img at bounding box center [3, 156] width 7 height 25
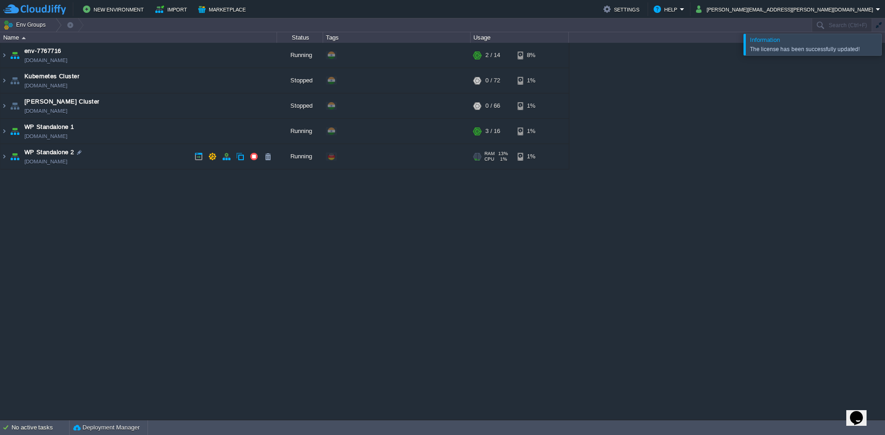
click at [10, 159] on img at bounding box center [14, 156] width 13 height 25
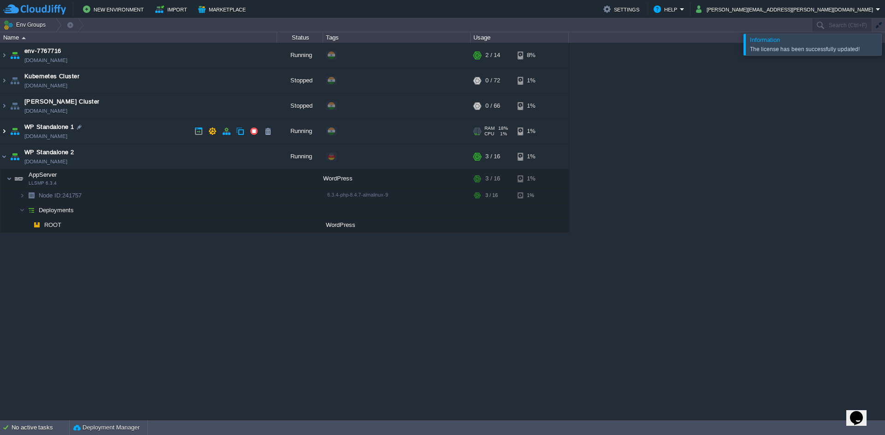
click at [6, 134] on img at bounding box center [3, 131] width 7 height 25
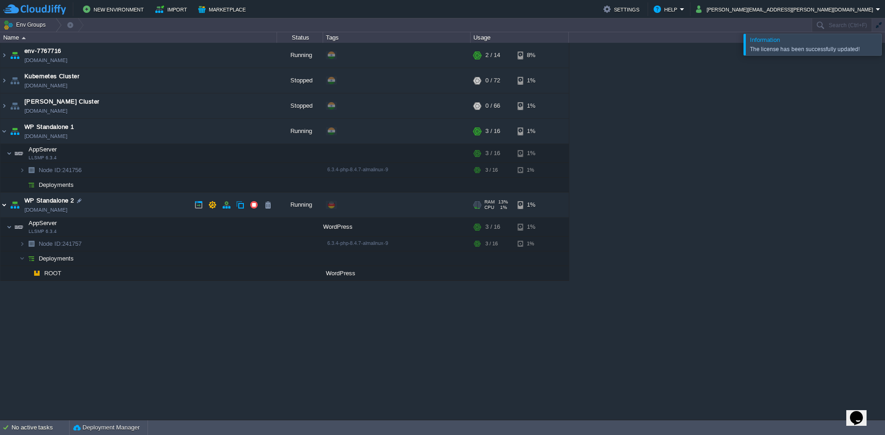
click at [8, 211] on img at bounding box center [14, 205] width 13 height 25
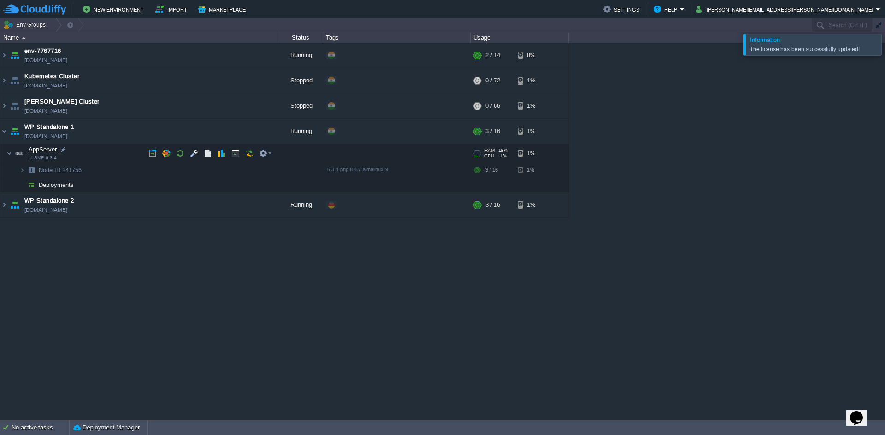
click at [5, 152] on span at bounding box center [3, 153] width 6 height 7
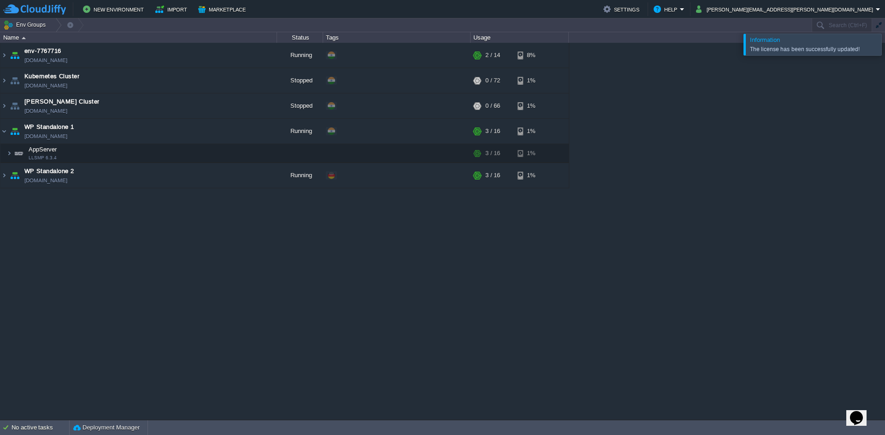
drag, startPoint x: 181, startPoint y: 227, endPoint x: 170, endPoint y: 231, distance: 11.4
click at [181, 226] on div "env-7767716 [DOMAIN_NAME] Running + Add to Env Group RAM 5% CPU 1% 2 / 14 8% Ap…" at bounding box center [442, 231] width 885 height 377
